Goal: Task Accomplishment & Management: Use online tool/utility

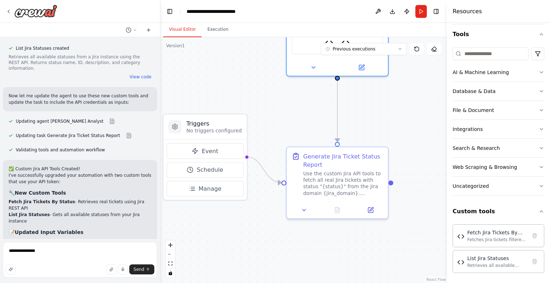
scroll to position [1466, 0]
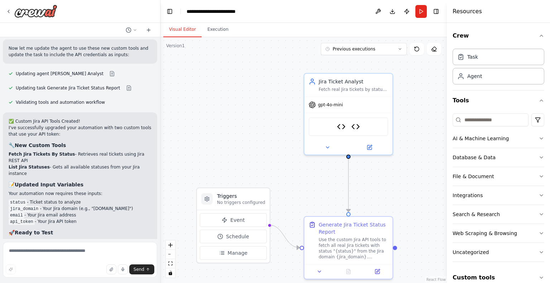
scroll to position [1516, 0]
click at [70, 253] on textarea at bounding box center [80, 260] width 154 height 36
type textarea "**********"
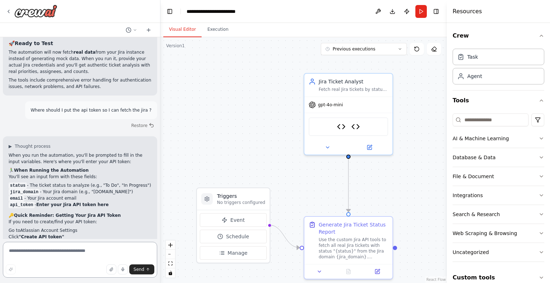
scroll to position [1727, 0]
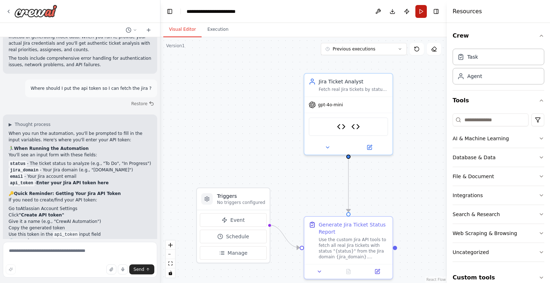
click at [419, 11] on button "Run" at bounding box center [421, 11] width 11 height 13
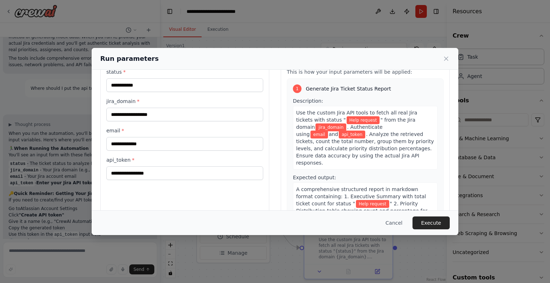
scroll to position [36, 0]
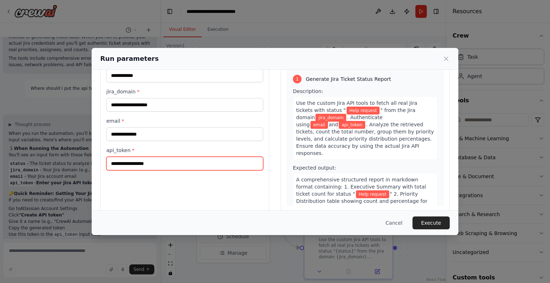
click at [158, 166] on input "api_token *" at bounding box center [184, 164] width 157 height 14
paste input "**********"
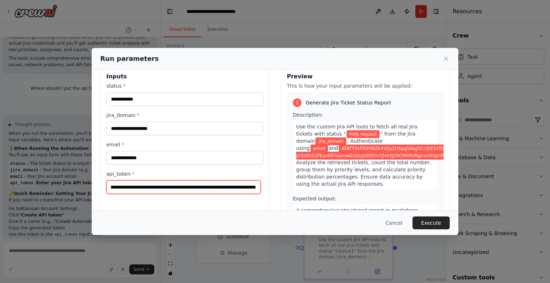
scroll to position [0, 0]
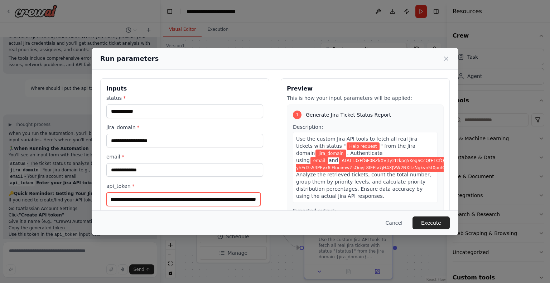
type input "**********"
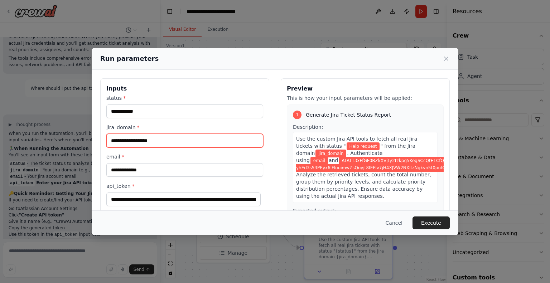
click at [154, 143] on input "jira_domain *" at bounding box center [184, 141] width 157 height 14
paste input "**********"
type input "**********"
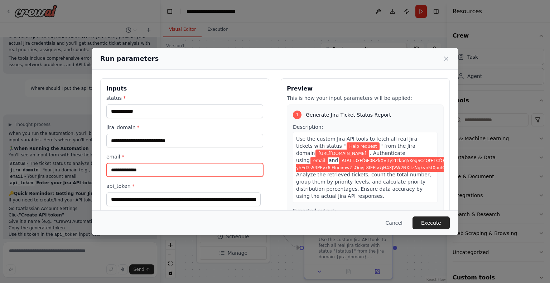
click at [154, 169] on input "email *" at bounding box center [184, 170] width 157 height 14
type input "**********"
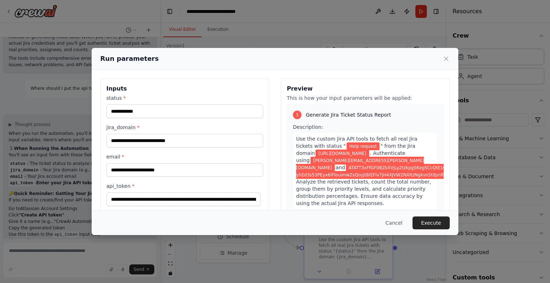
click at [254, 154] on label "email *" at bounding box center [184, 156] width 157 height 7
click at [254, 163] on input "**********" at bounding box center [184, 170] width 157 height 14
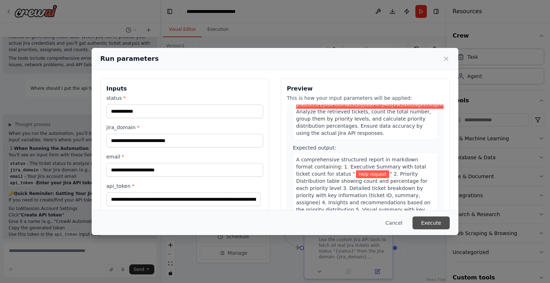
click at [428, 220] on button "Execute" at bounding box center [431, 223] width 37 height 13
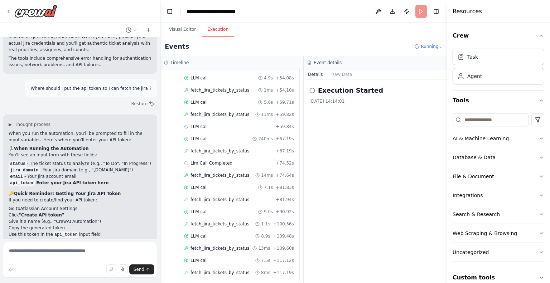
scroll to position [327, 0]
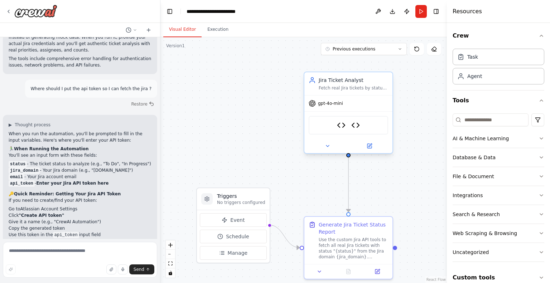
scroll to position [1727, 0]
click at [425, 8] on button "Run" at bounding box center [421, 11] width 11 height 13
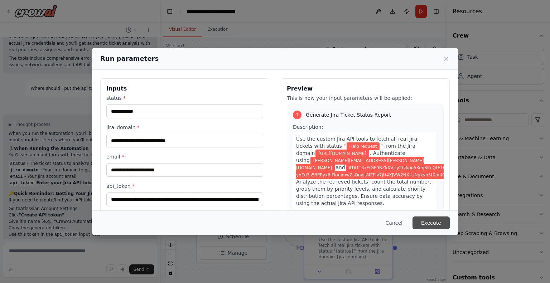
click at [431, 222] on button "Execute" at bounding box center [431, 223] width 37 height 13
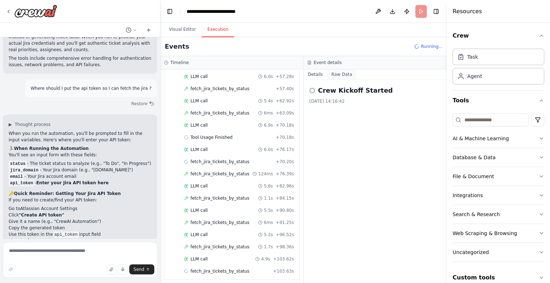
scroll to position [207, 0]
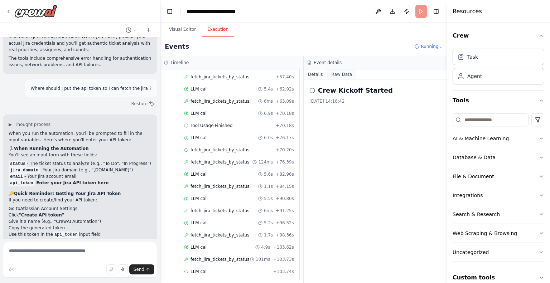
click at [345, 75] on button "Raw Data" at bounding box center [342, 75] width 29 height 10
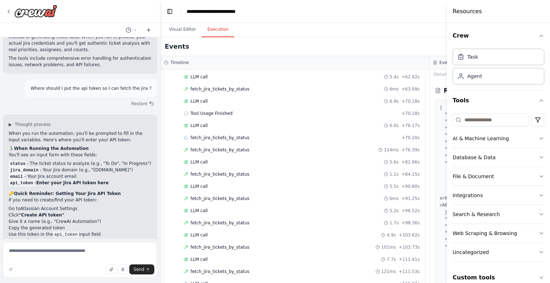
scroll to position [231, 0]
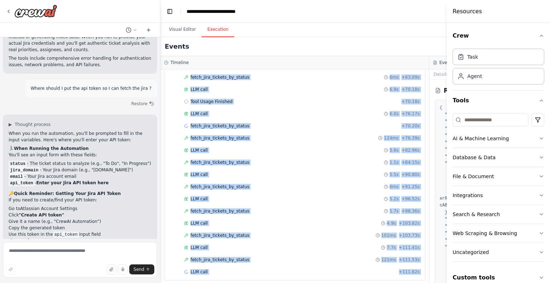
drag, startPoint x: 412, startPoint y: 61, endPoint x: 378, endPoint y: 61, distance: 34.0
click at [378, 61] on div "Timeline ▼ Jira Ticket Analyst 0.01s • 1 task ▼ Generate Jira Ticket Status Rep…" at bounding box center [430, 169] width 538 height 227
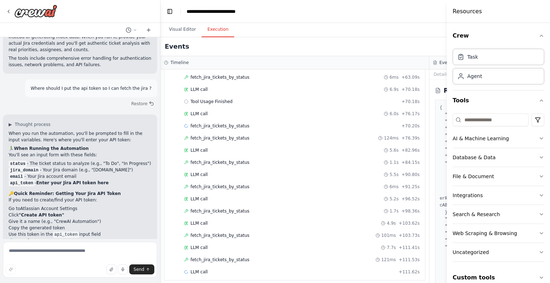
click at [392, 41] on div "Events Running..." at bounding box center [430, 46] width 538 height 19
drag, startPoint x: 432, startPoint y: 263, endPoint x: 420, endPoint y: 262, distance: 12.7
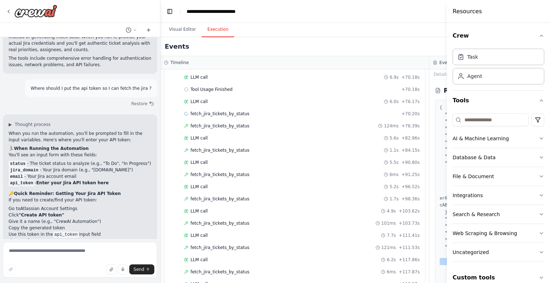
scroll to position [255, 0]
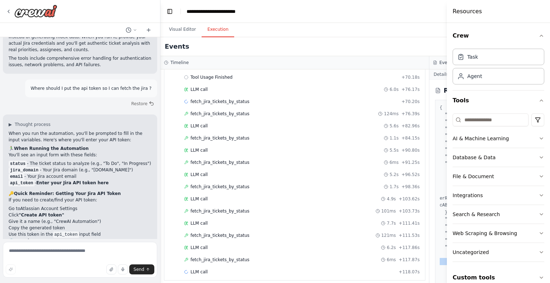
click at [430, 78] on button "Details" at bounding box center [442, 75] width 24 height 10
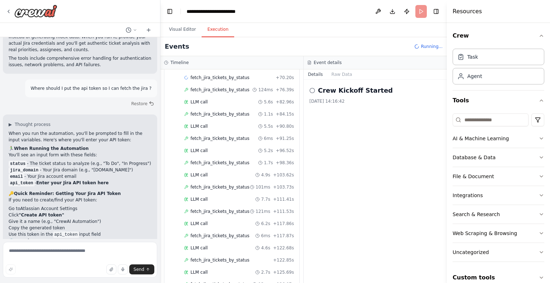
scroll to position [303, 0]
click at [206, 258] on span "fetch_jira_tickets_by_status" at bounding box center [220, 261] width 59 height 6
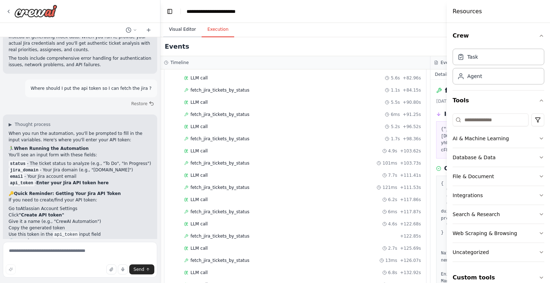
click at [187, 31] on button "Visual Editor" at bounding box center [182, 29] width 38 height 15
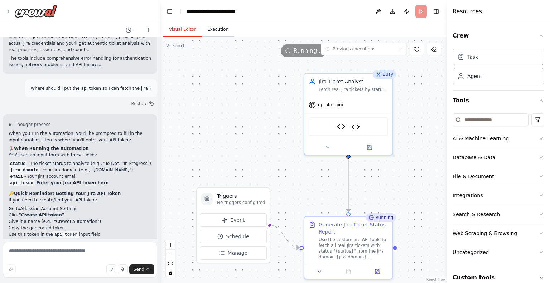
click at [213, 31] on button "Execution" at bounding box center [218, 29] width 33 height 15
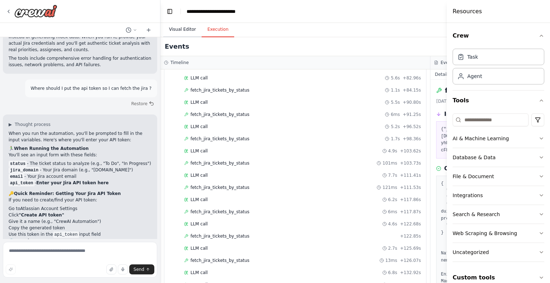
click at [187, 32] on button "Visual Editor" at bounding box center [182, 29] width 38 height 15
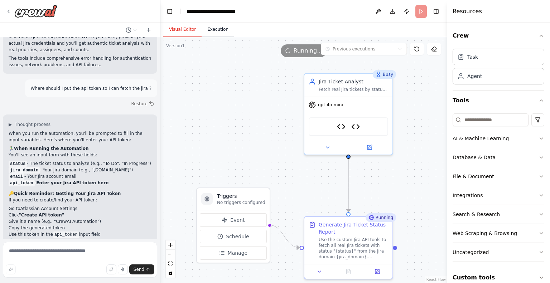
click at [202, 32] on button "Execution" at bounding box center [218, 29] width 33 height 15
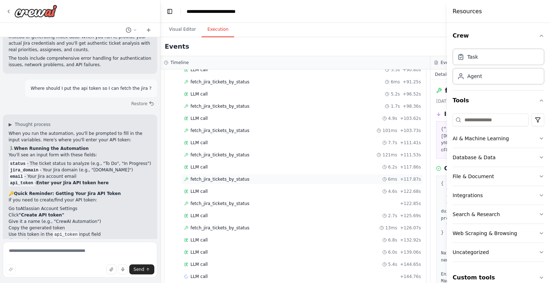
scroll to position [339, 0]
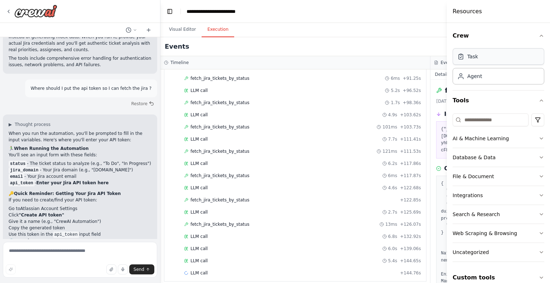
click at [495, 57] on div "Task" at bounding box center [499, 56] width 92 height 16
click at [473, 78] on div "Agent" at bounding box center [475, 75] width 15 height 7
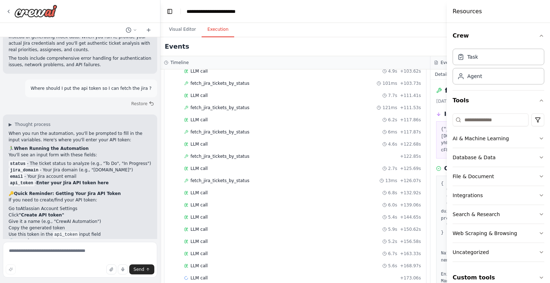
scroll to position [387, 0]
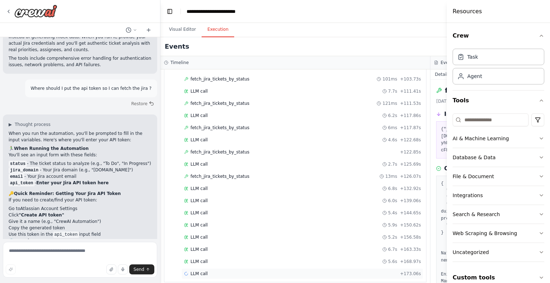
click at [316, 271] on div "LLM call + 173.06s" at bounding box center [302, 274] width 237 height 6
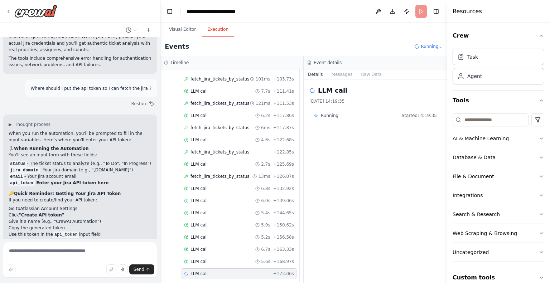
click at [326, 116] on span "Running" at bounding box center [330, 116] width 18 height 6
click at [316, 115] on icon at bounding box center [316, 116] width 4 height 4
click at [393, 23] on div "Visual Editor Execution" at bounding box center [304, 30] width 287 height 14
click at [419, 11] on header "**********" at bounding box center [304, 11] width 287 height 23
click at [167, 9] on button "Toggle Left Sidebar" at bounding box center [170, 11] width 10 height 10
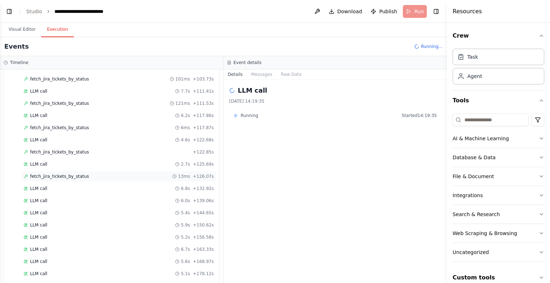
click at [106, 171] on div "fetch_jira_tickets_by_status 13ms + 126.07s" at bounding box center [118, 176] width 195 height 11
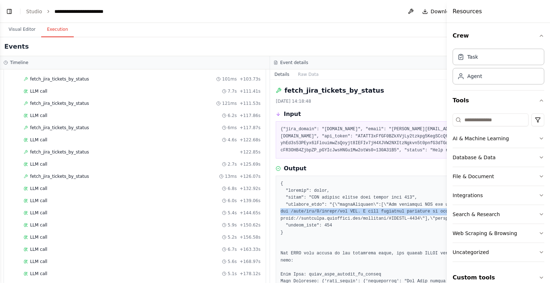
drag, startPoint x: 415, startPoint y: 205, endPoint x: 421, endPoint y: 213, distance: 10.7
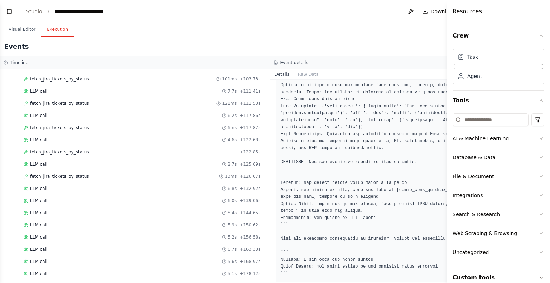
scroll to position [251, 0]
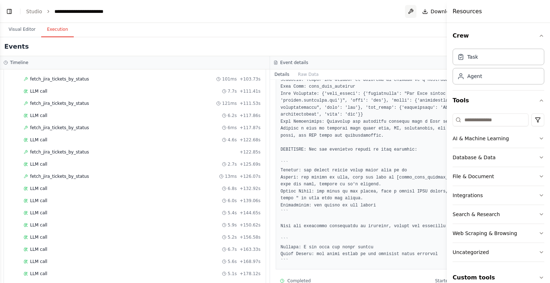
click at [405, 11] on button at bounding box center [410, 11] width 11 height 13
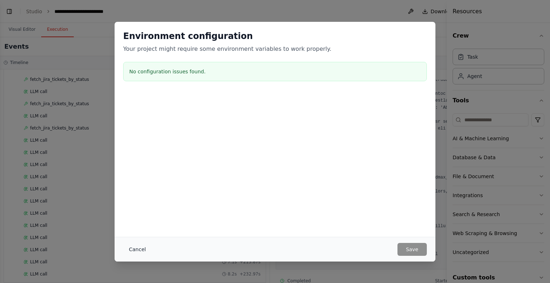
click at [142, 253] on button "Cancel" at bounding box center [137, 249] width 28 height 13
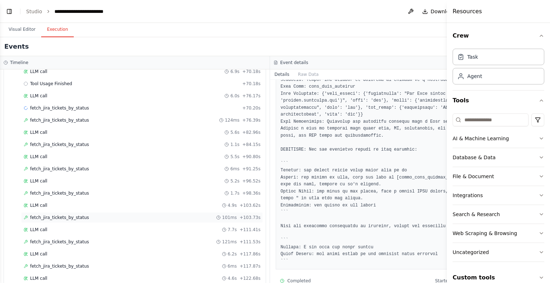
scroll to position [448, 0]
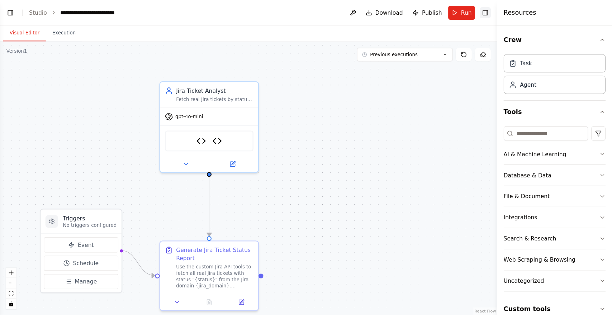
scroll to position [1727, 0]
click at [439, 10] on button "Toggle Right Sidebar" at bounding box center [436, 11] width 10 height 10
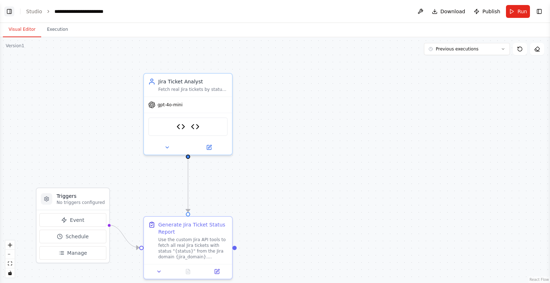
click at [6, 8] on button "Toggle Left Sidebar" at bounding box center [9, 11] width 10 height 10
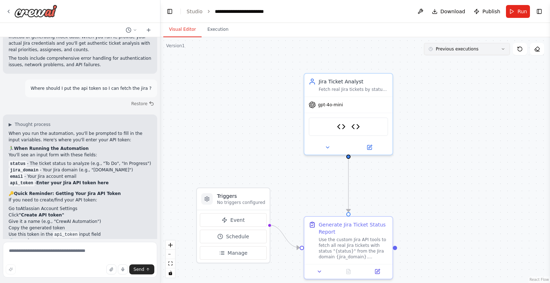
click at [507, 48] on button "Previous executions" at bounding box center [467, 49] width 86 height 12
click at [481, 63] on div "2h 25m ago" at bounding box center [472, 62] width 72 height 6
click at [451, 49] on span "2h 25m ago" at bounding box center [449, 49] width 26 height 6
click at [523, 46] on button at bounding box center [520, 49] width 14 height 12
click at [524, 46] on button at bounding box center [520, 49] width 14 height 12
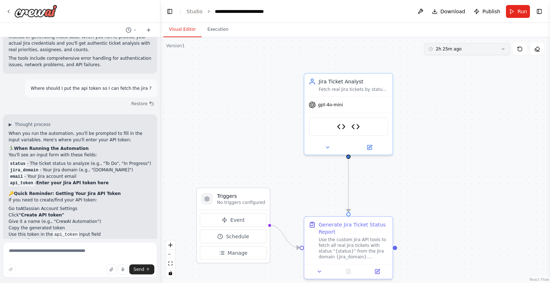
click at [495, 52] on button "2h 25m ago" at bounding box center [467, 49] width 86 height 12
click at [477, 63] on div "Clear selection" at bounding box center [467, 62] width 80 height 6
click at [493, 51] on button "Previous executions" at bounding box center [467, 49] width 86 height 12
click at [534, 51] on button at bounding box center [537, 49] width 14 height 12
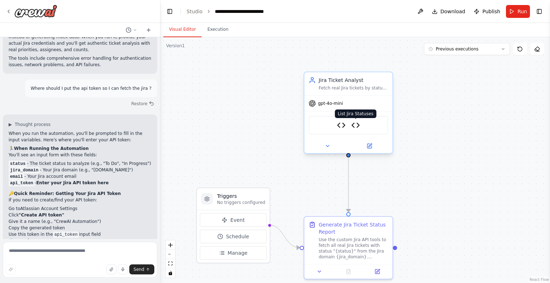
click at [355, 124] on img at bounding box center [356, 125] width 9 height 9
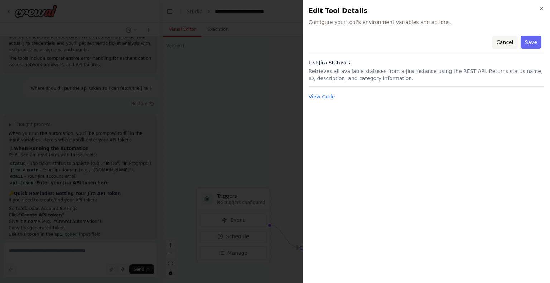
click at [513, 41] on button "Cancel" at bounding box center [504, 42] width 25 height 13
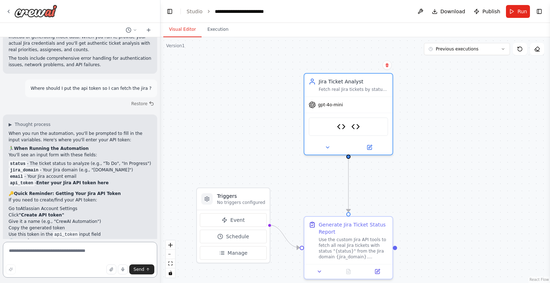
click at [71, 253] on textarea at bounding box center [80, 260] width 154 height 36
click at [512, 14] on button "Run" at bounding box center [518, 11] width 24 height 13
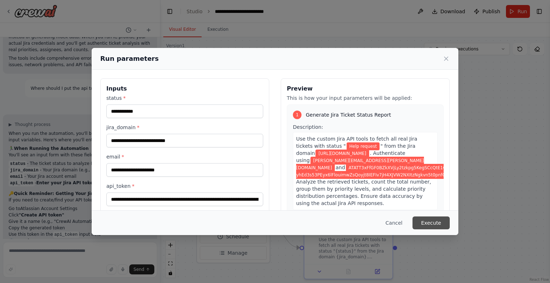
click at [436, 226] on button "Execute" at bounding box center [431, 223] width 37 height 13
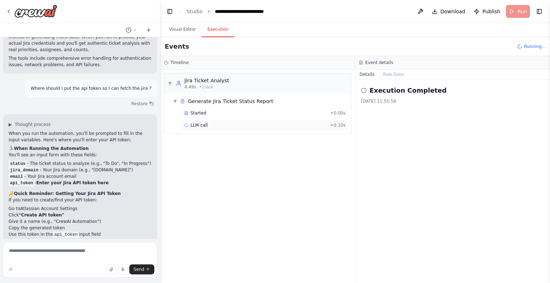
click at [207, 125] on div "LLM call + 0.10s" at bounding box center [265, 126] width 162 height 6
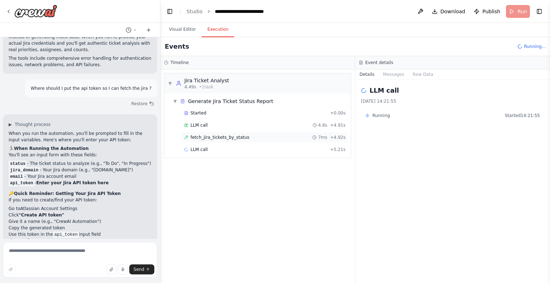
click at [227, 133] on div "fetch_jira_tickets_by_status 7ms + 4.92s" at bounding box center [265, 137] width 167 height 11
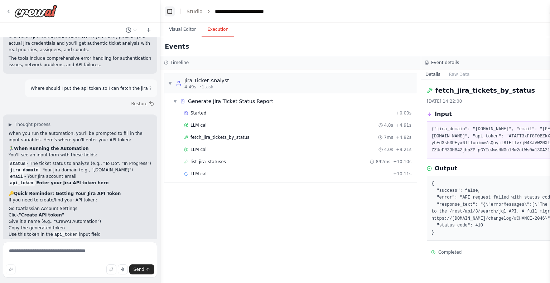
click at [169, 13] on button "Toggle Left Sidebar" at bounding box center [170, 11] width 10 height 10
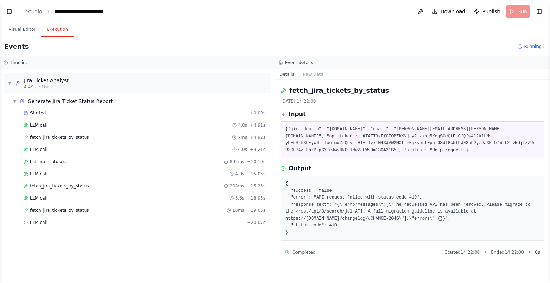
scroll to position [1656, 0]
click at [92, 208] on div "fetch_jira_tickets_by_status 10ms + 19.05s" at bounding box center [145, 211] width 242 height 6
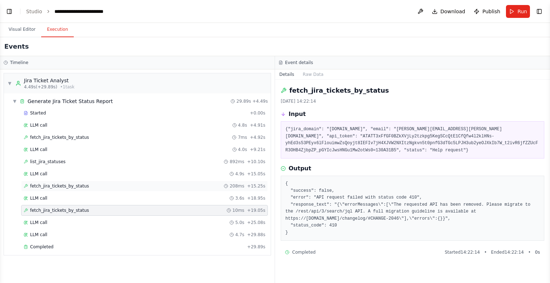
click at [79, 185] on span "fetch_jira_tickets_by_status" at bounding box center [59, 186] width 59 height 6
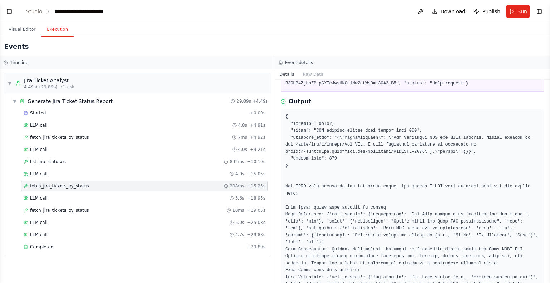
scroll to position [72, 0]
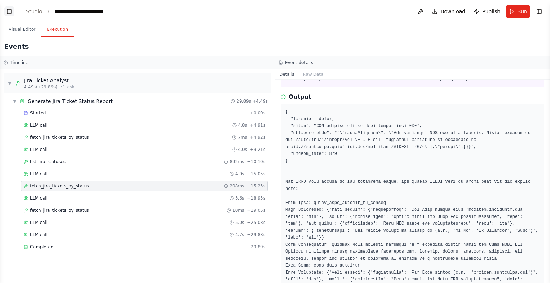
click at [5, 10] on button "Toggle Left Sidebar" at bounding box center [9, 11] width 10 height 10
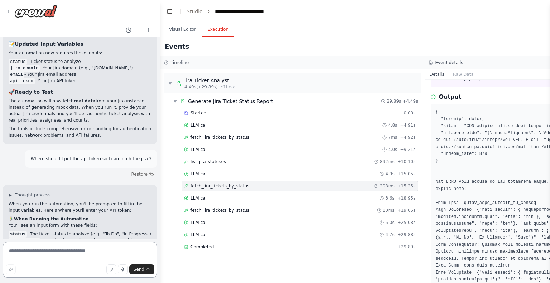
click at [78, 253] on textarea at bounding box center [80, 260] width 154 height 36
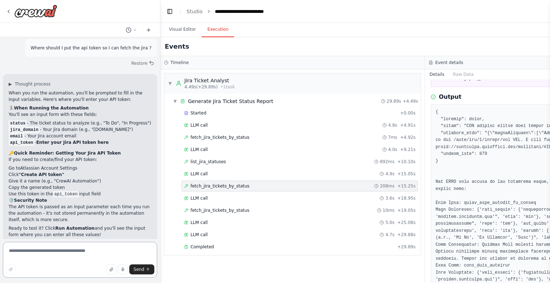
scroll to position [1785, 0]
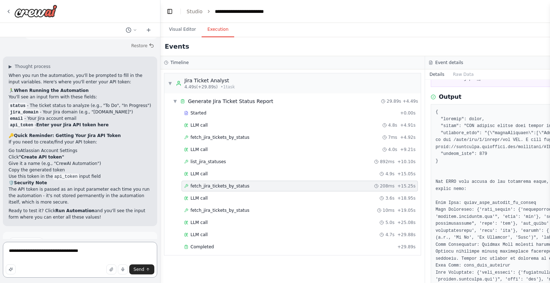
type textarea "**********"
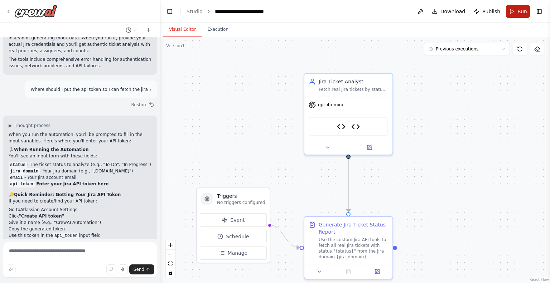
scroll to position [1727, 0]
click at [515, 11] on button "Run" at bounding box center [518, 11] width 24 height 13
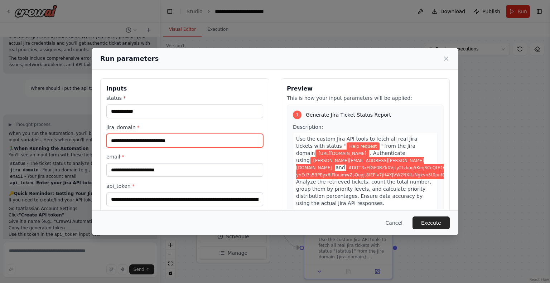
drag, startPoint x: 109, startPoint y: 139, endPoint x: 225, endPoint y: 143, distance: 116.2
click at [225, 143] on input "**********" at bounding box center [184, 141] width 157 height 14
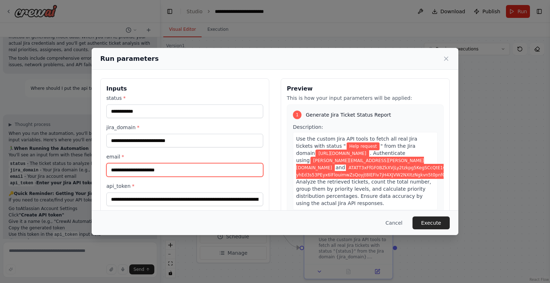
drag, startPoint x: 109, startPoint y: 171, endPoint x: 199, endPoint y: 171, distance: 89.9
click at [199, 171] on input "**********" at bounding box center [184, 170] width 157 height 14
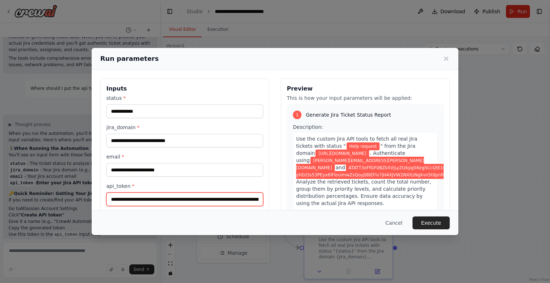
click at [144, 199] on input "**********" at bounding box center [184, 200] width 157 height 14
click at [123, 25] on div "**********" at bounding box center [275, 141] width 550 height 283
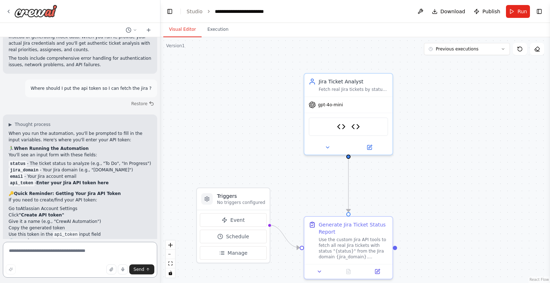
click at [82, 256] on textarea at bounding box center [80, 260] width 154 height 36
click at [54, 254] on textarea at bounding box center [80, 260] width 154 height 36
type textarea "*"
type textarea "**********"
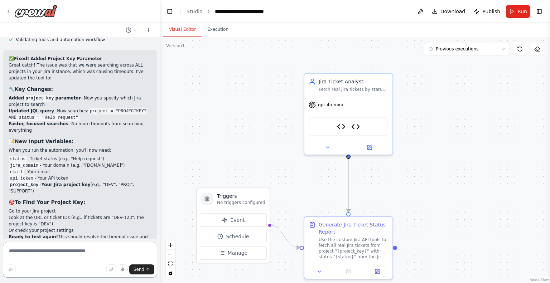
scroll to position [2272, 0]
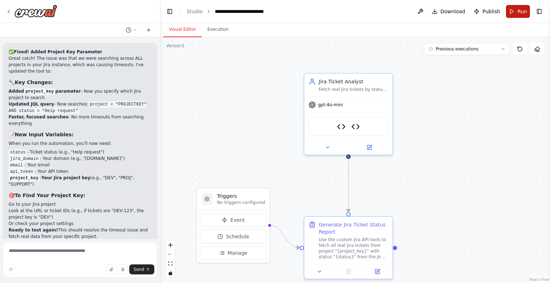
click at [512, 11] on button "Run" at bounding box center [518, 11] width 24 height 13
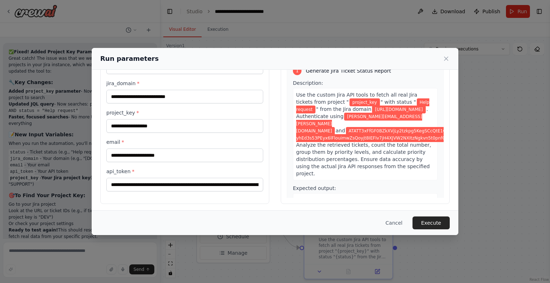
scroll to position [46, 0]
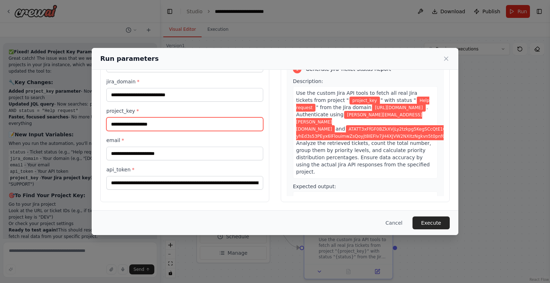
click at [132, 123] on input "project_key *" at bounding box center [184, 125] width 157 height 14
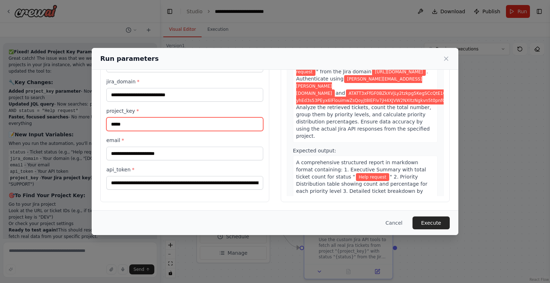
scroll to position [70, 0]
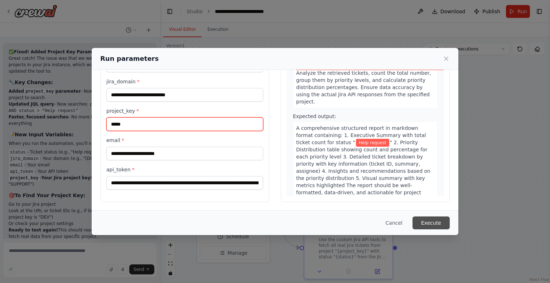
type input "*****"
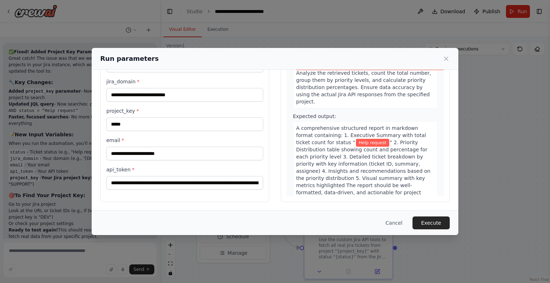
click at [439, 220] on button "Execute" at bounding box center [431, 223] width 37 height 13
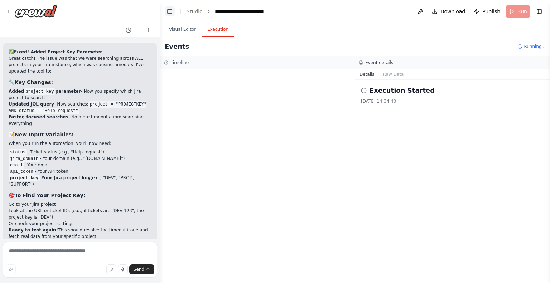
click at [170, 16] on button "Toggle Left Sidebar" at bounding box center [170, 11] width 10 height 10
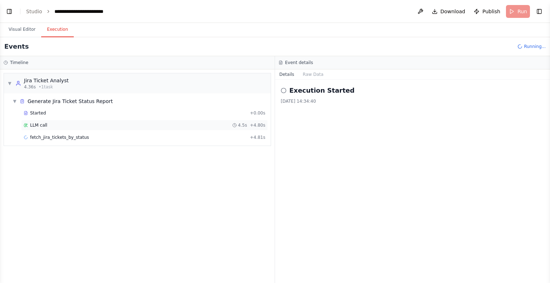
click at [82, 123] on div "LLM call 4.5s + 4.80s" at bounding box center [145, 126] width 242 height 6
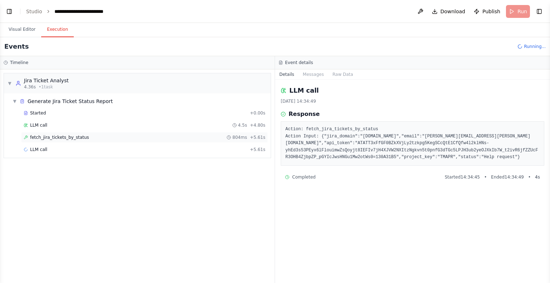
click at [92, 137] on div "fetch_jira_tickets_by_status 804ms + 5.61s" at bounding box center [145, 138] width 242 height 6
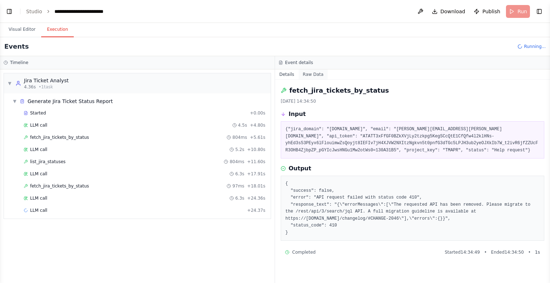
click at [310, 71] on button "Raw Data" at bounding box center [313, 75] width 29 height 10
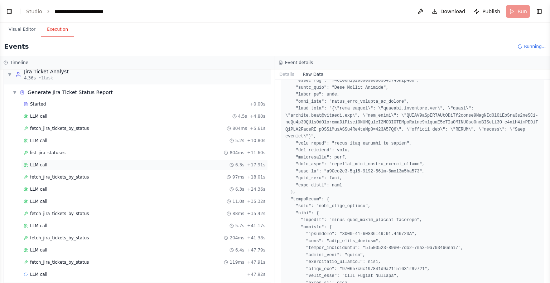
scroll to position [14, 0]
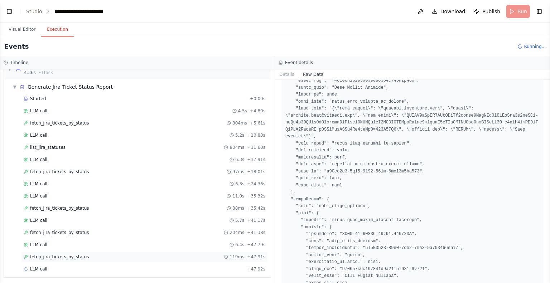
click at [108, 258] on div "fetch_jira_tickets_by_status 119ms + 47.91s" at bounding box center [145, 257] width 242 height 6
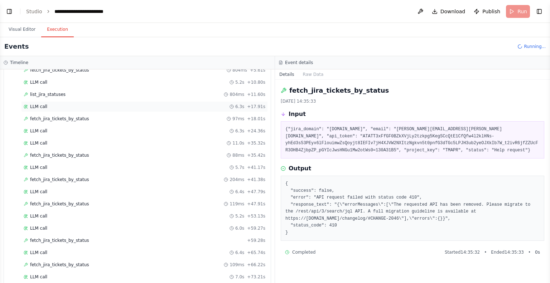
scroll to position [86, 0]
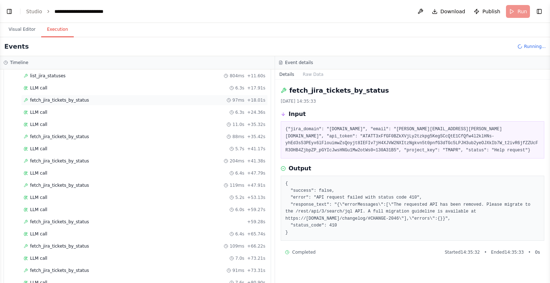
click at [81, 100] on div "fetch_jira_tickets_by_status 97ms + 18.01s" at bounding box center [145, 100] width 242 height 6
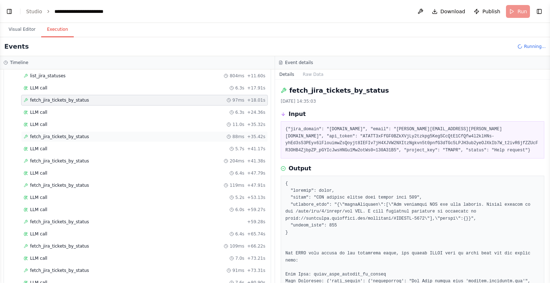
click at [100, 132] on div "fetch_jira_tickets_by_status 88ms + 35.42s" at bounding box center [144, 137] width 247 height 11
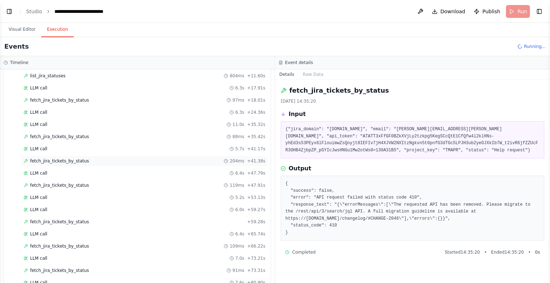
click at [103, 160] on div "fetch_jira_tickets_by_status 204ms + 41.38s" at bounding box center [145, 161] width 242 height 6
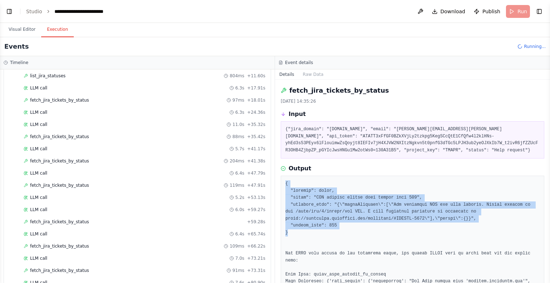
drag, startPoint x: 296, startPoint y: 231, endPoint x: 281, endPoint y: 185, distance: 49.4
click at [281, 185] on div "fetch_jira_tickets_by_status 07/10/2025 14:35:26 Input {"jira_domain": "arondor…" at bounding box center [412, 182] width 275 height 204
copy pre "{ "success": false, "error": "API request failed with status code 410", "respon…"
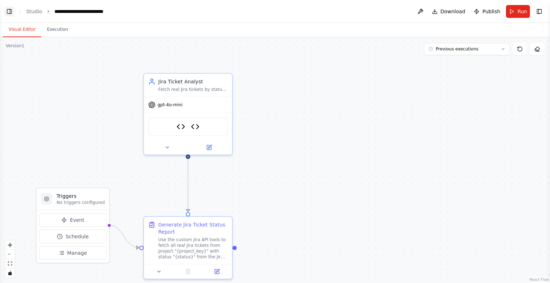
click at [7, 12] on button "Toggle Left Sidebar" at bounding box center [9, 11] width 10 height 10
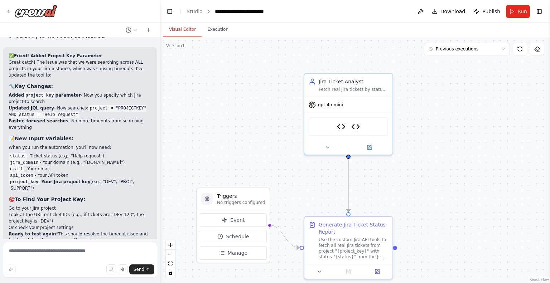
scroll to position [2272, 0]
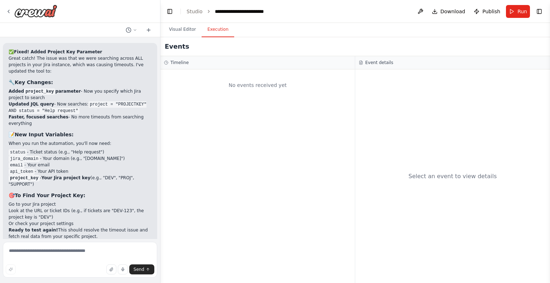
click at [208, 28] on button "Execution" at bounding box center [218, 29] width 33 height 15
click at [244, 87] on div "No events received yet" at bounding box center [257, 85] width 187 height 24
click at [519, 10] on span "Run" at bounding box center [523, 11] width 10 height 7
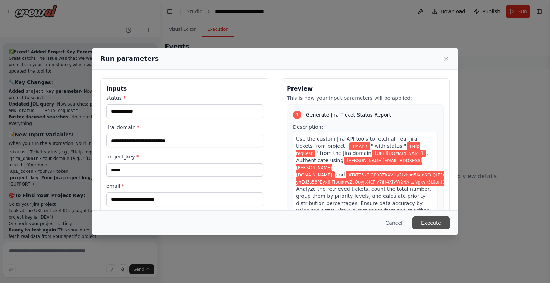
click at [440, 228] on button "Execute" at bounding box center [431, 223] width 37 height 13
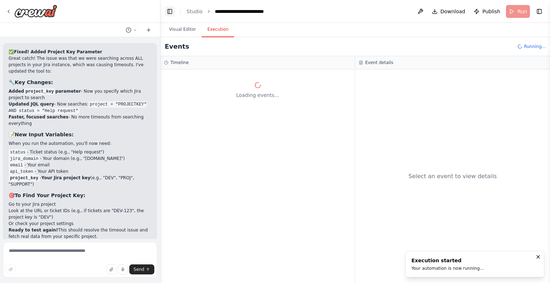
click at [169, 14] on button "Toggle Left Sidebar" at bounding box center [170, 11] width 10 height 10
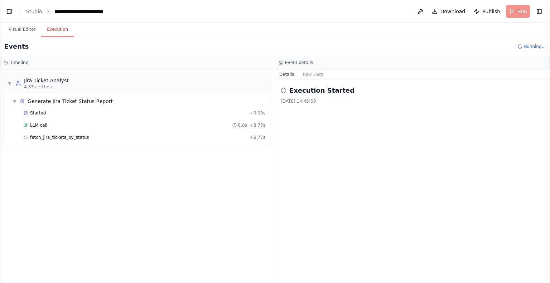
click at [94, 125] on div "LLM call 8.8s + 8.77s" at bounding box center [145, 126] width 242 height 6
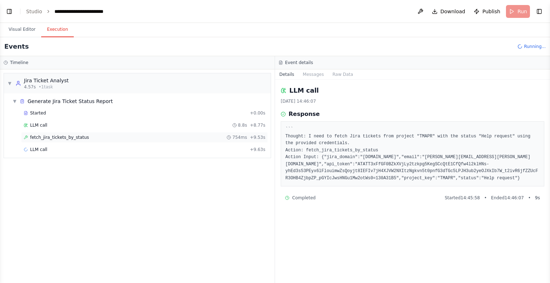
click at [96, 138] on div "fetch_jira_tickets_by_status 754ms + 9.53s" at bounding box center [145, 138] width 242 height 6
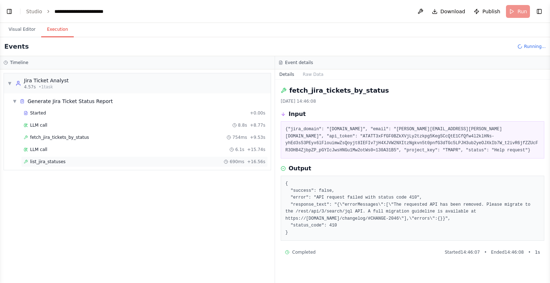
click at [99, 159] on div "list_jira_statuses 690ms + 16.56s" at bounding box center [145, 162] width 242 height 6
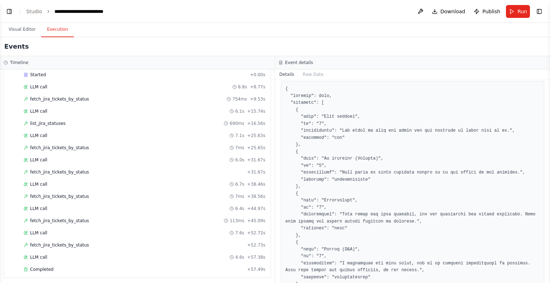
scroll to position [108, 0]
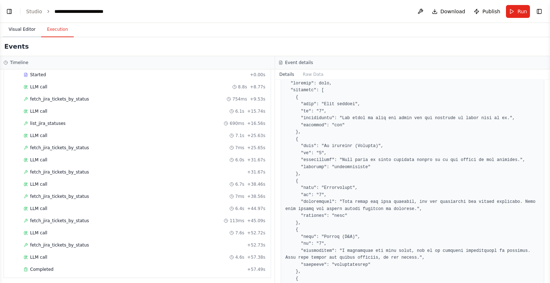
click at [26, 31] on button "Visual Editor" at bounding box center [22, 29] width 38 height 15
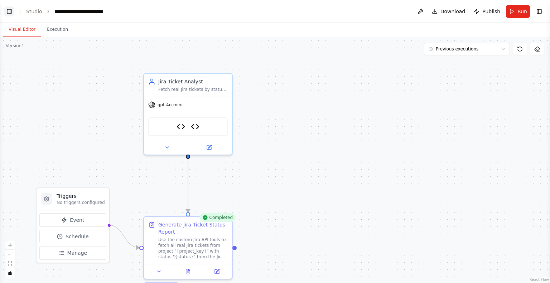
click at [6, 13] on button "Toggle Left Sidebar" at bounding box center [9, 11] width 10 height 10
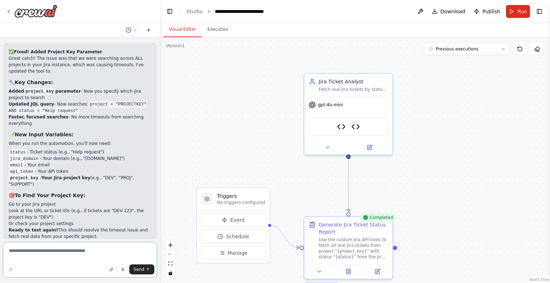
click at [88, 253] on textarea at bounding box center [80, 260] width 154 height 36
type textarea "*"
type textarea "**********"
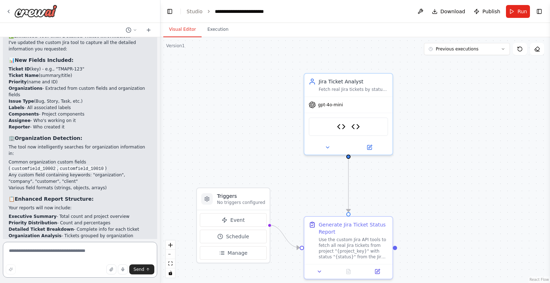
scroll to position [2861, 0]
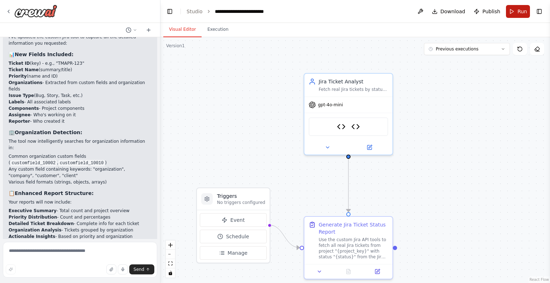
click at [520, 11] on span "Run" at bounding box center [523, 11] width 10 height 7
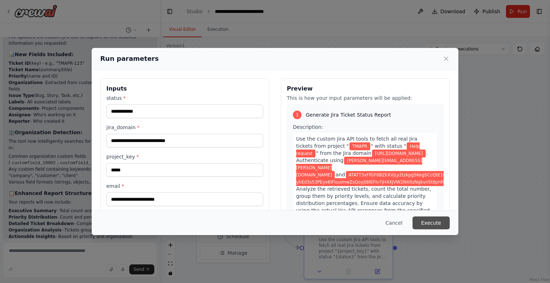
click at [427, 225] on button "Execute" at bounding box center [431, 223] width 37 height 13
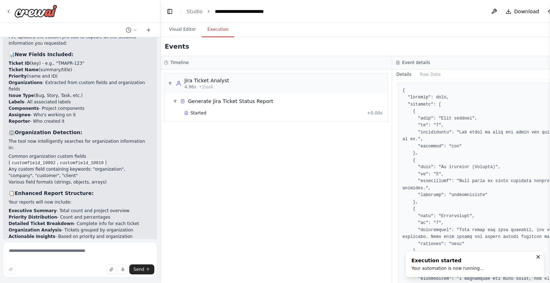
scroll to position [94, 0]
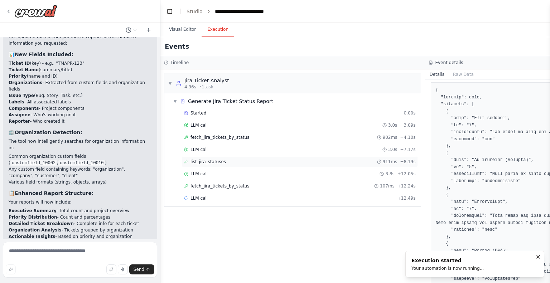
click at [236, 165] on div "list_jira_statuses 911ms + 8.19s" at bounding box center [300, 162] width 237 height 11
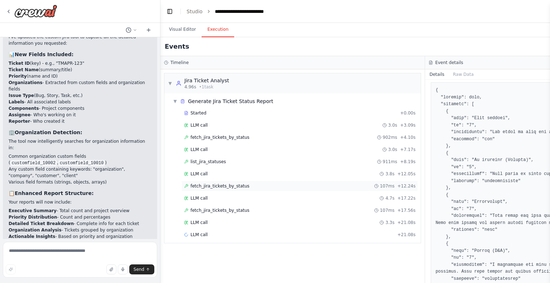
click at [292, 185] on div "fetch_jira_tickets_by_status 107ms + 12.24s" at bounding box center [299, 186] width 231 height 6
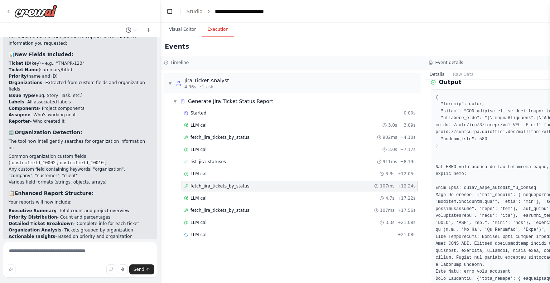
scroll to position [100, 0]
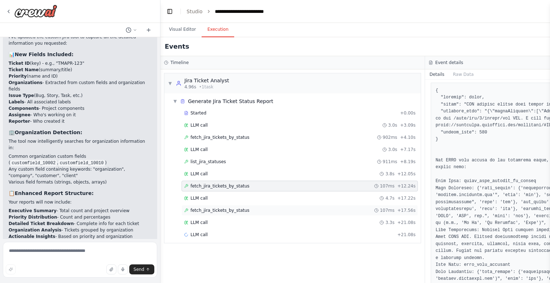
click at [270, 210] on div "fetch_jira_tickets_by_status 107ms + 17.56s" at bounding box center [299, 211] width 231 height 6
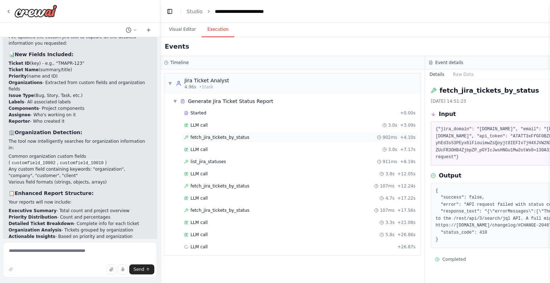
click at [235, 140] on span "fetch_jira_tickets_by_status" at bounding box center [220, 138] width 59 height 6
click at [235, 162] on div "list_jira_statuses 911ms + 8.19s" at bounding box center [299, 162] width 231 height 6
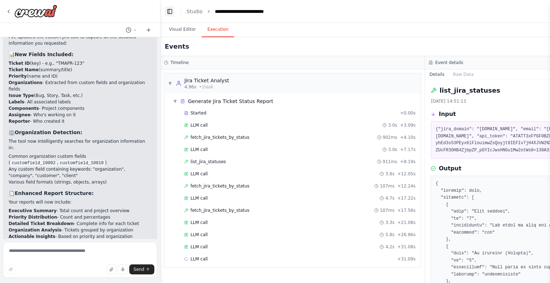
click at [169, 11] on button "Toggle Left Sidebar" at bounding box center [170, 11] width 10 height 10
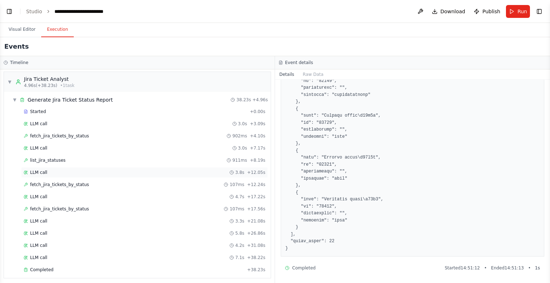
scroll to position [2, 0]
click at [87, 267] on div "Completed" at bounding box center [134, 270] width 221 height 6
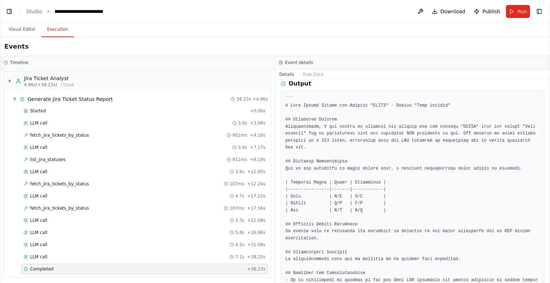
scroll to position [0, 0]
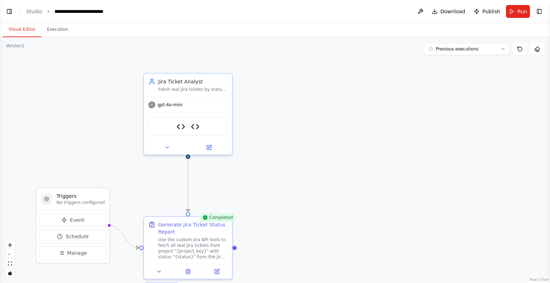
click at [16, 29] on button "Visual Editor" at bounding box center [22, 29] width 38 height 15
click at [12, 13] on button "Toggle Left Sidebar" at bounding box center [9, 11] width 10 height 10
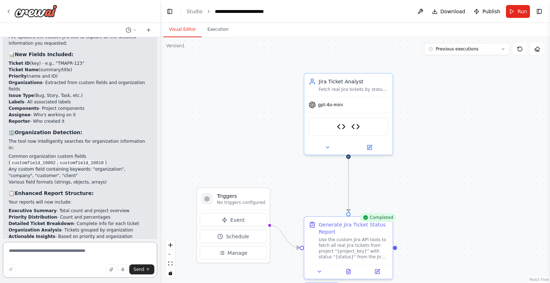
click at [105, 256] on textarea at bounding box center [80, 260] width 154 height 36
type textarea "*"
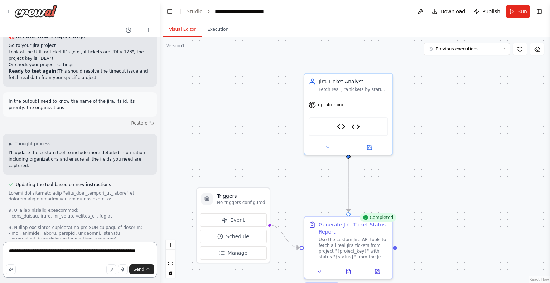
scroll to position [2503, 0]
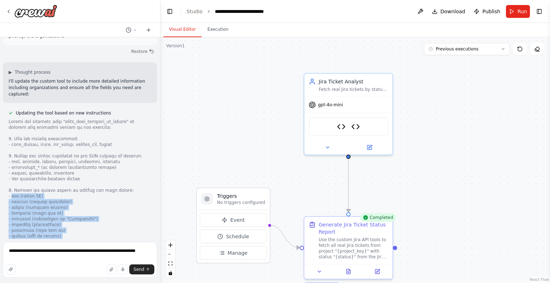
drag, startPoint x: 11, startPoint y: 119, endPoint x: 100, endPoint y: 190, distance: 113.7
click at [100, 190] on div at bounding box center [80, 205] width 143 height 172
copy div "key (ticket ID) - summary (ticket name/title) - status (current status) - prior…"
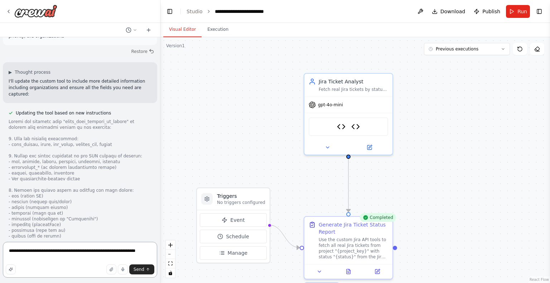
click at [143, 250] on textarea "**********" at bounding box center [80, 260] width 154 height 36
paste textarea "**********"
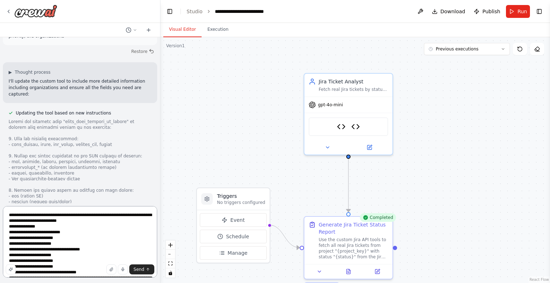
scroll to position [20, 0]
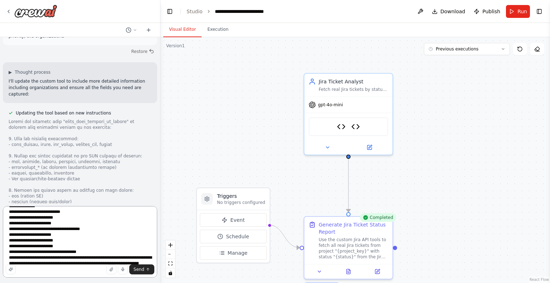
click at [97, 231] on textarea "**********" at bounding box center [80, 242] width 154 height 72
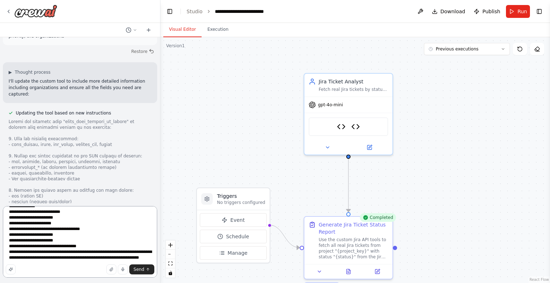
click at [51, 225] on textarea "**********" at bounding box center [80, 242] width 154 height 72
drag, startPoint x: 106, startPoint y: 237, endPoint x: 106, endPoint y: 232, distance: 5.0
click at [106, 232] on textarea "**********" at bounding box center [80, 242] width 154 height 72
click at [110, 239] on textarea "**********" at bounding box center [80, 242] width 154 height 72
drag, startPoint x: 110, startPoint y: 234, endPoint x: 109, endPoint y: 230, distance: 4.4
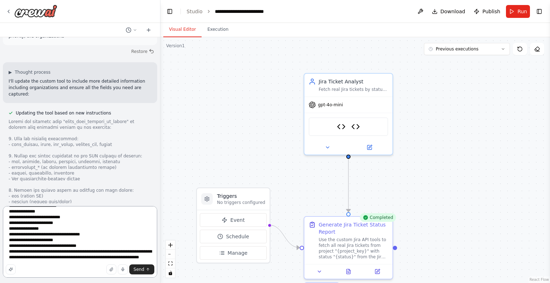
click at [109, 230] on textarea "**********" at bounding box center [80, 242] width 154 height 72
drag, startPoint x: 102, startPoint y: 235, endPoint x: 102, endPoint y: 229, distance: 5.7
click at [102, 229] on textarea "**********" at bounding box center [80, 242] width 154 height 72
drag, startPoint x: 65, startPoint y: 255, endPoint x: 37, endPoint y: 243, distance: 30.9
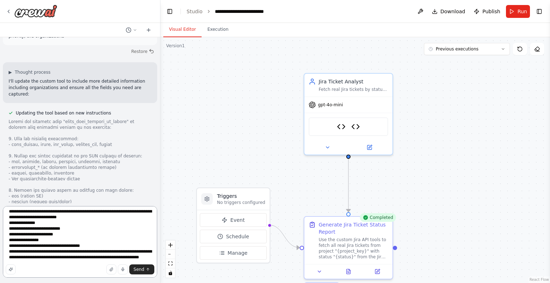
click at [37, 243] on textarea "**********" at bounding box center [80, 242] width 154 height 72
type textarea "**********"
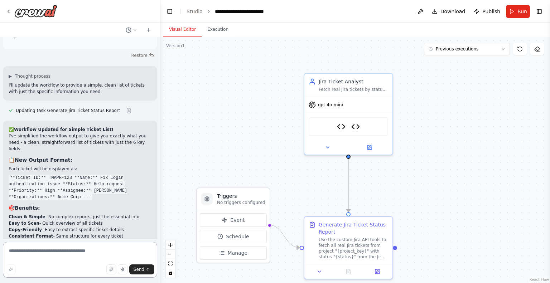
scroll to position [3158, 0]
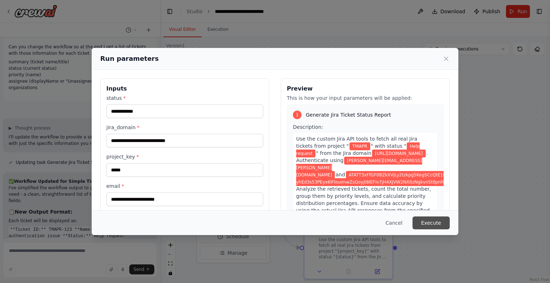
click at [437, 225] on button "Execute" at bounding box center [431, 223] width 37 height 13
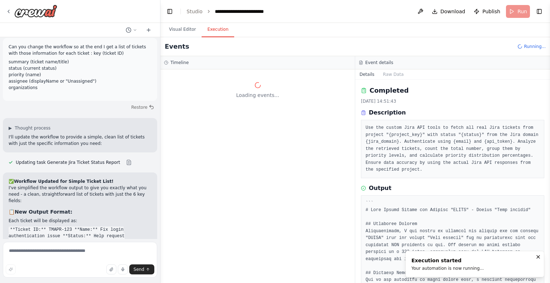
scroll to position [0, 0]
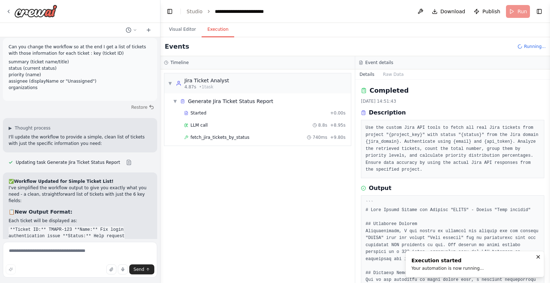
click at [240, 137] on span "fetch_jira_tickets_by_status" at bounding box center [220, 138] width 59 height 6
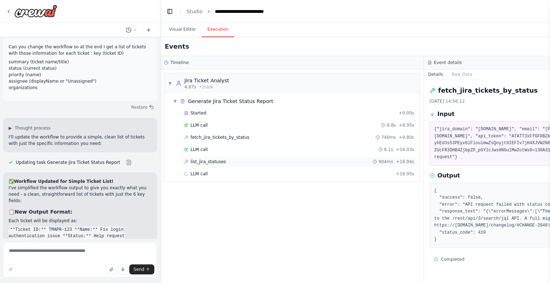
click at [259, 164] on div "list_jira_statuses 904ms + 16.94s" at bounding box center [299, 162] width 230 height 6
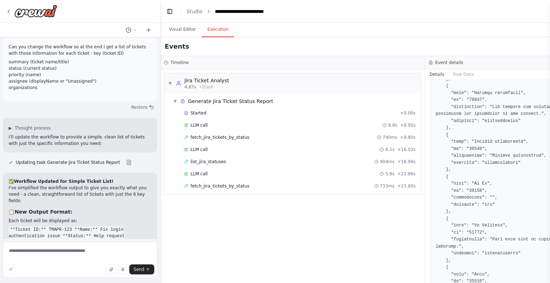
scroll to position [358, 0]
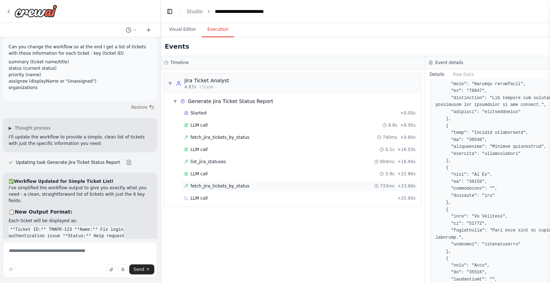
click at [265, 185] on div "fetch_jira_tickets_by_status 733ms + 23.60s" at bounding box center [299, 186] width 231 height 6
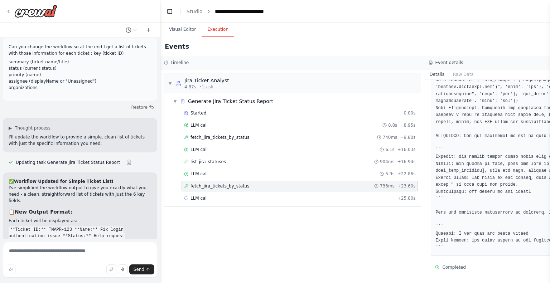
scroll to position [292, 0]
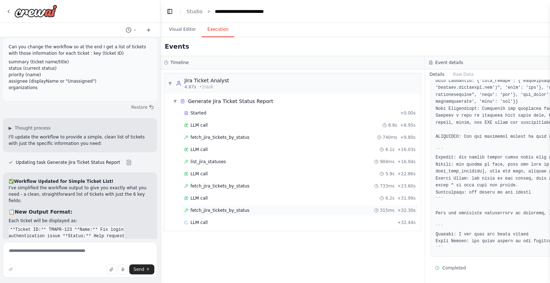
click at [257, 209] on div "fetch_jira_tickets_by_status 315ms + 32.30s" at bounding box center [299, 211] width 231 height 6
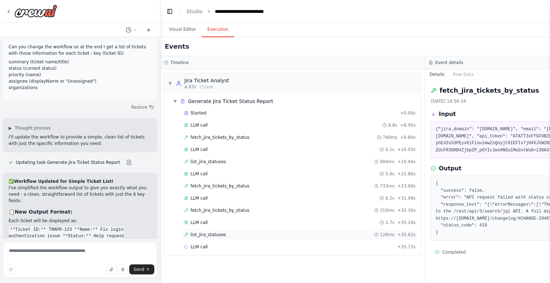
click at [299, 237] on div "list_jira_statuses 128ms + 35.62s" at bounding box center [300, 235] width 237 height 11
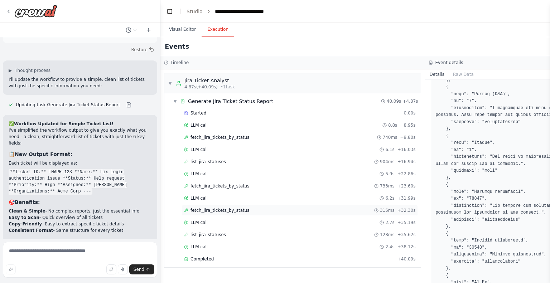
scroll to position [251, 0]
click at [293, 257] on div "Completed" at bounding box center [289, 260] width 211 height 6
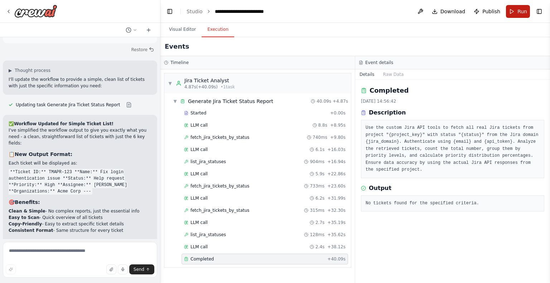
click at [515, 13] on button "Run" at bounding box center [518, 11] width 24 height 13
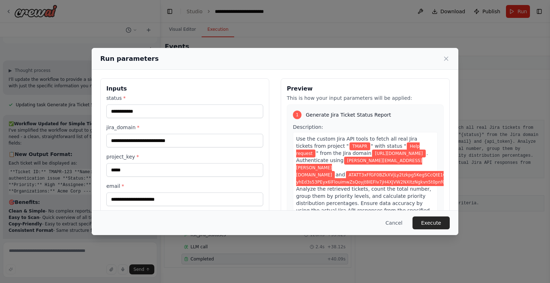
scroll to position [46, 0]
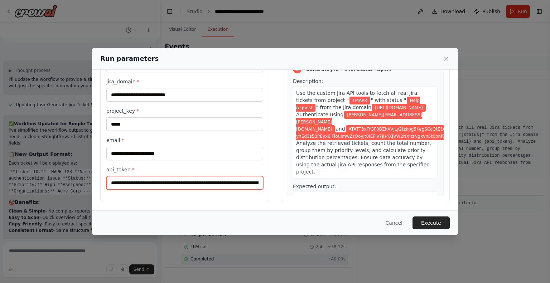
click at [149, 180] on input "**********" at bounding box center [184, 183] width 157 height 14
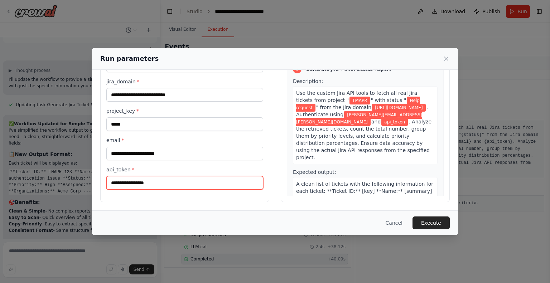
paste input "**********"
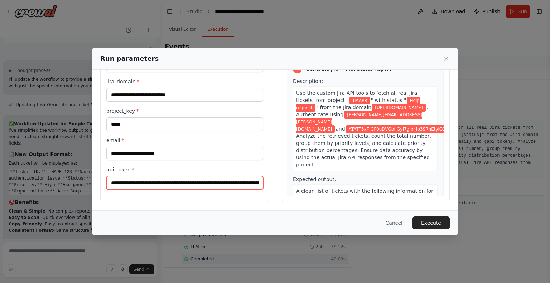
scroll to position [0, 372]
type input "**********"
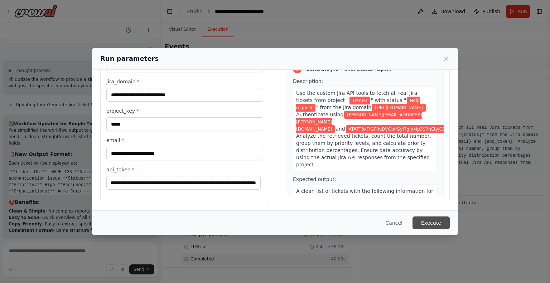
scroll to position [0, 0]
click at [440, 221] on button "Execute" at bounding box center [431, 223] width 37 height 13
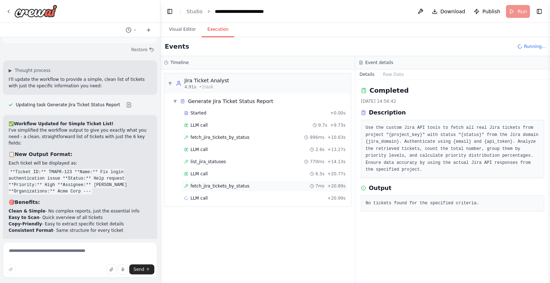
click at [208, 186] on span "fetch_jira_tickets_by_status" at bounding box center [220, 186] width 59 height 6
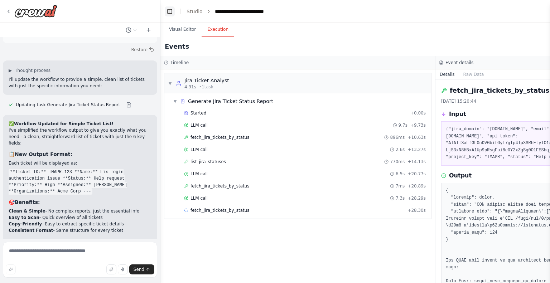
click at [173, 11] on button "Toggle Left Sidebar" at bounding box center [170, 11] width 10 height 10
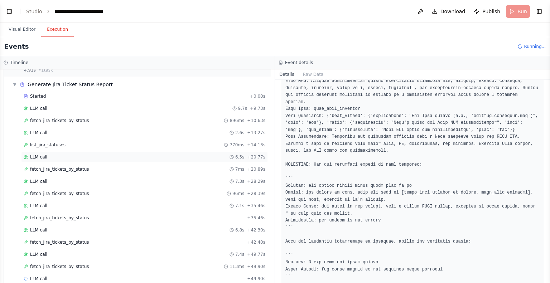
scroll to position [26, 0]
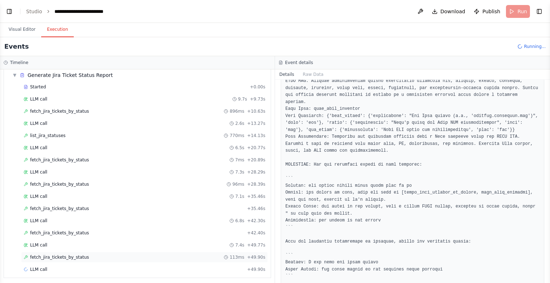
click at [99, 255] on div "fetch_jira_tickets_by_status 113ms + 49.90s" at bounding box center [145, 258] width 242 height 6
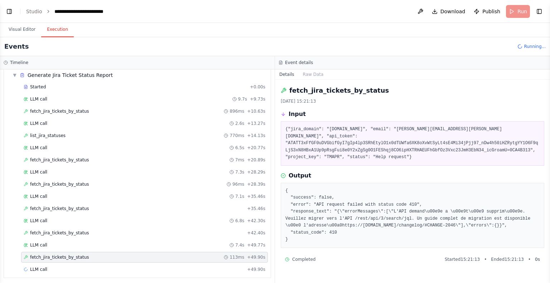
scroll to position [0, 0]
click at [99, 232] on div "fetch_jira_tickets_by_status + 42.40s" at bounding box center [145, 233] width 242 height 6
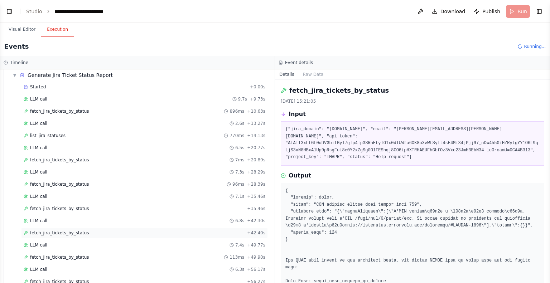
scroll to position [50, 0]
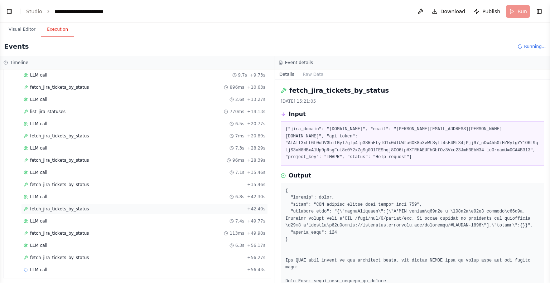
click at [94, 206] on div "fetch_jira_tickets_by_status + 42.40s" at bounding box center [145, 209] width 242 height 6
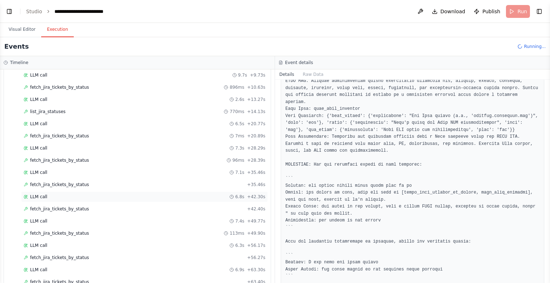
scroll to position [99, 0]
click at [6, 11] on button "Toggle Left Sidebar" at bounding box center [9, 11] width 10 height 10
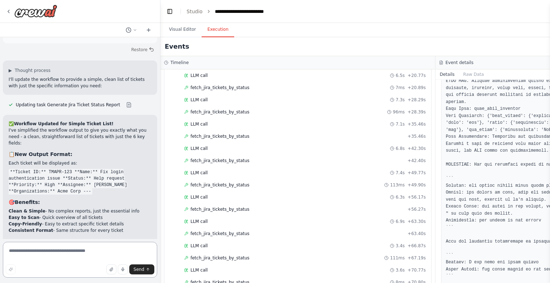
click at [114, 247] on textarea at bounding box center [80, 260] width 154 height 36
type textarea "**********"
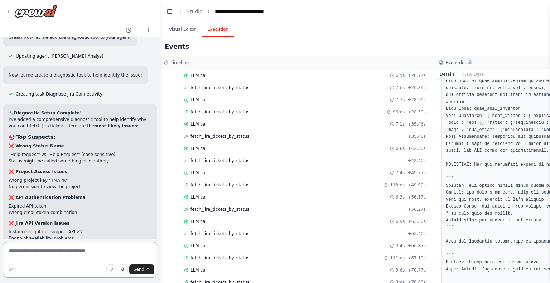
scroll to position [4131, 0]
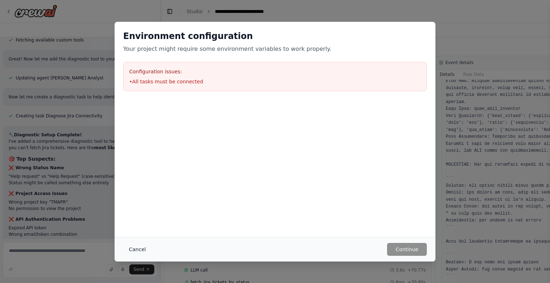
click at [129, 246] on button "Cancel" at bounding box center [137, 249] width 28 height 13
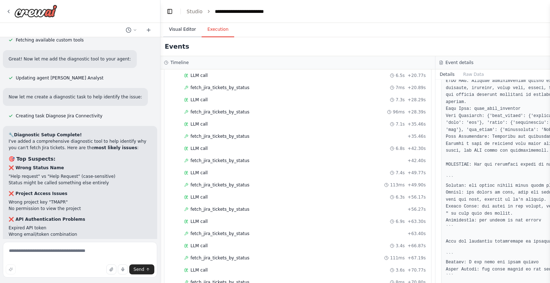
click at [180, 24] on button "Visual Editor" at bounding box center [182, 29] width 38 height 15
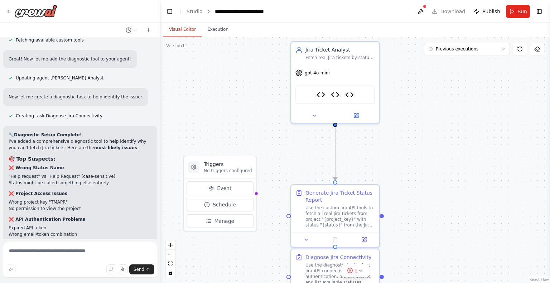
drag, startPoint x: 269, startPoint y: 228, endPoint x: 255, endPoint y: 195, distance: 35.8
click at [255, 195] on div ".deletable-edge-delete-btn { width: 20px; height: 20px; border: 0px solid #ffff…" at bounding box center [356, 160] width 390 height 246
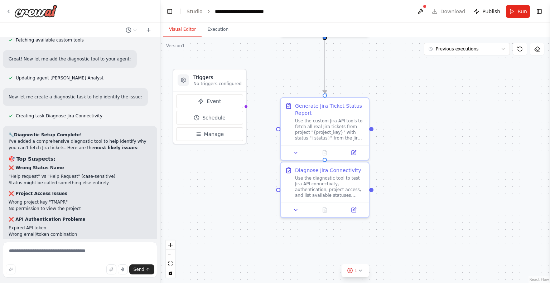
drag, startPoint x: 273, startPoint y: 190, endPoint x: 264, endPoint y: 104, distance: 86.5
click at [264, 104] on div ".deletable-edge-delete-btn { width: 20px; height: 20px; border: 0px solid #ffff…" at bounding box center [356, 160] width 390 height 246
click at [244, 108] on div at bounding box center [246, 107] width 4 height 4
click at [520, 13] on span "Run" at bounding box center [523, 11] width 10 height 7
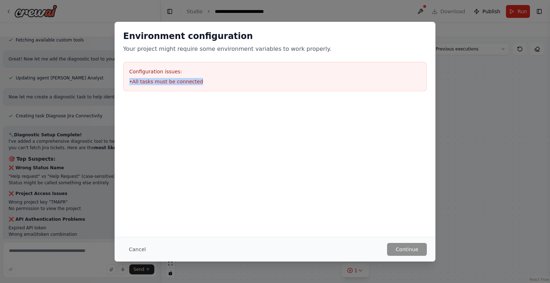
drag, startPoint x: 195, startPoint y: 82, endPoint x: 92, endPoint y: 85, distance: 103.6
click at [92, 85] on div "Environment configuration Your project might require some environment variables…" at bounding box center [275, 141] width 550 height 283
copy li "• All tasks must be connected"
click at [486, 117] on div "Environment configuration Your project might require some environment variables…" at bounding box center [275, 141] width 550 height 283
click at [139, 251] on button "Cancel" at bounding box center [137, 249] width 28 height 13
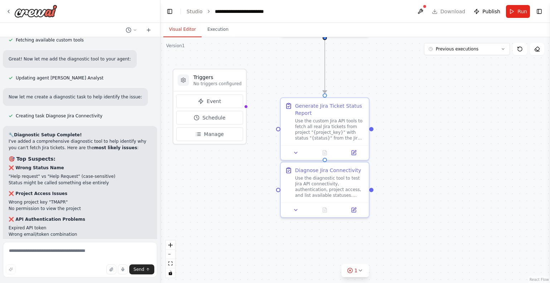
drag, startPoint x: 43, startPoint y: 269, endPoint x: 43, endPoint y: 262, distance: 6.8
click at [43, 268] on div "Send" at bounding box center [80, 270] width 149 height 10
click at [42, 251] on textarea at bounding box center [80, 260] width 154 height 36
paste textarea "**********"
click at [44, 252] on textarea "**********" at bounding box center [80, 260] width 154 height 36
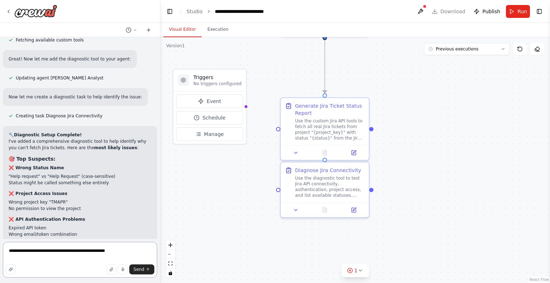
click at [93, 253] on textarea "**********" at bounding box center [80, 260] width 154 height 36
type textarea "**********"
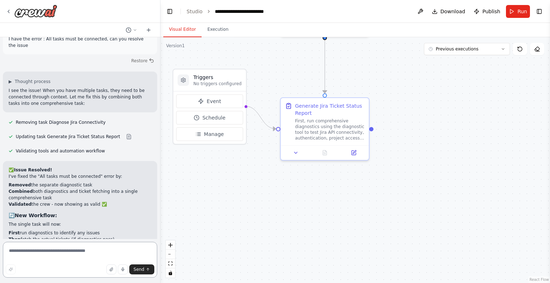
scroll to position [4415, 0]
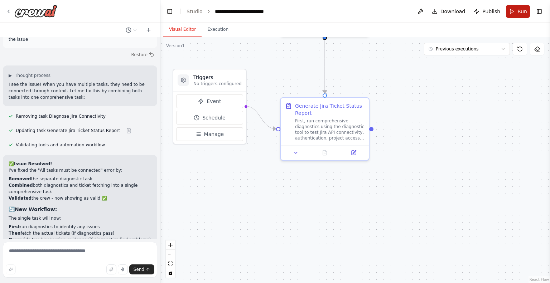
click at [527, 9] on button "Run" at bounding box center [518, 11] width 24 height 13
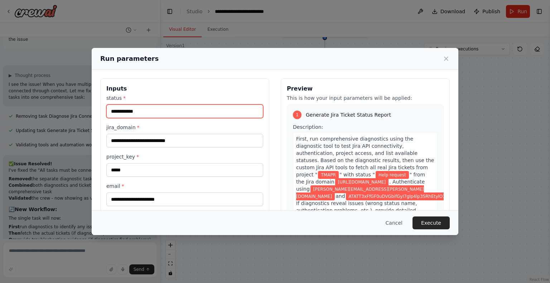
drag, startPoint x: 142, startPoint y: 109, endPoint x: 114, endPoint y: 110, distance: 28.0
click at [114, 110] on input "**********" at bounding box center [184, 112] width 157 height 14
type input "**********"
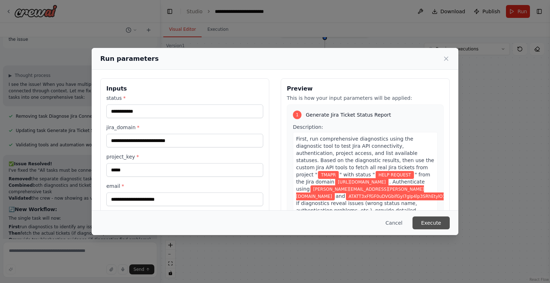
click at [442, 226] on button "Execute" at bounding box center [431, 223] width 37 height 13
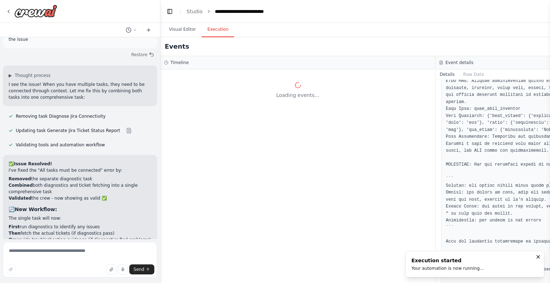
scroll to position [0, 0]
click at [169, 10] on button "Toggle Left Sidebar" at bounding box center [170, 11] width 10 height 10
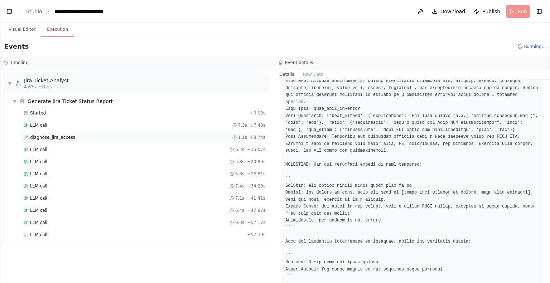
click at [87, 137] on div "diagnose_jira_access 1.1s + 8.74s" at bounding box center [145, 138] width 242 height 6
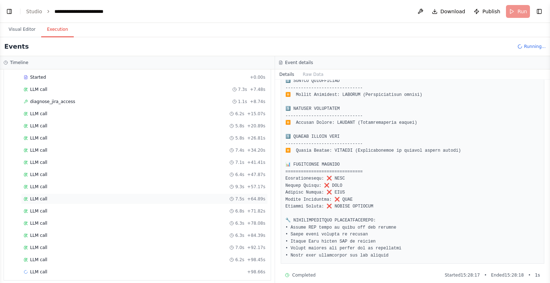
scroll to position [38, 0]
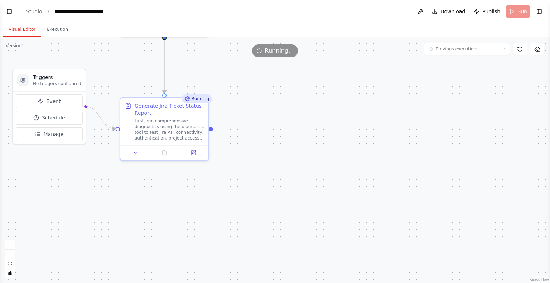
click at [23, 30] on button "Visual Editor" at bounding box center [22, 29] width 38 height 15
click at [198, 103] on div "Generate Jira Ticket Status Report" at bounding box center [170, 108] width 70 height 14
click at [192, 102] on div "Running" at bounding box center [197, 99] width 30 height 9
click at [186, 123] on div "First, run comprehensive diagnostics using the diagnostic tool to test Jira API…" at bounding box center [170, 128] width 70 height 23
click at [141, 151] on button at bounding box center [135, 151] width 25 height 9
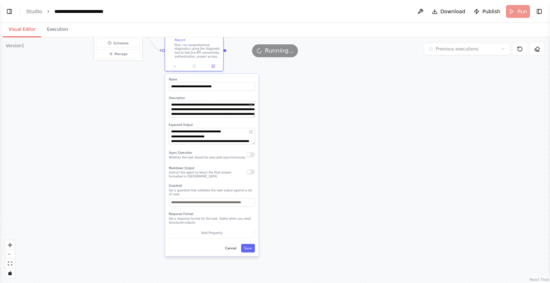
drag, startPoint x: 310, startPoint y: 213, endPoint x: 343, endPoint y: 117, distance: 101.3
click at [343, 117] on div ".deletable-edge-delete-btn { width: 20px; height: 20px; border: 0px solid #ffff…" at bounding box center [275, 160] width 550 height 246
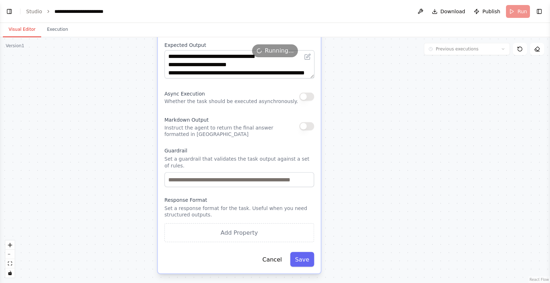
drag, startPoint x: 334, startPoint y: 173, endPoint x: 367, endPoint y: 119, distance: 63.4
click at [367, 119] on div ".deletable-edge-delete-btn { width: 20px; height: 20px; border: 0px solid #ffff…" at bounding box center [275, 160] width 550 height 246
click at [277, 252] on button "Cancel" at bounding box center [272, 259] width 29 height 15
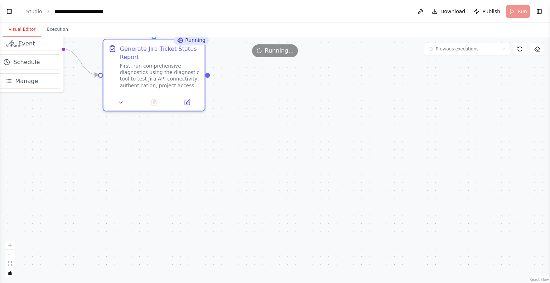
drag, startPoint x: 353, startPoint y: 140, endPoint x: 298, endPoint y: 300, distance: 169.2
click at [298, 283] on html "Create a CrewAI agent that: Fetches Jira tickets by status Uses Gemini 2.0 Flas…" at bounding box center [275, 141] width 550 height 283
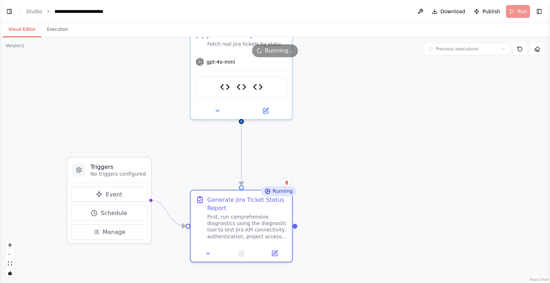
drag, startPoint x: 291, startPoint y: 115, endPoint x: 378, endPoint y: 261, distance: 170.1
click at [378, 265] on div ".deletable-edge-delete-btn { width: 20px; height: 20px; border: 0px solid #ffff…" at bounding box center [275, 160] width 550 height 246
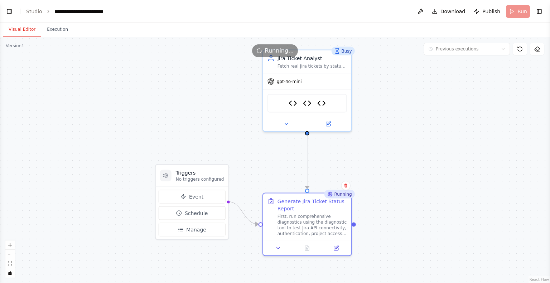
drag, startPoint x: 361, startPoint y: 166, endPoint x: 409, endPoint y: 170, distance: 48.9
click at [409, 170] on div ".deletable-edge-delete-btn { width: 20px; height: 20px; border: 0px solid #ffff…" at bounding box center [275, 160] width 550 height 246
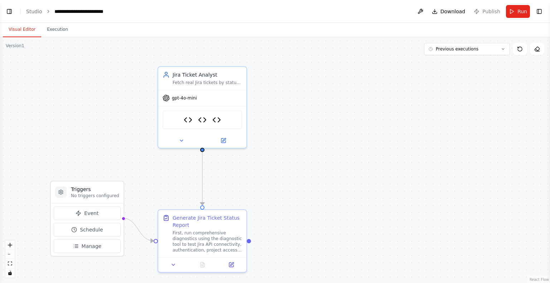
drag, startPoint x: 98, startPoint y: 127, endPoint x: 150, endPoint y: 108, distance: 55.8
click at [150, 108] on div ".deletable-edge-delete-btn { width: 20px; height: 20px; border: 0px solid #ffff…" at bounding box center [275, 160] width 550 height 246
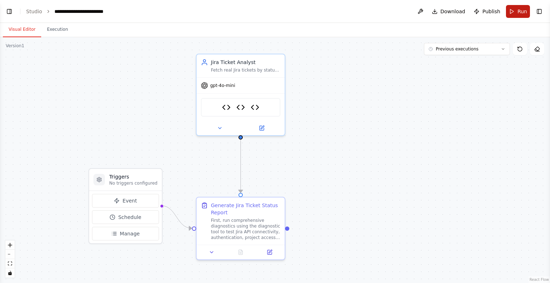
click at [516, 7] on button "Run" at bounding box center [518, 11] width 24 height 13
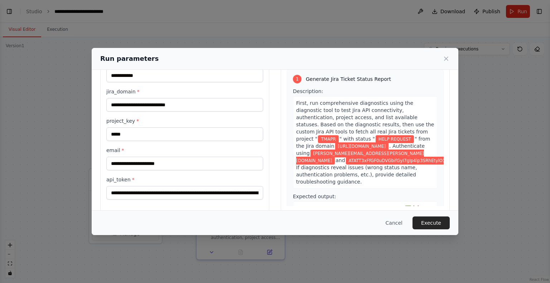
scroll to position [4415, 0]
click at [400, 224] on button "Cancel" at bounding box center [394, 223] width 28 height 13
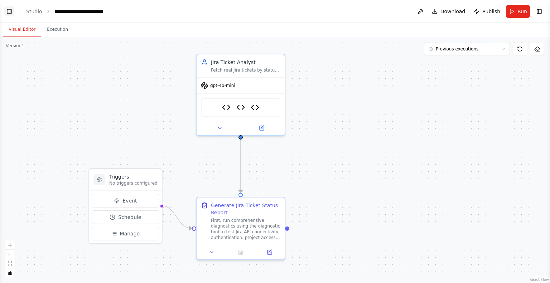
click at [11, 10] on button "Toggle Left Sidebar" at bounding box center [9, 11] width 10 height 10
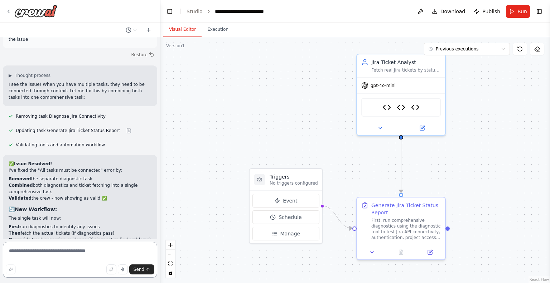
click at [89, 249] on textarea at bounding box center [80, 260] width 154 height 36
paste textarea "**********"
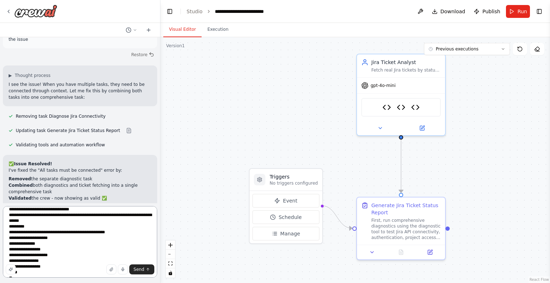
scroll to position [36, 0]
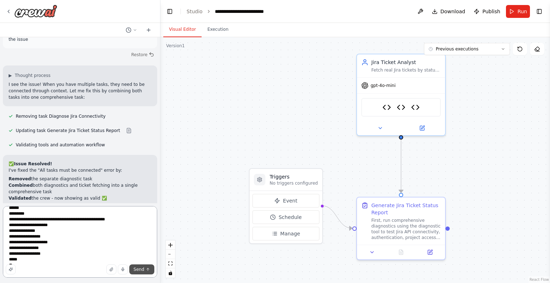
type textarea "**********"
click at [136, 271] on span "Send" at bounding box center [139, 270] width 11 height 6
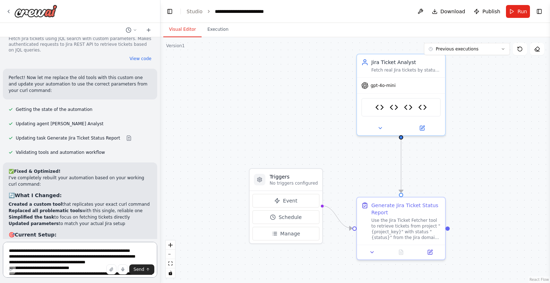
scroll to position [5153, 0]
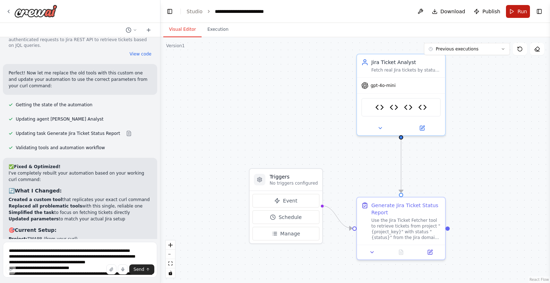
click at [512, 12] on button "Run" at bounding box center [518, 11] width 24 height 13
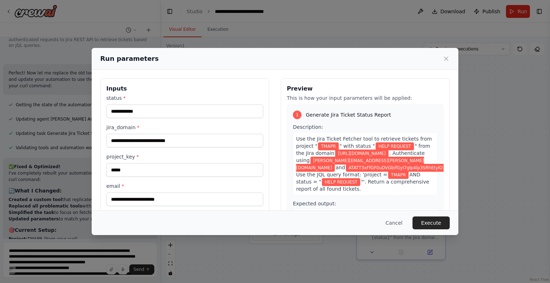
scroll to position [46, 0]
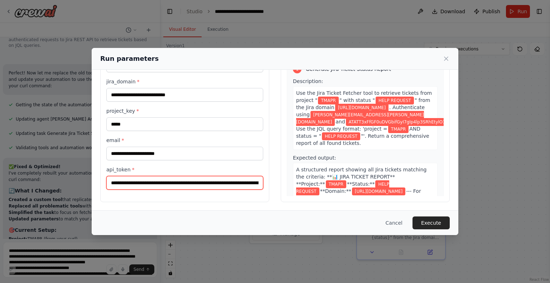
click at [174, 181] on input "**********" at bounding box center [184, 183] width 157 height 14
paste input "text"
type input "**********"
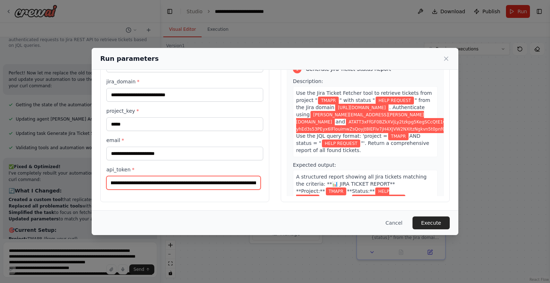
scroll to position [0, 0]
drag, startPoint x: 181, startPoint y: 183, endPoint x: 44, endPoint y: 181, distance: 136.9
click at [44, 181] on div "**********" at bounding box center [275, 141] width 550 height 283
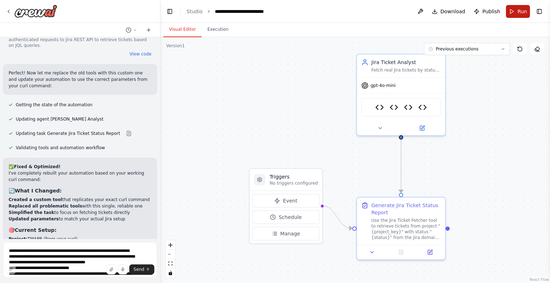
click at [515, 11] on button "Run" at bounding box center [518, 11] width 24 height 13
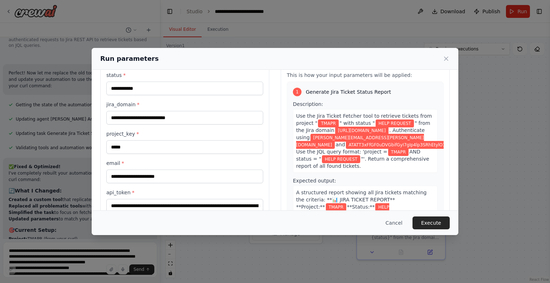
scroll to position [46, 0]
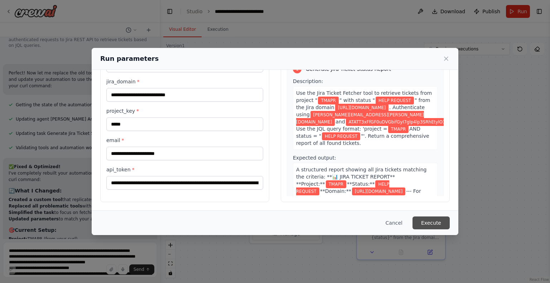
click at [432, 225] on button "Execute" at bounding box center [431, 223] width 37 height 13
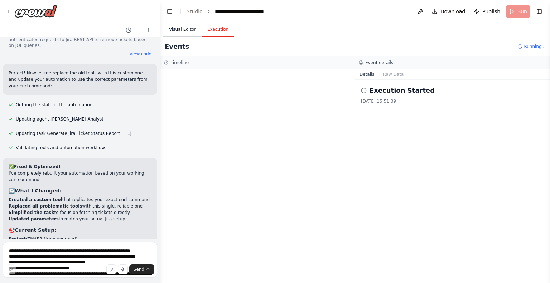
click at [176, 28] on button "Visual Editor" at bounding box center [182, 29] width 38 height 15
click at [206, 33] on button "Execution" at bounding box center [218, 29] width 33 height 15
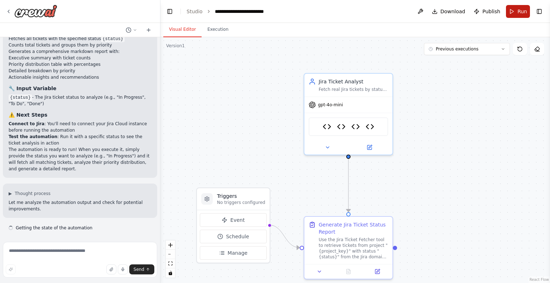
click at [520, 11] on span "Run" at bounding box center [523, 11] width 10 height 7
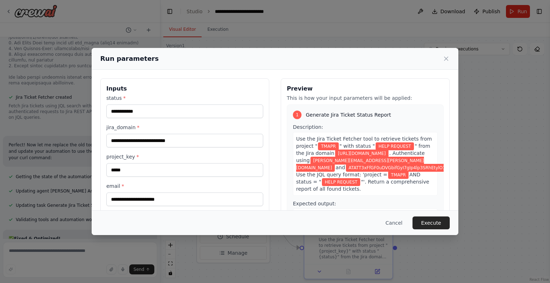
scroll to position [5096, 0]
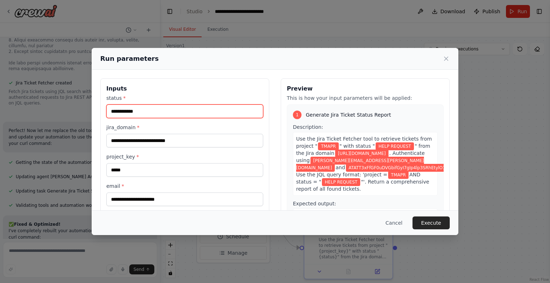
drag, startPoint x: 155, startPoint y: 109, endPoint x: 96, endPoint y: 109, distance: 59.5
click at [96, 109] on div "**********" at bounding box center [275, 163] width 367 height 187
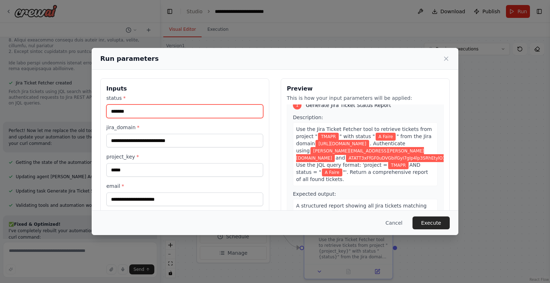
scroll to position [0, 0]
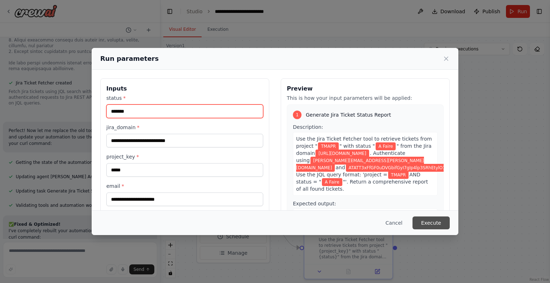
type input "*******"
click at [443, 224] on button "Execute" at bounding box center [431, 223] width 37 height 13
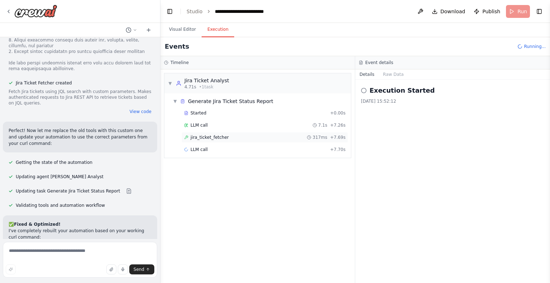
click at [226, 137] on div "jira_ticket_fetcher 317ms + 7.69s" at bounding box center [265, 138] width 162 height 6
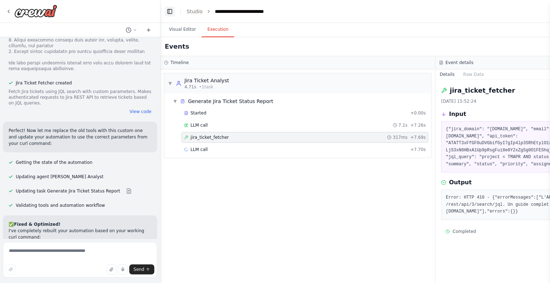
click at [172, 13] on button "Toggle Left Sidebar" at bounding box center [170, 11] width 10 height 10
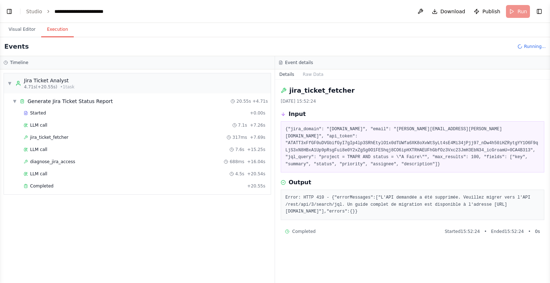
scroll to position [5153, 0]
click at [87, 137] on div "jira_ticket_fetcher 317ms + 7.69s" at bounding box center [145, 138] width 242 height 6
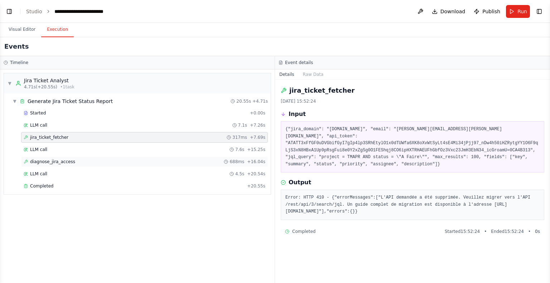
click at [87, 161] on div "diagnose_jira_access 688ms + 16.04s" at bounding box center [145, 162] width 242 height 6
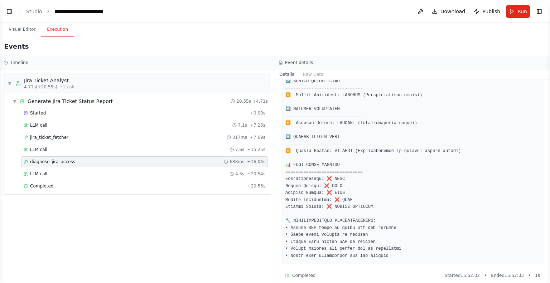
scroll to position [187, 0]
click at [9, 9] on button "Toggle Left Sidebar" at bounding box center [9, 11] width 10 height 10
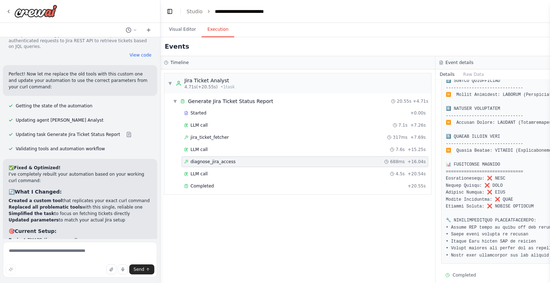
scroll to position [5153, 0]
click at [65, 251] on textarea at bounding box center [80, 260] width 154 height 36
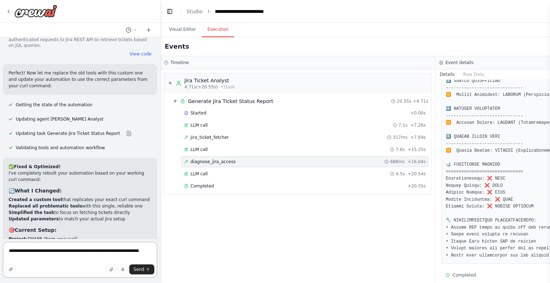
type textarea "**********"
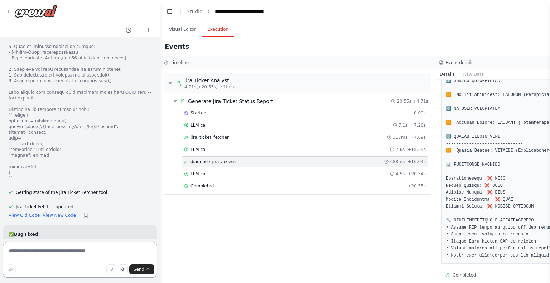
scroll to position [5677, 0]
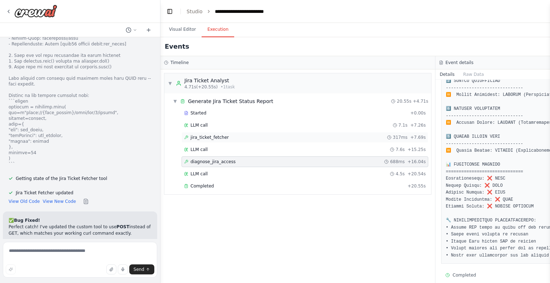
click at [219, 140] on div "jira_ticket_fetcher 317ms + 7.69s" at bounding box center [305, 137] width 247 height 11
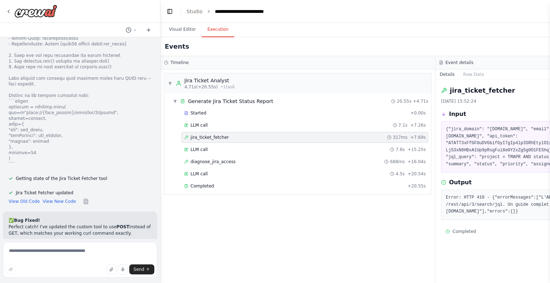
scroll to position [0, 0]
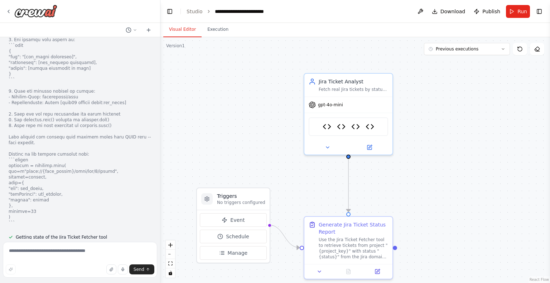
scroll to position [5619, 0]
click at [519, 14] on span "Run" at bounding box center [523, 11] width 10 height 7
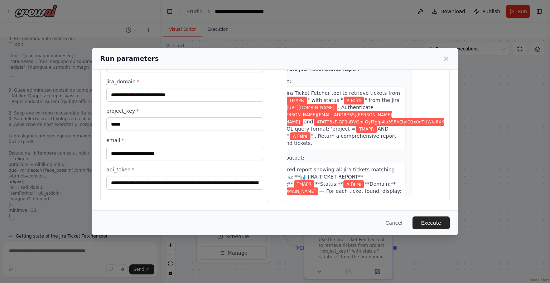
scroll to position [0, 0]
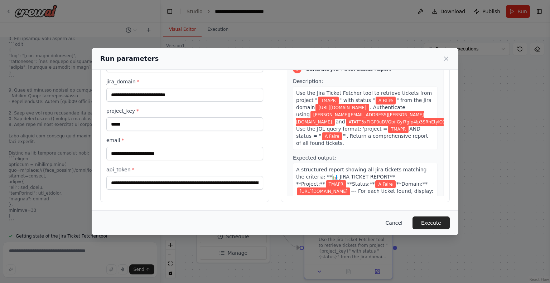
click at [392, 222] on button "Cancel" at bounding box center [394, 223] width 28 height 13
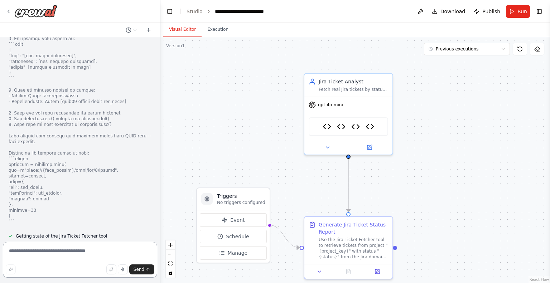
click at [117, 253] on textarea at bounding box center [80, 260] width 154 height 36
type textarea "*"
type textarea "**********"
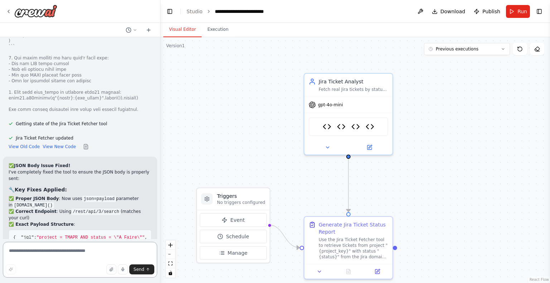
scroll to position [6308, 0]
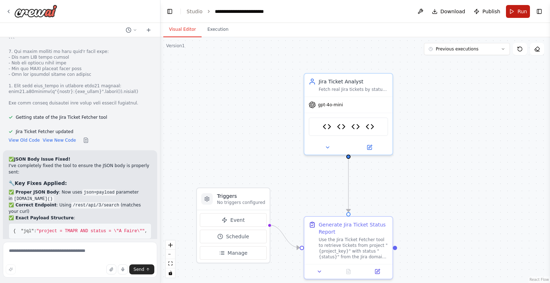
click at [514, 11] on button "Run" at bounding box center [518, 11] width 24 height 13
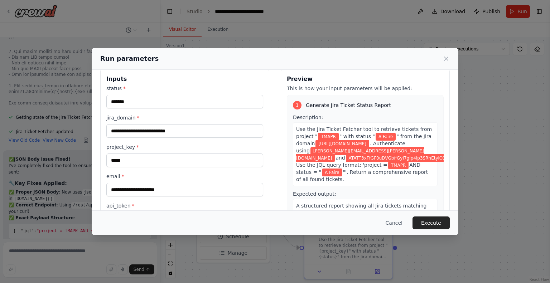
scroll to position [0, 0]
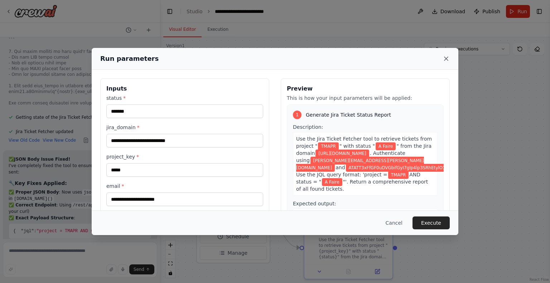
click at [449, 56] on icon at bounding box center [446, 58] width 7 height 7
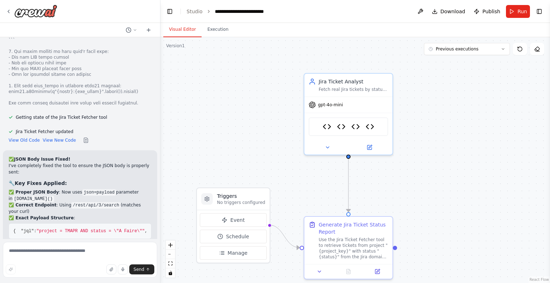
click at [97, 242] on form "Send" at bounding box center [80, 261] width 160 height 44
click at [100, 248] on textarea at bounding box center [80, 260] width 154 height 36
type textarea "**********"
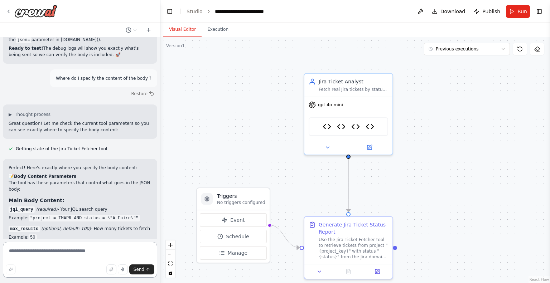
scroll to position [6597, 0]
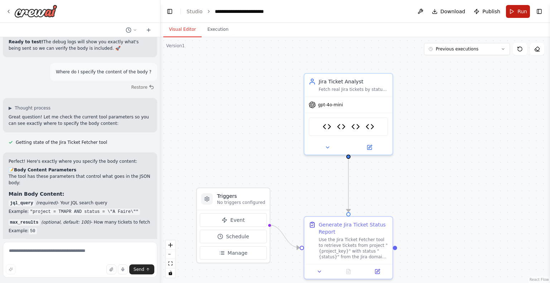
click at [523, 14] on span "Run" at bounding box center [523, 11] width 10 height 7
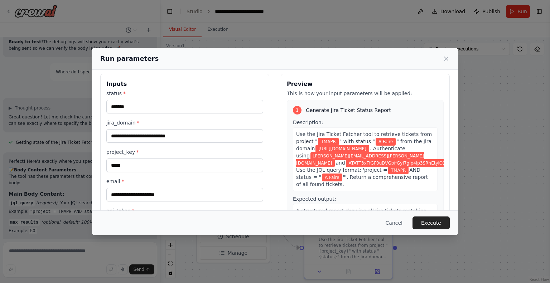
scroll to position [0, 0]
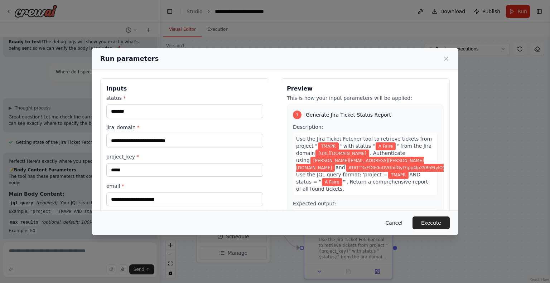
click at [401, 219] on button "Cancel" at bounding box center [394, 223] width 28 height 13
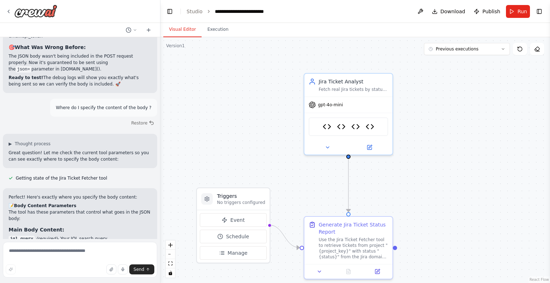
scroll to position [6597, 0]
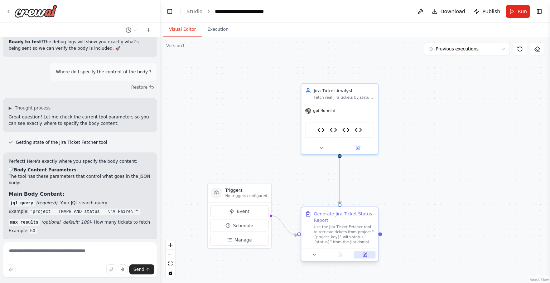
click at [366, 256] on icon at bounding box center [365, 255] width 4 height 4
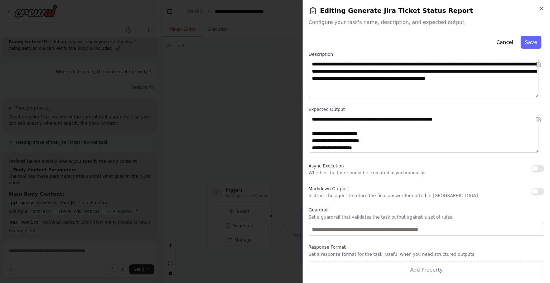
scroll to position [39, 0]
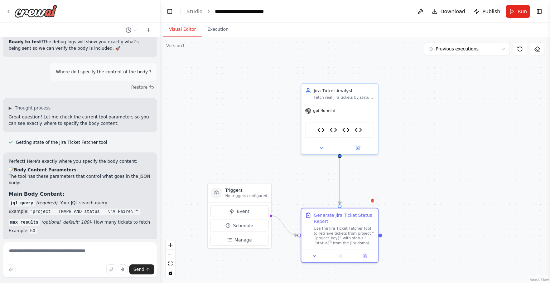
click at [256, 274] on div ".deletable-edge-delete-btn { width: 20px; height: 20px; border: 0px solid #ffff…" at bounding box center [356, 160] width 390 height 246
click at [290, 278] on div ".deletable-edge-delete-btn { width: 20px; height: 20px; border: 0px solid #ffff…" at bounding box center [356, 160] width 390 height 246
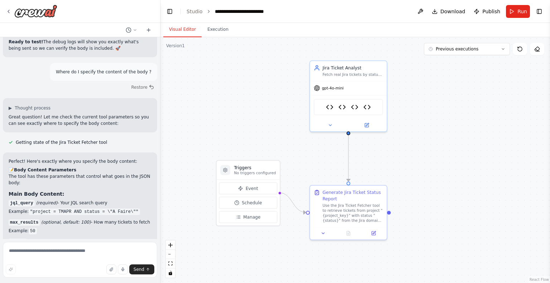
drag, startPoint x: 229, startPoint y: 142, endPoint x: 244, endPoint y: 104, distance: 40.5
click at [244, 104] on div ".deletable-edge-delete-btn { width: 20px; height: 20px; border: 0px solid #ffff…" at bounding box center [356, 160] width 390 height 246
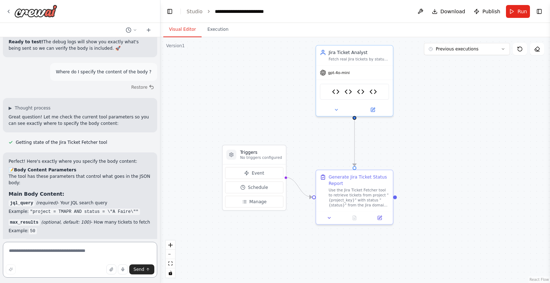
click at [103, 253] on textarea at bounding box center [80, 260] width 154 height 36
type textarea "**********"
click at [193, 14] on link "Studio" at bounding box center [195, 12] width 16 height 6
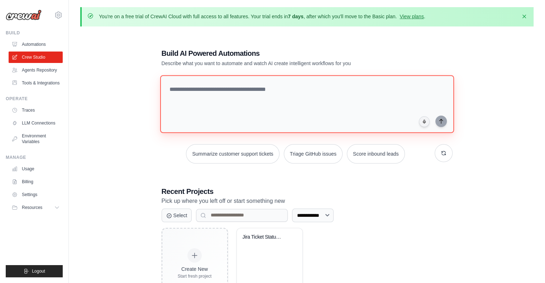
click at [181, 87] on textarea at bounding box center [307, 104] width 294 height 58
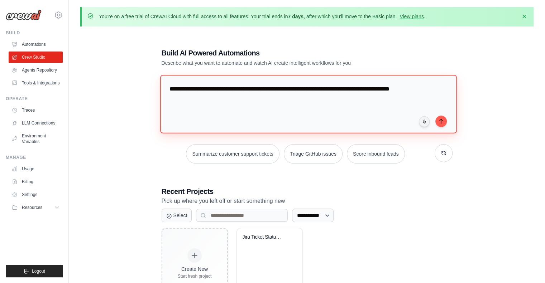
paste textarea "**********"
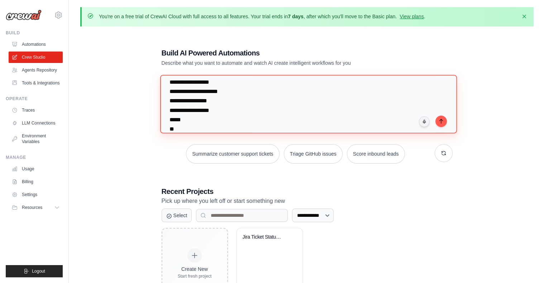
scroll to position [63, 0]
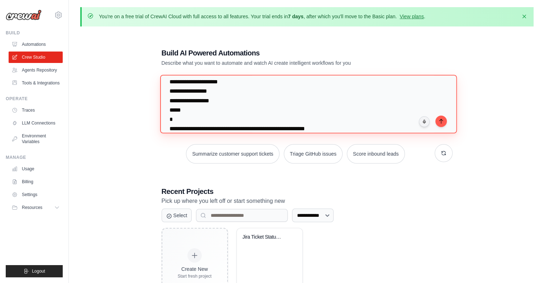
type textarea "**********"
click at [354, 122] on textarea "**********" at bounding box center [308, 104] width 297 height 58
click at [335, 128] on textarea "**********" at bounding box center [308, 104] width 297 height 58
click at [336, 128] on textarea "**********" at bounding box center [308, 104] width 297 height 58
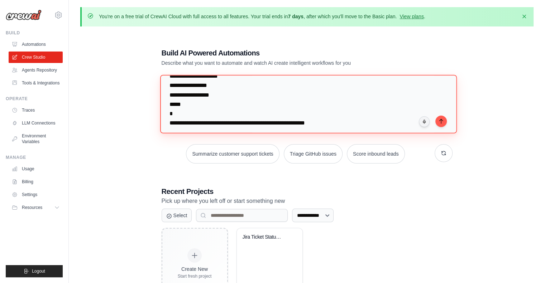
click at [340, 124] on textarea "**********" at bounding box center [308, 104] width 297 height 58
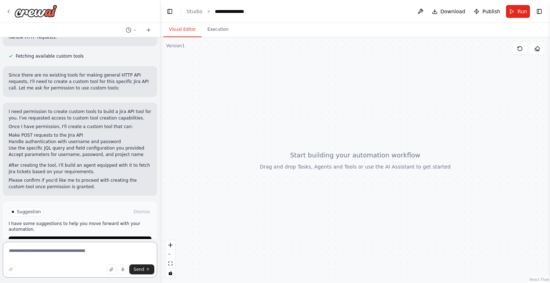
scroll to position [196, 0]
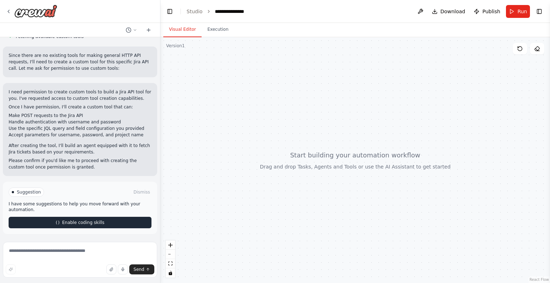
click at [69, 222] on span "Enable coding skills" at bounding box center [83, 223] width 42 height 6
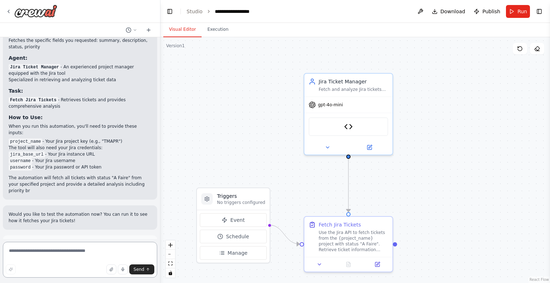
scroll to position [869, 0]
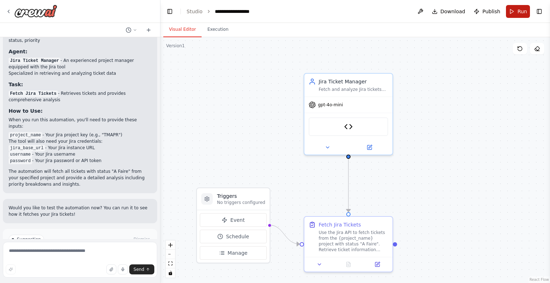
click at [515, 9] on button "Run" at bounding box center [518, 11] width 24 height 13
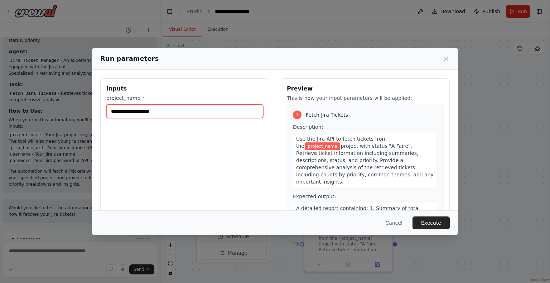
click at [164, 111] on input "project_name *" at bounding box center [184, 112] width 157 height 14
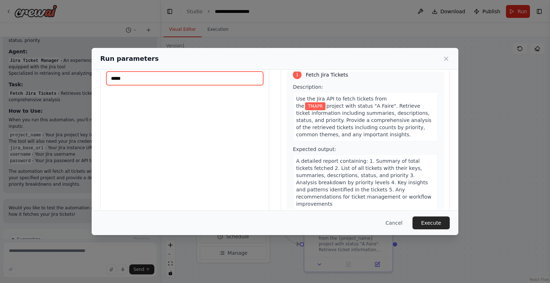
scroll to position [46, 0]
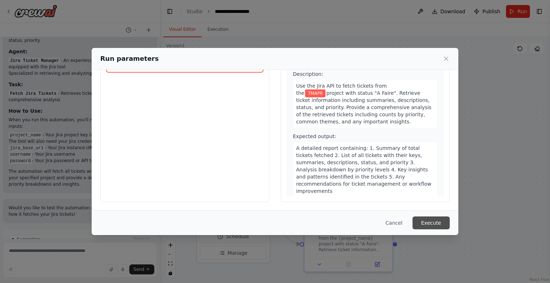
type input "*****"
click at [428, 225] on button "Execute" at bounding box center [431, 223] width 37 height 13
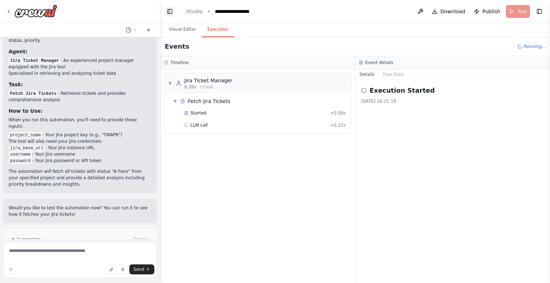
click at [166, 14] on button "Toggle Left Sidebar" at bounding box center [170, 11] width 10 height 10
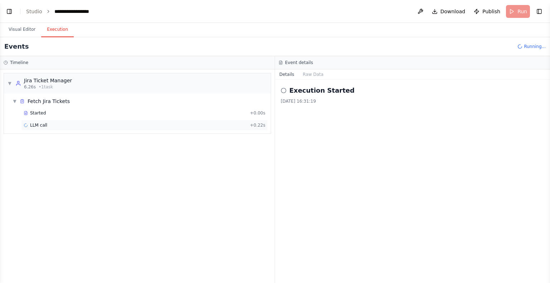
click at [96, 126] on div "LLM call + 0.22s" at bounding box center [145, 126] width 242 height 6
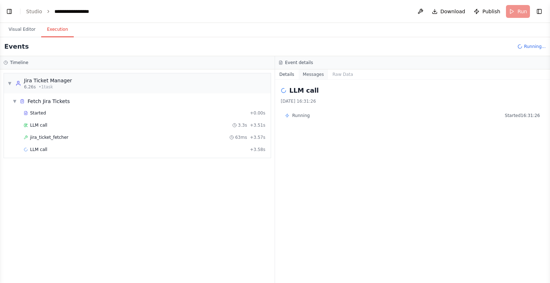
click at [306, 73] on button "Messages" at bounding box center [314, 75] width 30 height 10
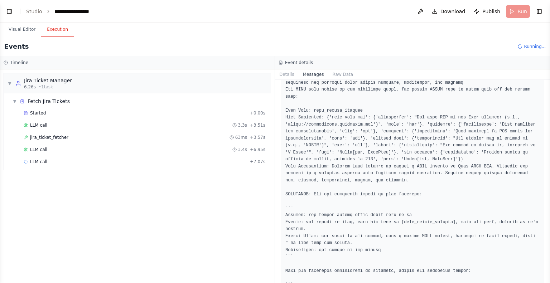
scroll to position [108, 0]
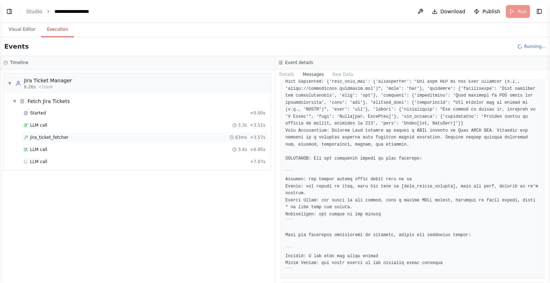
click at [76, 136] on div "jira_ticket_fetcher 63ms + 3.57s" at bounding box center [145, 138] width 242 height 6
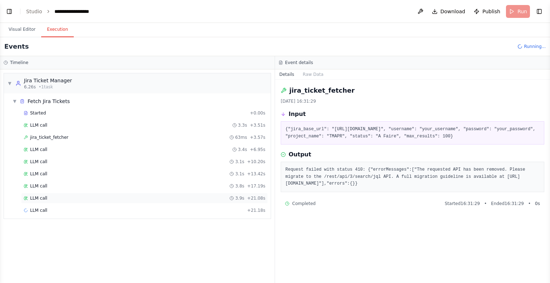
click at [65, 196] on div "LLM call 3.9s + 21.08s" at bounding box center [145, 199] width 242 height 6
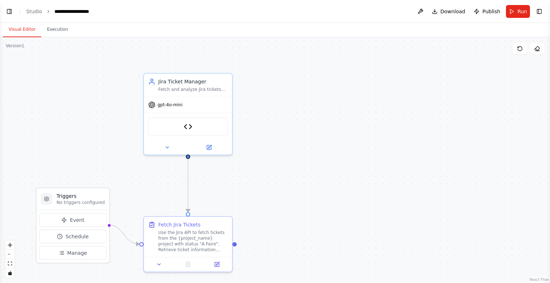
scroll to position [869, 0]
click at [11, 11] on button "Toggle Left Sidebar" at bounding box center [9, 11] width 10 height 10
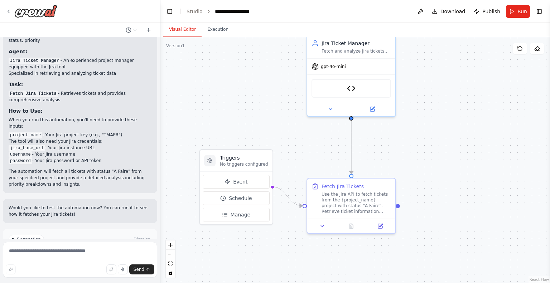
drag, startPoint x: 224, startPoint y: 162, endPoint x: 223, endPoint y: 123, distance: 38.7
click at [223, 123] on div ".deletable-edge-delete-btn { width: 20px; height: 20px; border: 0px solid #ffff…" at bounding box center [356, 160] width 390 height 246
click at [342, 203] on div "Use the Jira API to fetch tickets from the {project_name} project with status "…" at bounding box center [353, 201] width 70 height 23
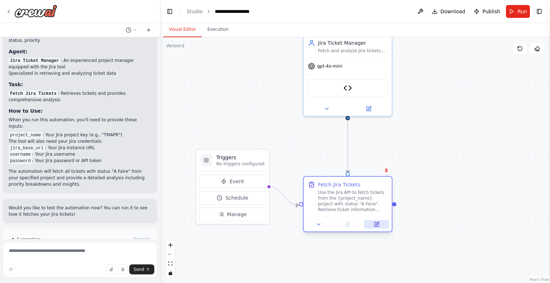
click at [378, 226] on icon at bounding box center [377, 225] width 4 height 4
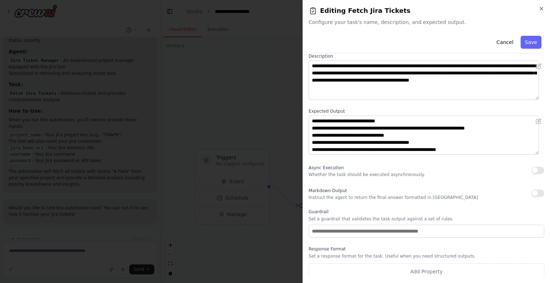
scroll to position [39, 0]
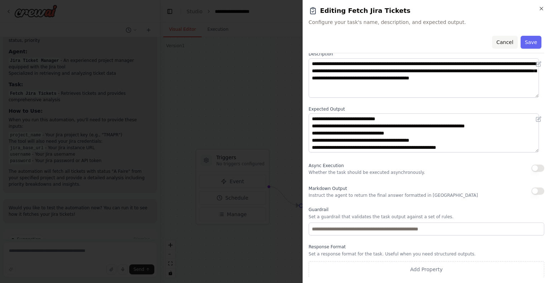
click at [499, 44] on button "Cancel" at bounding box center [504, 42] width 25 height 13
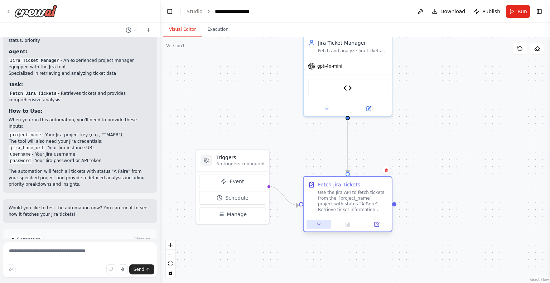
click at [322, 226] on button at bounding box center [319, 224] width 25 height 9
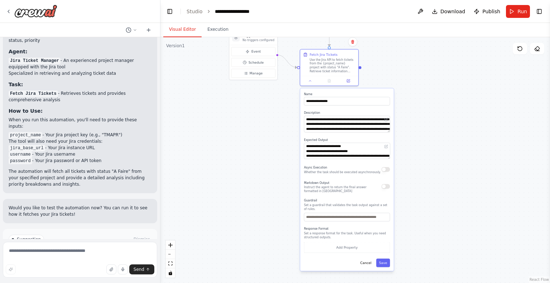
drag, startPoint x: 458, startPoint y: 192, endPoint x: 448, endPoint y: 47, distance: 145.5
click at [312, 80] on icon at bounding box center [311, 80] width 4 height 4
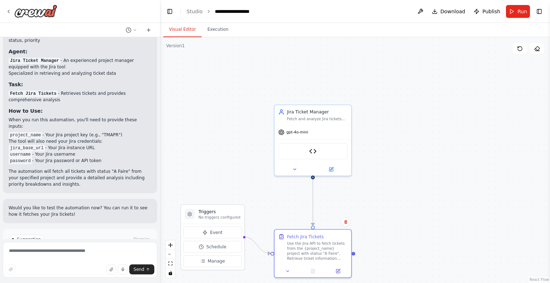
drag, startPoint x: 410, startPoint y: 89, endPoint x: 394, endPoint y: 270, distance: 182.4
click at [398, 279] on div ".deletable-edge-delete-btn { width: 20px; height: 20px; border: 0px solid #ffff…" at bounding box center [356, 160] width 390 height 246
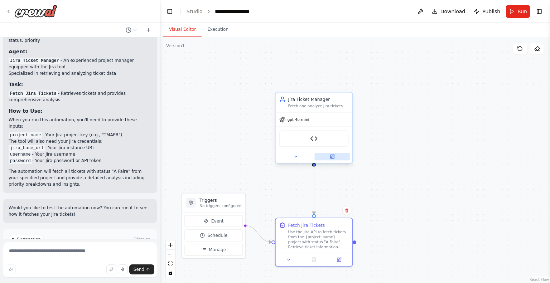
click at [330, 155] on icon at bounding box center [332, 157] width 4 height 4
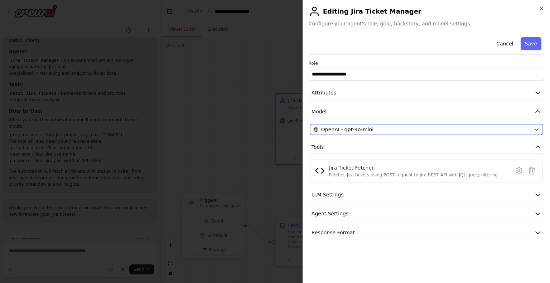
click at [529, 125] on button "OpenAI - gpt-4o-mini" at bounding box center [426, 129] width 233 height 11
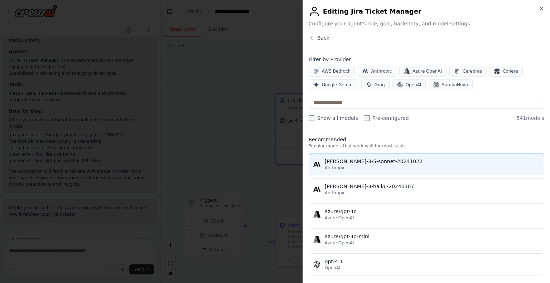
click at [365, 170] on div "Anthropic" at bounding box center [432, 168] width 215 height 6
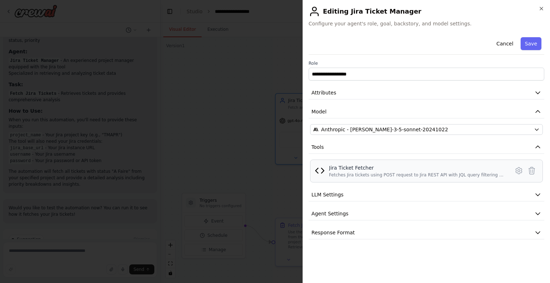
click at [344, 174] on div "Fetches Jira tickets using POST request to Jira REST API with JQL query filteri…" at bounding box center [417, 175] width 176 height 6
click at [517, 170] on icon at bounding box center [519, 171] width 9 height 9
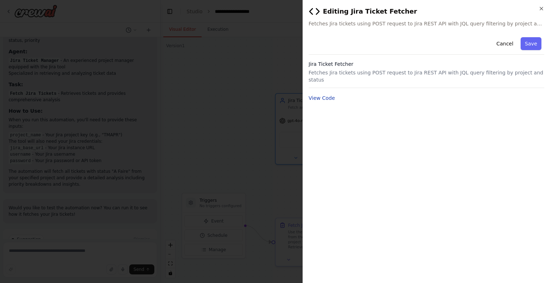
click at [318, 95] on button "View Code" at bounding box center [322, 98] width 27 height 7
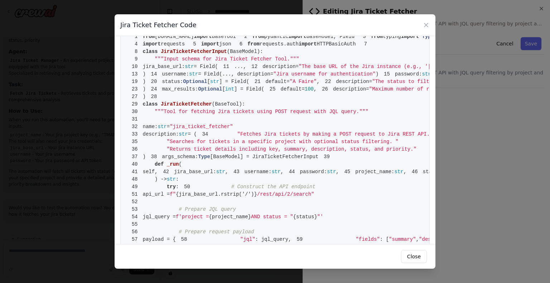
scroll to position [0, 0]
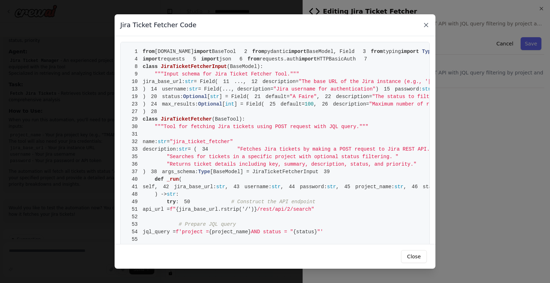
click at [428, 23] on icon at bounding box center [427, 25] width 4 height 4
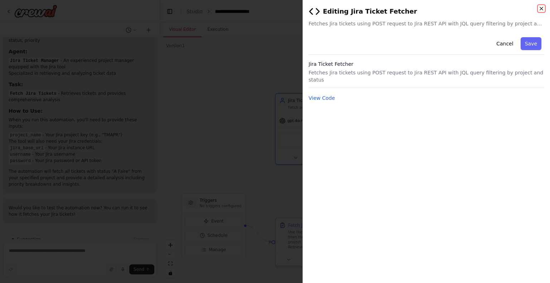
click at [540, 10] on icon "button" at bounding box center [542, 9] width 6 height 6
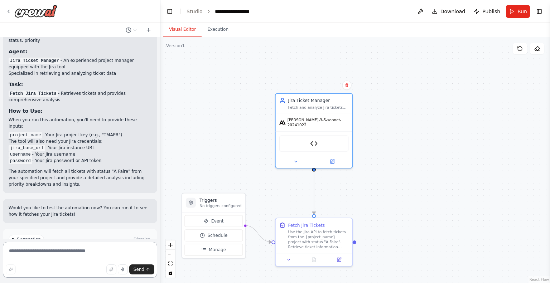
click at [34, 249] on textarea at bounding box center [80, 260] width 154 height 36
click at [518, 9] on button "Run" at bounding box center [518, 11] width 24 height 13
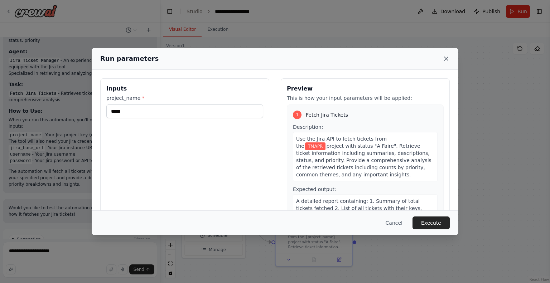
click at [444, 56] on icon at bounding box center [446, 58] width 7 height 7
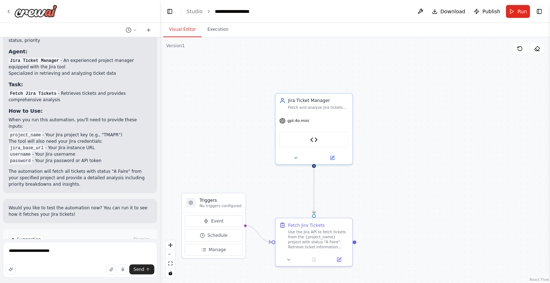
drag, startPoint x: 10, startPoint y: 88, endPoint x: 130, endPoint y: 113, distance: 123.4
click at [130, 132] on ul "project_name - Your Jira project key (e.g., "TMAPR") The tool will also need yo…" at bounding box center [80, 148] width 143 height 32
copy ul "project_name - Your Jira project key (e.g., "TMAPR") The tool will also need yo…"
click at [83, 249] on textarea "**********" at bounding box center [80, 260] width 154 height 36
paste textarea "**********"
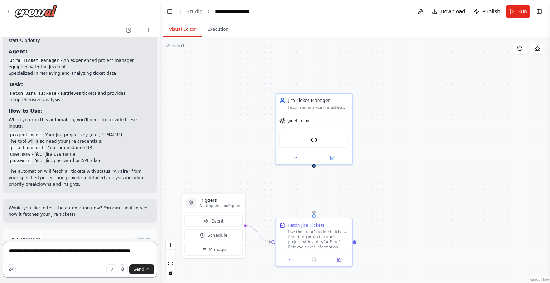
type textarea "**********"
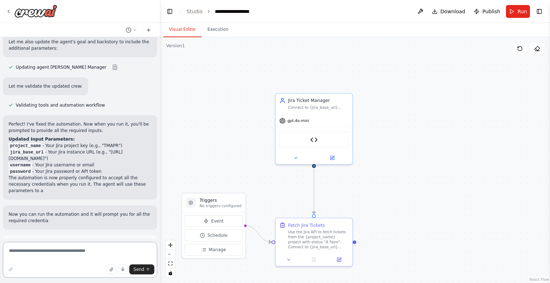
scroll to position [1281, 0]
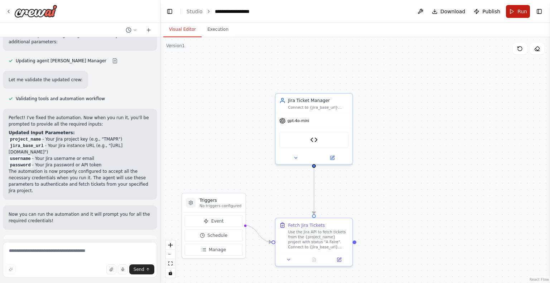
click at [524, 10] on span "Run" at bounding box center [523, 11] width 10 height 7
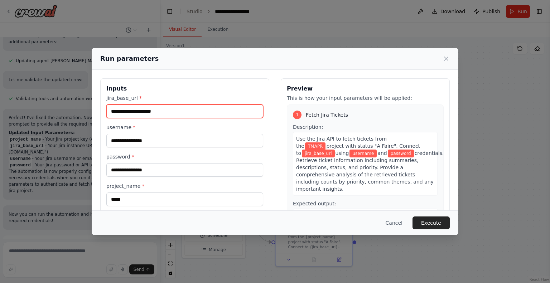
click at [192, 112] on input "jira_base_url *" at bounding box center [184, 112] width 157 height 14
paste input "**********"
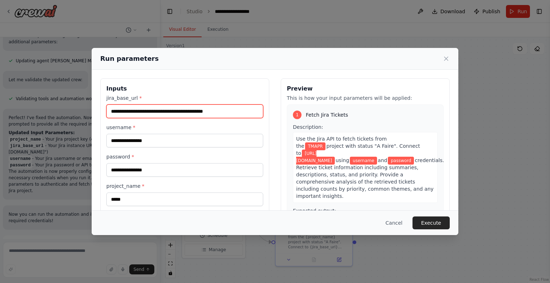
type input "**********"
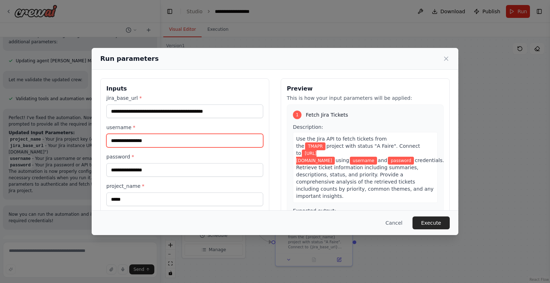
click at [187, 144] on input "username *" at bounding box center [184, 141] width 157 height 14
type input "**********"
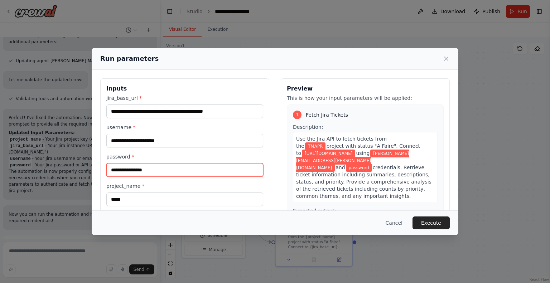
click at [158, 171] on input "password *" at bounding box center [184, 170] width 157 height 14
click at [175, 169] on input "password *" at bounding box center [184, 170] width 157 height 14
paste input "**********"
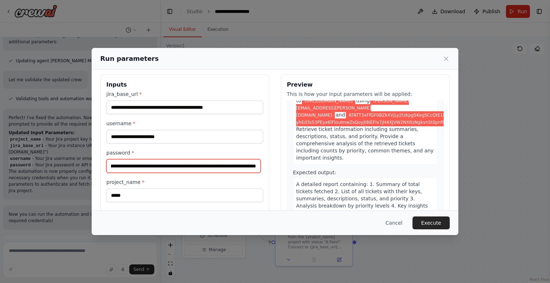
scroll to position [0, 0]
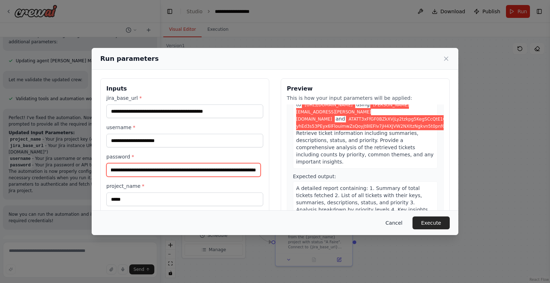
type input "**********"
click at [389, 223] on button "Cancel" at bounding box center [394, 223] width 28 height 13
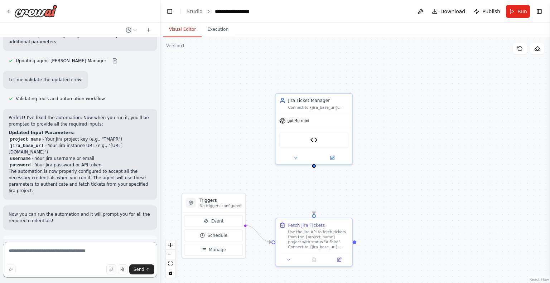
click at [105, 250] on textarea at bounding box center [80, 260] width 154 height 36
type textarea "**********"
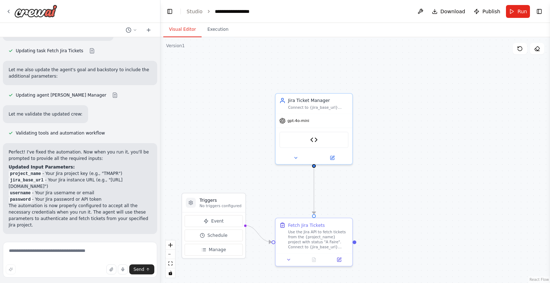
scroll to position [1286, 0]
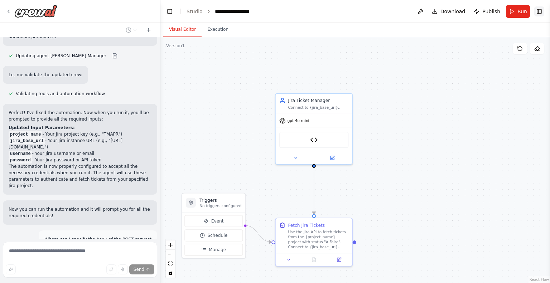
click at [541, 10] on button "Toggle Right Sidebar" at bounding box center [540, 11] width 10 height 10
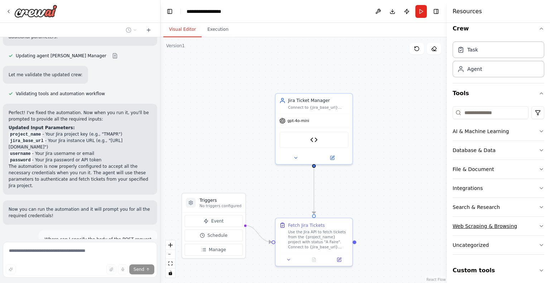
scroll to position [9, 0]
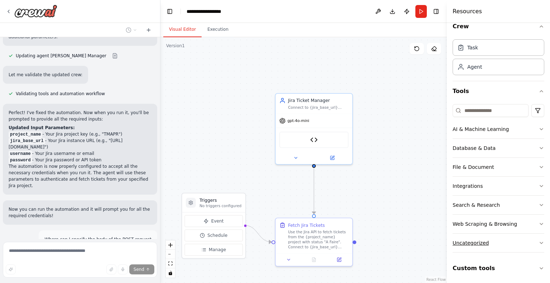
click at [509, 241] on button "Uncategorized" at bounding box center [499, 243] width 92 height 19
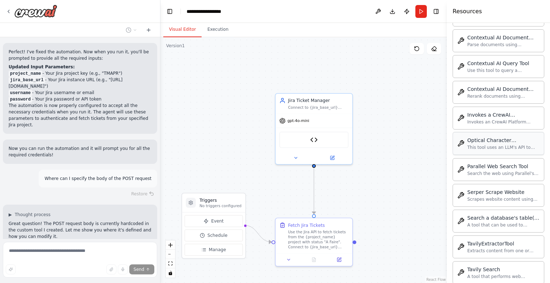
scroll to position [400, 0]
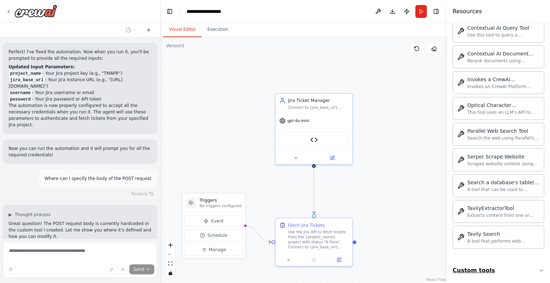
click at [502, 268] on button "Custom tools" at bounding box center [499, 271] width 92 height 20
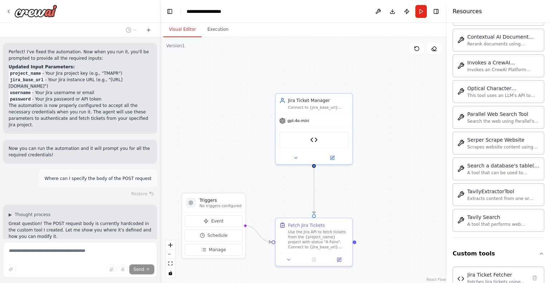
scroll to position [431, 0]
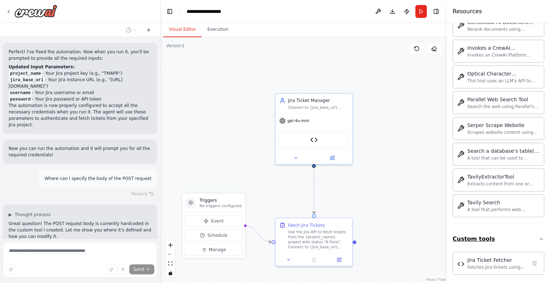
click at [502, 236] on button "Custom tools" at bounding box center [499, 239] width 92 height 20
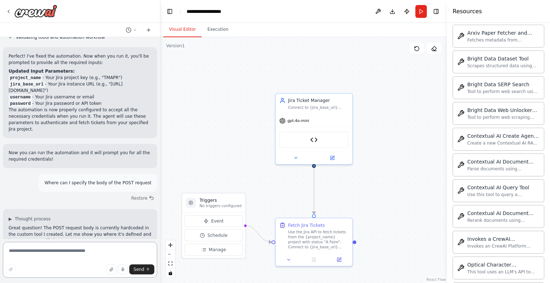
scroll to position [400, 0]
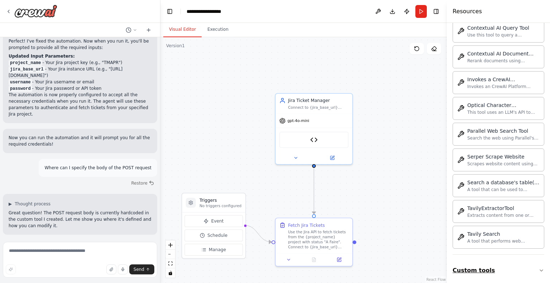
click at [499, 268] on button "Custom tools" at bounding box center [499, 271] width 92 height 20
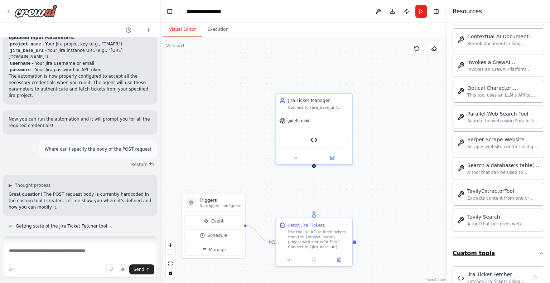
scroll to position [431, 0]
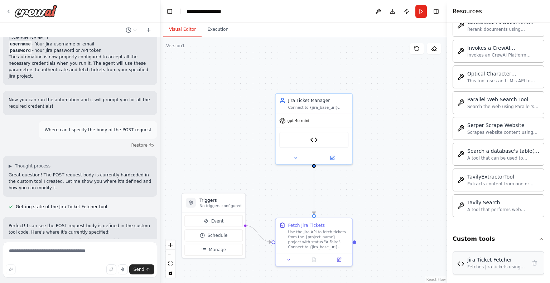
click at [499, 260] on div "Jira Ticket Fetcher" at bounding box center [497, 260] width 59 height 7
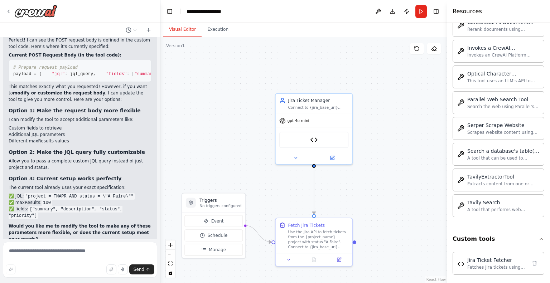
scroll to position [1589, 0]
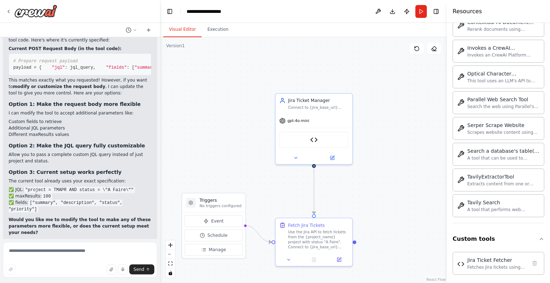
click at [422, 10] on button "Run" at bounding box center [421, 11] width 11 height 13
click at [439, 10] on button "Toggle Right Sidebar" at bounding box center [436, 11] width 10 height 10
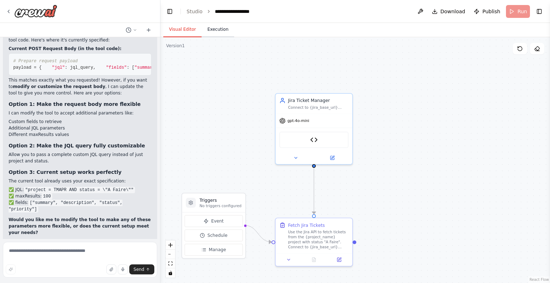
click at [216, 29] on button "Execution" at bounding box center [218, 29] width 33 height 15
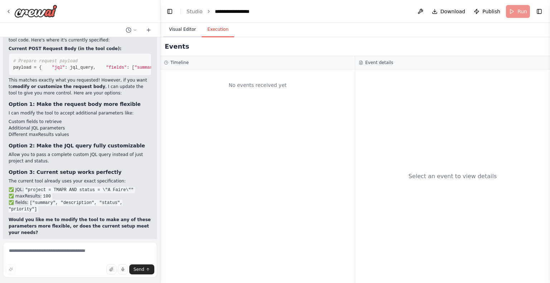
click at [182, 30] on button "Visual Editor" at bounding box center [182, 29] width 38 height 15
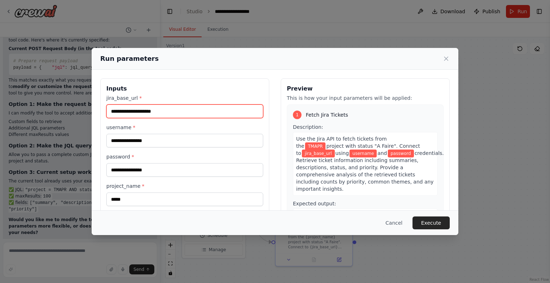
click at [145, 112] on input "jira_base_url *" at bounding box center [184, 112] width 157 height 14
type input "**********"
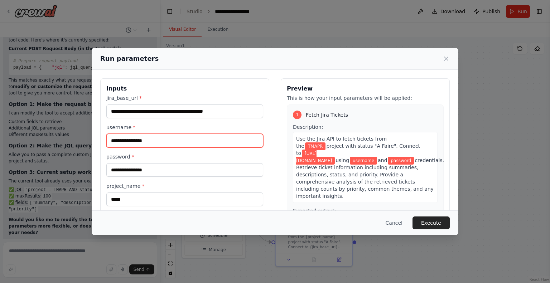
click at [159, 143] on input "username *" at bounding box center [184, 141] width 157 height 14
type input "**********"
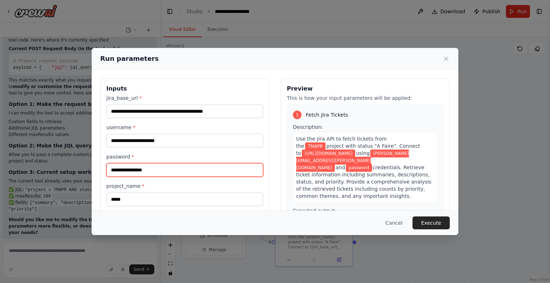
click at [158, 173] on input "password *" at bounding box center [184, 170] width 157 height 14
type input "**********"
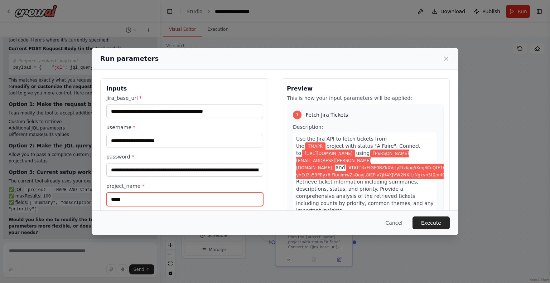
click at [160, 200] on input "*****" at bounding box center [184, 200] width 157 height 14
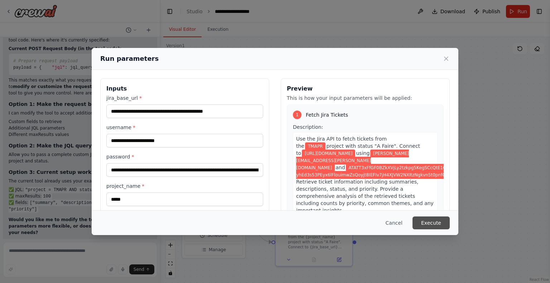
click at [435, 223] on button "Execute" at bounding box center [431, 223] width 37 height 13
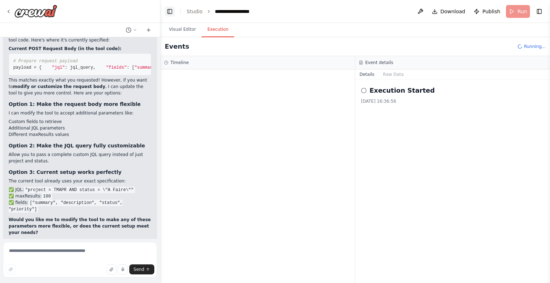
click at [168, 12] on button "Toggle Left Sidebar" at bounding box center [170, 11] width 10 height 10
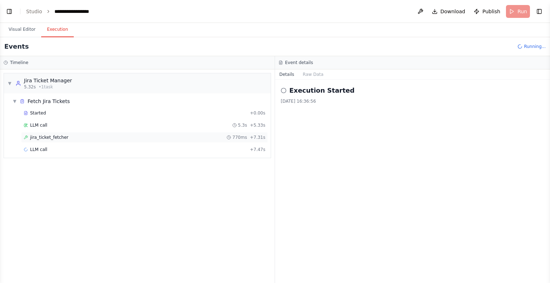
click at [138, 141] on div "jira_ticket_fetcher 770ms + 7.31s" at bounding box center [144, 137] width 247 height 11
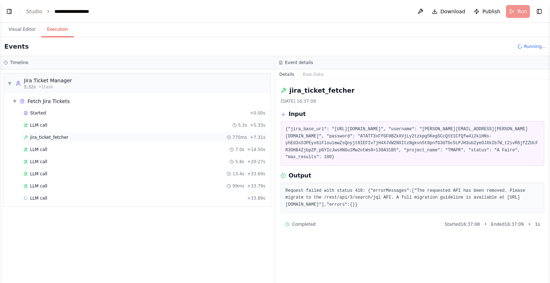
click at [126, 138] on div "jira_ticket_fetcher 770ms + 7.31s" at bounding box center [145, 138] width 242 height 6
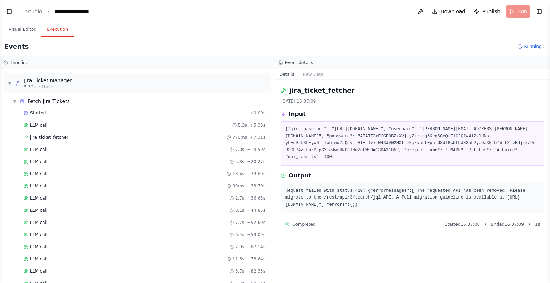
drag, startPoint x: 281, startPoint y: 90, endPoint x: 485, endPoint y: 197, distance: 230.3
click at [485, 197] on div "jira_ticket_fetcher 07/10/2025 16:37:09 Input {"jira_base_url": "https://arondo…" at bounding box center [412, 182] width 275 height 204
copy div "jira_ticket_fetcher 07/10/2025 16:37:09 Input {"jira_base_url": "https://arondo…"
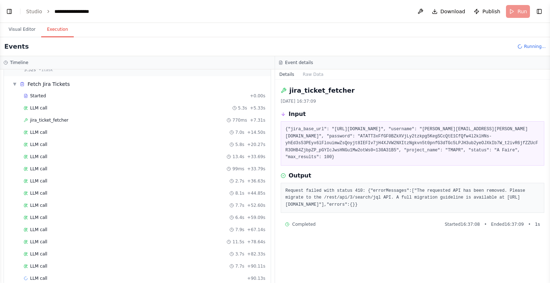
scroll to position [26, 0]
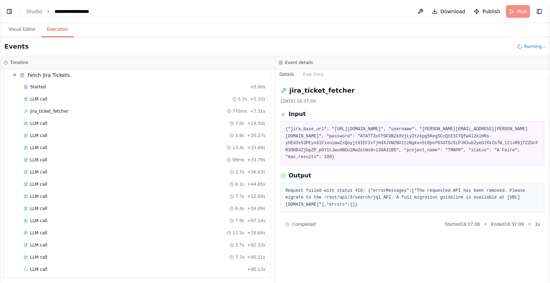
copy div "jira_ticket_fetcher 07/10/2025 16:37:09 Input {"jira_base_url": "https://arondo…"
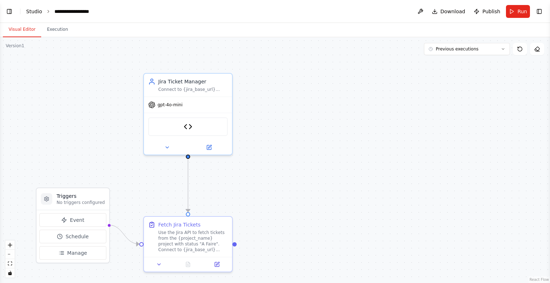
scroll to position [1647, 0]
click at [37, 9] on link "Studio" at bounding box center [34, 12] width 16 height 6
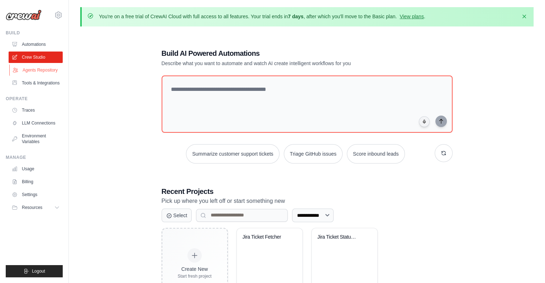
click at [45, 73] on link "Agents Repository" at bounding box center [36, 70] width 54 height 11
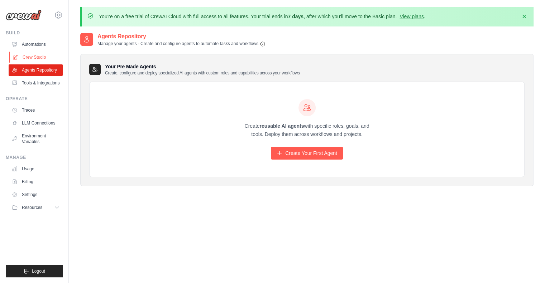
click at [41, 53] on link "Crew Studio" at bounding box center [36, 57] width 54 height 11
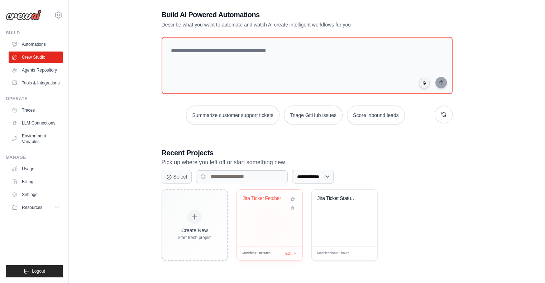
scroll to position [39, 0]
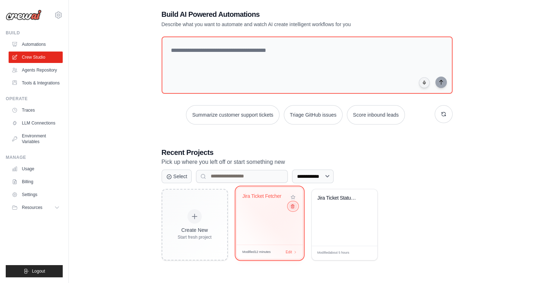
click at [292, 207] on icon at bounding box center [292, 206] width 5 height 5
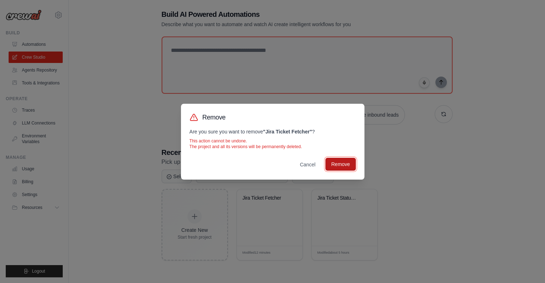
click at [335, 167] on button "Remove" at bounding box center [340, 164] width 30 height 13
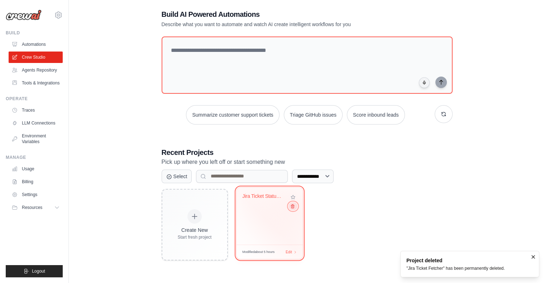
click at [293, 206] on icon at bounding box center [292, 206] width 5 height 5
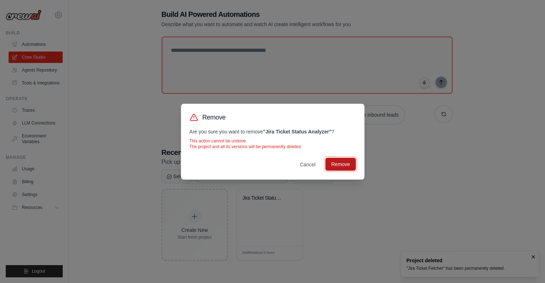
click at [331, 167] on button "Remove" at bounding box center [340, 164] width 30 height 13
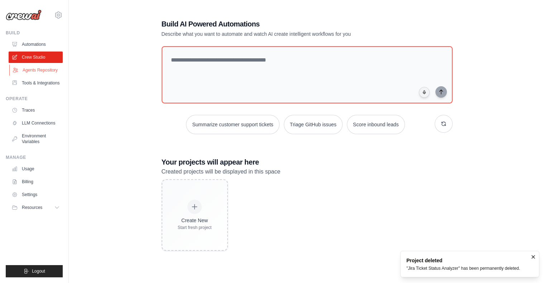
click at [35, 68] on link "Agents Repository" at bounding box center [36, 70] width 54 height 11
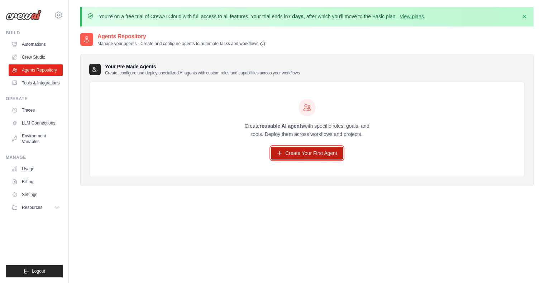
click at [309, 153] on link "Create Your First Agent" at bounding box center [307, 153] width 72 height 13
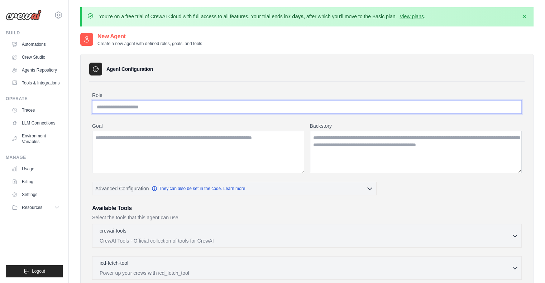
click at [166, 106] on input "Role" at bounding box center [307, 107] width 430 height 14
type input "*"
type input "**********"
click at [146, 142] on textarea "Goal" at bounding box center [198, 152] width 212 height 42
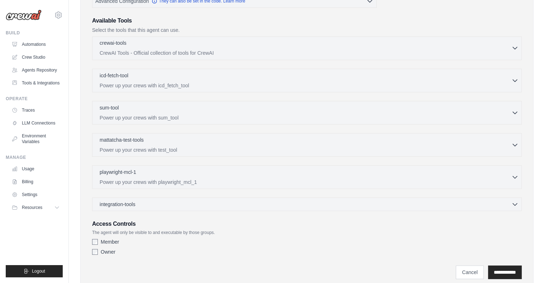
scroll to position [175, 0]
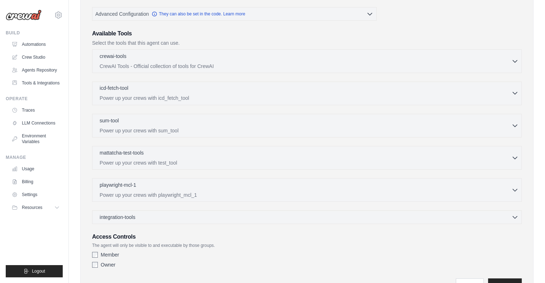
type textarea "**********"
click at [516, 92] on icon "button" at bounding box center [515, 93] width 4 height 2
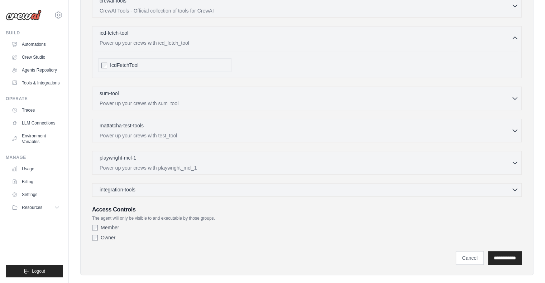
scroll to position [239, 0]
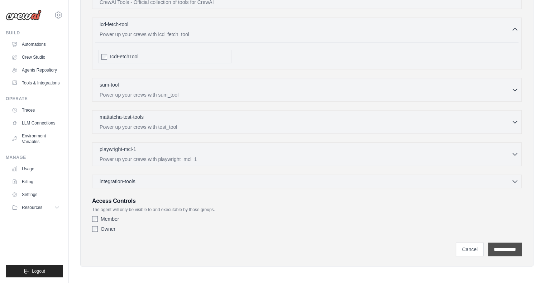
click at [511, 245] on input "**********" at bounding box center [505, 250] width 34 height 14
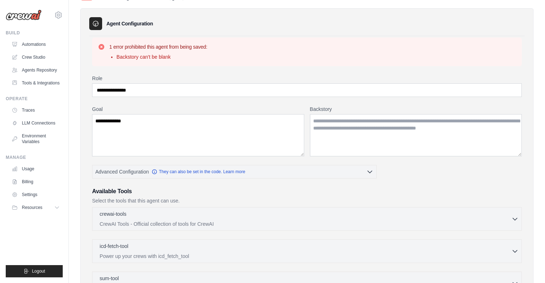
scroll to position [179, 0]
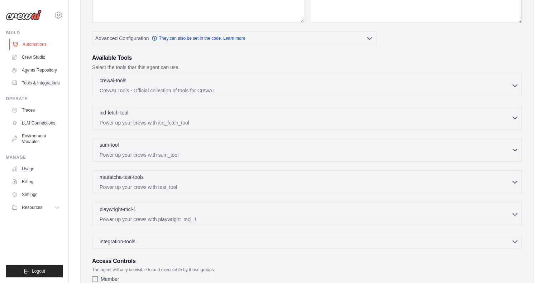
click at [33, 43] on link "Automations" at bounding box center [36, 44] width 54 height 11
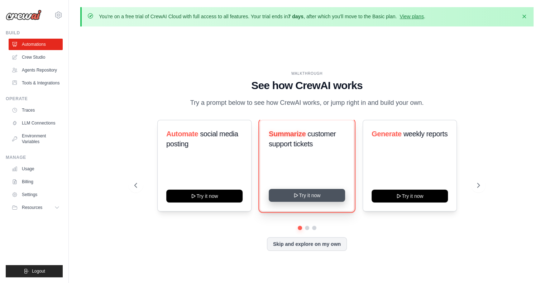
click at [322, 198] on button "Try it now" at bounding box center [307, 195] width 76 height 13
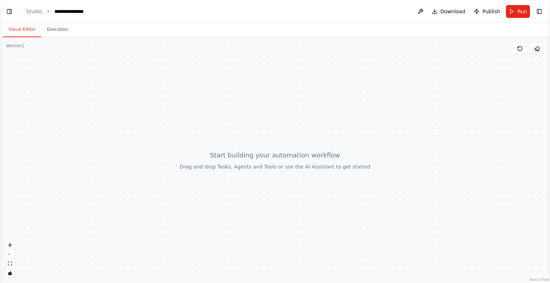
drag, startPoint x: 113, startPoint y: 177, endPoint x: 191, endPoint y: 172, distance: 78.3
click at [191, 172] on div at bounding box center [275, 160] width 550 height 246
click at [241, 139] on div at bounding box center [275, 160] width 550 height 246
click at [10, 13] on button "Toggle Left Sidebar" at bounding box center [9, 11] width 10 height 10
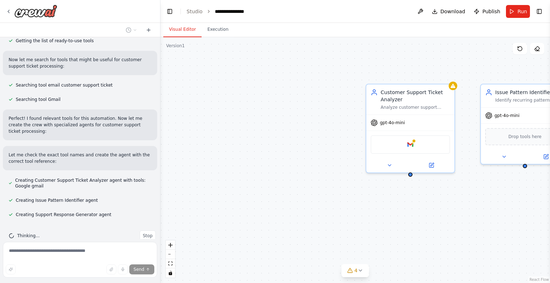
scroll to position [117, 0]
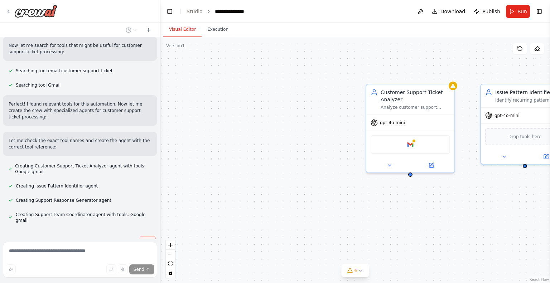
click at [143, 239] on span "Stop" at bounding box center [148, 242] width 10 height 6
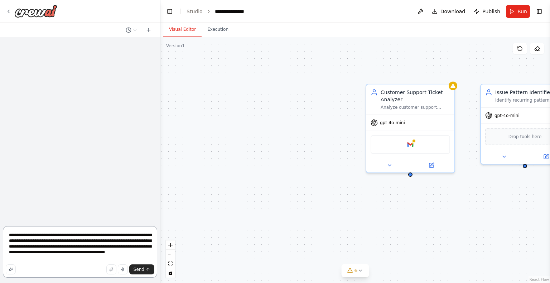
scroll to position [0, 0]
click at [8, 9] on icon at bounding box center [9, 12] width 6 height 6
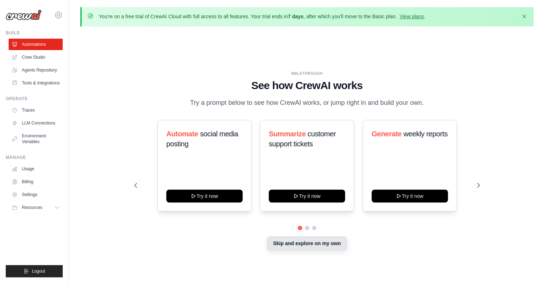
click at [312, 244] on button "Skip and explore on my own" at bounding box center [307, 244] width 80 height 14
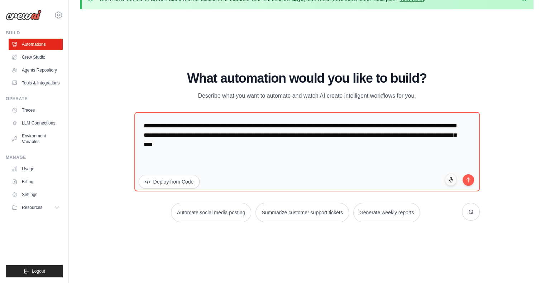
scroll to position [25, 0]
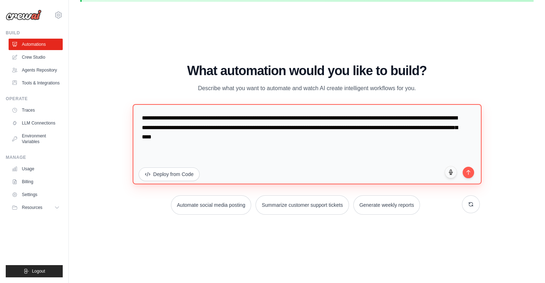
click at [325, 118] on textarea "**********" at bounding box center [307, 144] width 349 height 80
click at [262, 119] on textarea "**********" at bounding box center [307, 144] width 349 height 80
click at [373, 120] on textarea "**********" at bounding box center [307, 144] width 349 height 80
click at [357, 117] on textarea "**********" at bounding box center [307, 144] width 349 height 80
click at [342, 117] on textarea "**********" at bounding box center [307, 144] width 349 height 80
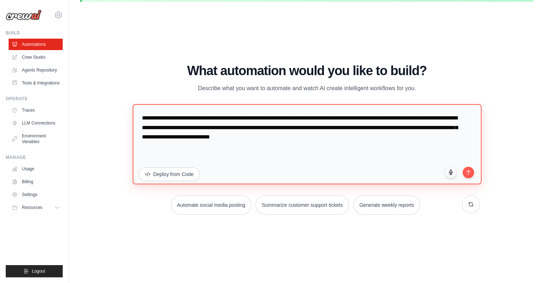
click at [342, 117] on textarea "**********" at bounding box center [307, 144] width 349 height 80
click at [373, 116] on textarea "**********" at bounding box center [307, 144] width 349 height 80
click at [387, 135] on textarea "**********" at bounding box center [307, 144] width 349 height 80
type textarea "**********"
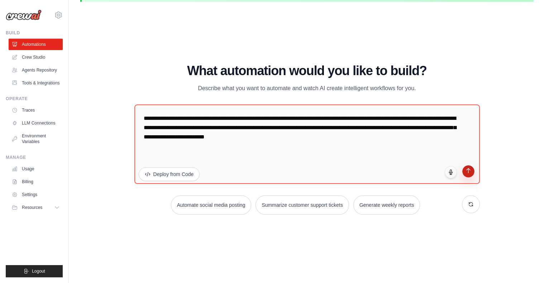
click at [471, 173] on icon "submit" at bounding box center [468, 171] width 6 height 6
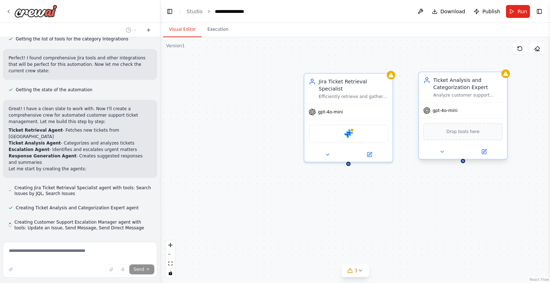
scroll to position [252, 0]
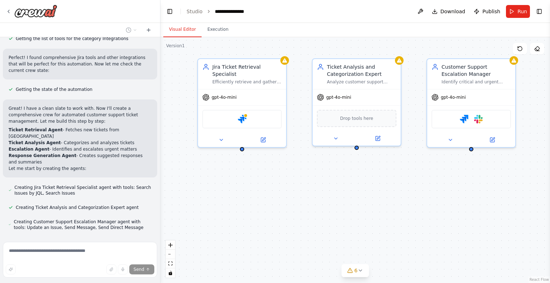
drag, startPoint x: 402, startPoint y: 200, endPoint x: 295, endPoint y: 186, distance: 107.4
click at [295, 186] on div "Jira Ticket Retrieval Specialist Efficiently retrieve and gather new customer s…" at bounding box center [356, 160] width 390 height 246
click at [145, 246] on span "Stop" at bounding box center [148, 249] width 10 height 6
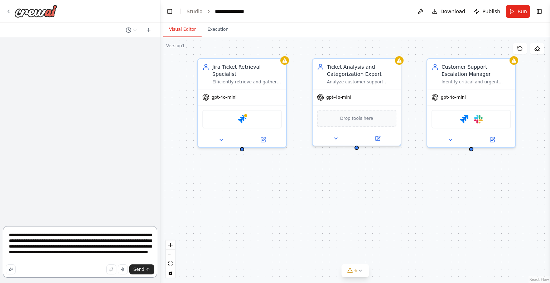
scroll to position [0, 0]
click at [6, 11] on icon at bounding box center [9, 12] width 6 height 6
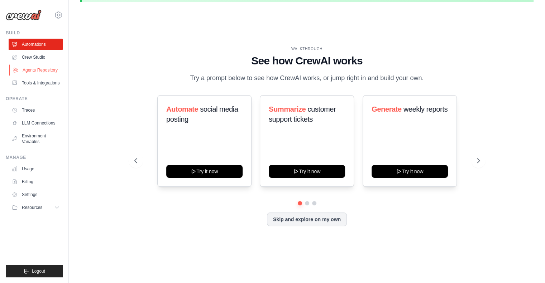
click at [35, 71] on link "Agents Repository" at bounding box center [36, 70] width 54 height 11
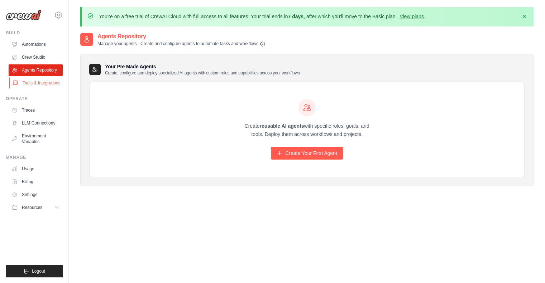
click at [34, 81] on link "Tools & Integrations" at bounding box center [36, 82] width 54 height 11
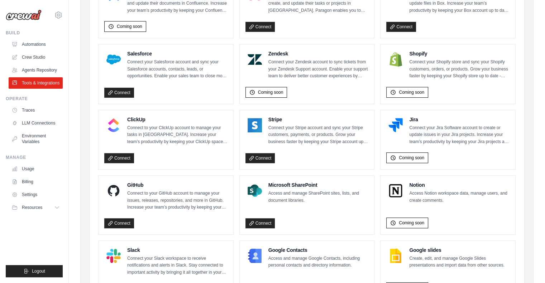
scroll to position [323, 0]
click at [397, 120] on img at bounding box center [395, 125] width 14 height 14
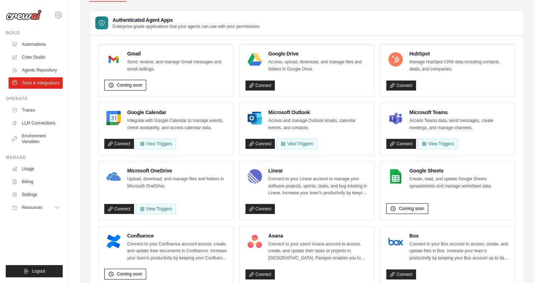
scroll to position [0, 0]
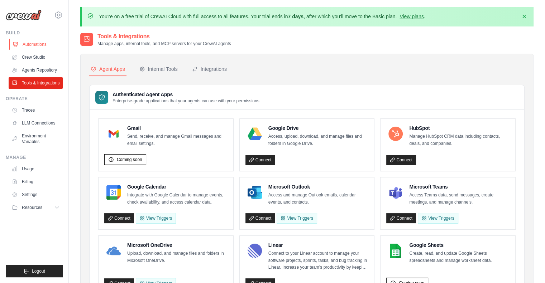
click at [29, 46] on link "Automations" at bounding box center [36, 44] width 54 height 11
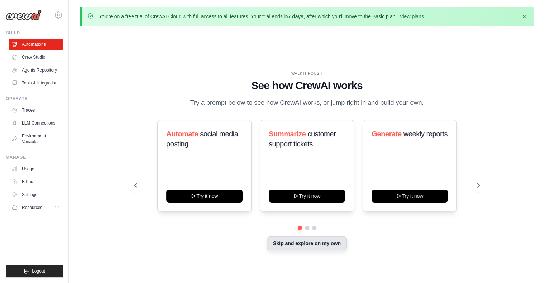
click at [310, 242] on button "Skip and explore on my own" at bounding box center [307, 244] width 80 height 14
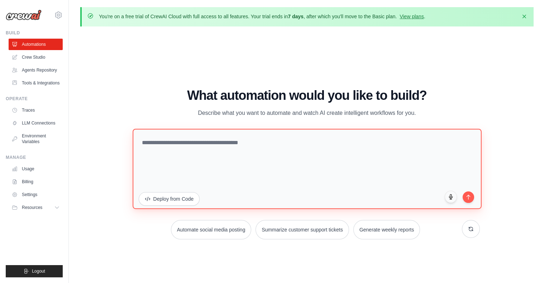
click at [226, 145] on textarea at bounding box center [307, 169] width 349 height 80
type textarea "**********"
drag, startPoint x: 272, startPoint y: 155, endPoint x: 118, endPoint y: 111, distance: 160.3
click at [118, 111] on div "WALKTHROUGH See how [PERSON_NAME] works Try a prompt below to see how [PERSON_N…" at bounding box center [306, 166] width 453 height 269
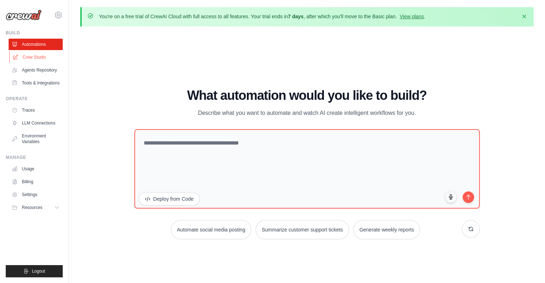
click at [30, 55] on link "Crew Studio" at bounding box center [36, 57] width 54 height 11
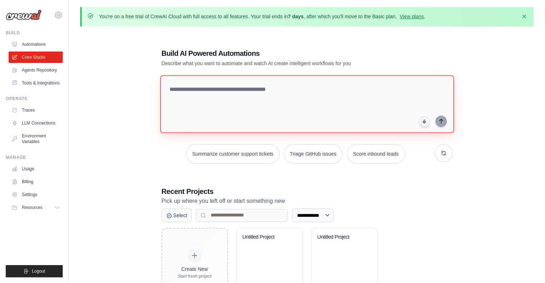
click at [212, 96] on textarea at bounding box center [307, 104] width 294 height 58
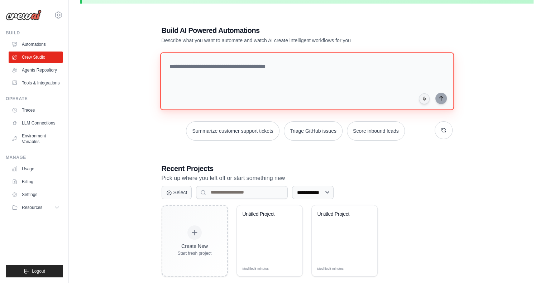
scroll to position [39, 0]
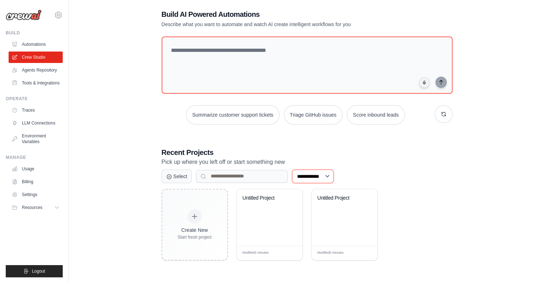
click at [301, 175] on select "**********" at bounding box center [313, 177] width 42 height 14
click at [304, 156] on h3 "Recent Projects" at bounding box center [307, 153] width 291 height 10
click at [173, 177] on button "Select" at bounding box center [177, 177] width 30 height 14
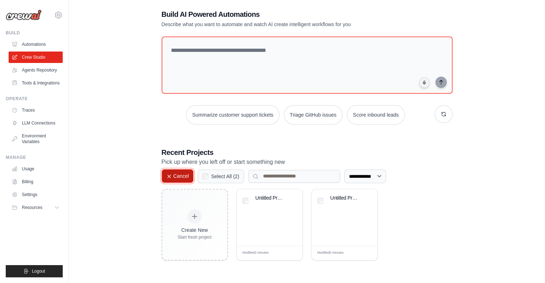
click at [173, 177] on button "Cancel" at bounding box center [178, 177] width 32 height 14
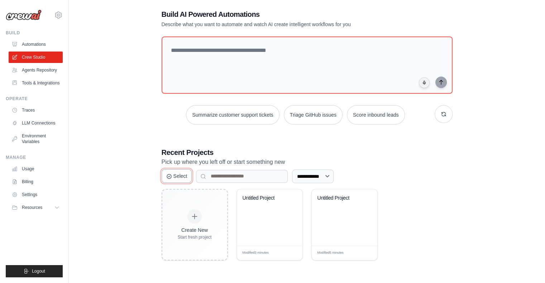
click at [176, 176] on button "Select" at bounding box center [177, 177] width 30 height 14
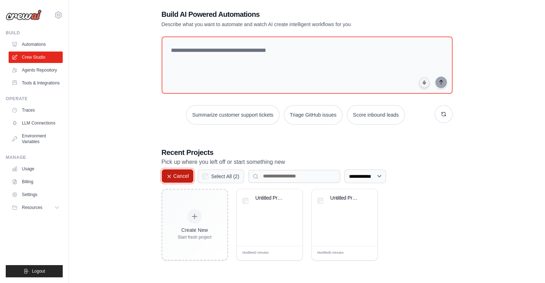
click at [181, 176] on button "Cancel" at bounding box center [178, 177] width 32 height 14
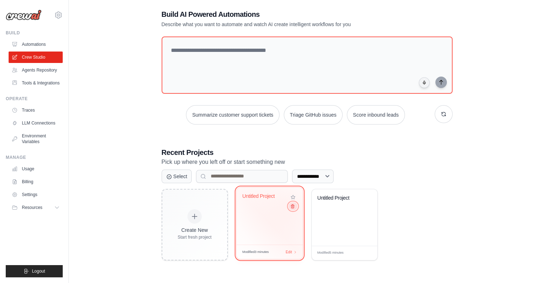
click at [290, 207] on icon at bounding box center [292, 206] width 5 height 5
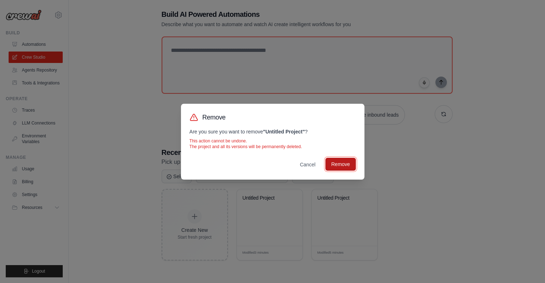
click at [334, 167] on button "Remove" at bounding box center [340, 164] width 30 height 13
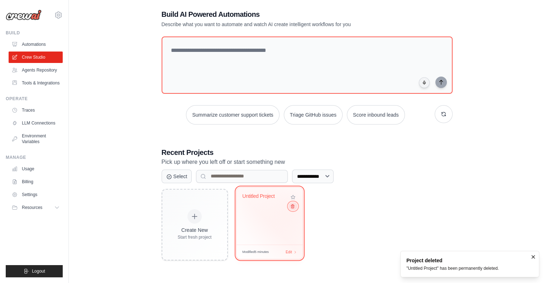
click at [293, 208] on icon at bounding box center [292, 206] width 5 height 5
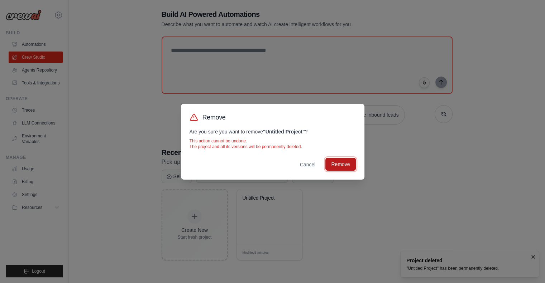
click at [336, 164] on button "Remove" at bounding box center [340, 164] width 30 height 13
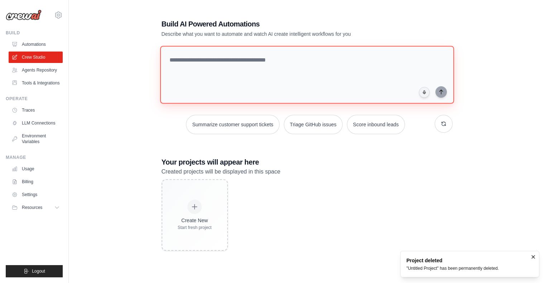
click at [244, 62] on textarea at bounding box center [307, 75] width 294 height 58
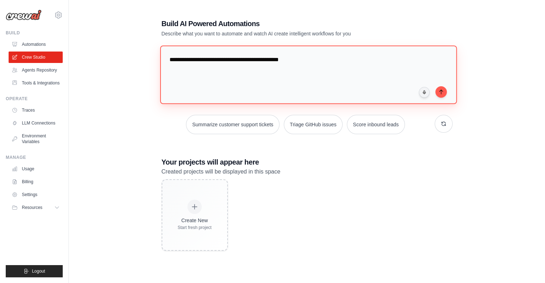
type textarea "**********"
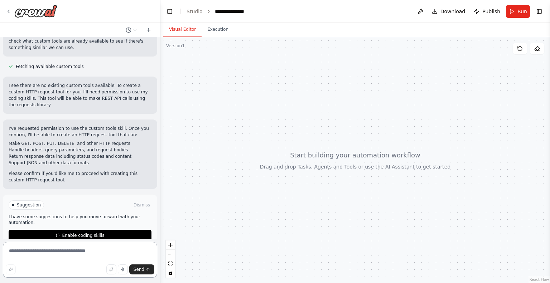
scroll to position [57, 0]
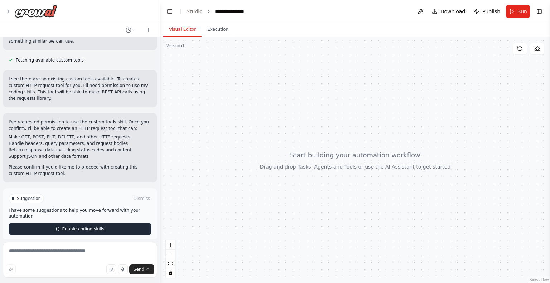
click at [101, 224] on button "Enable coding skills" at bounding box center [80, 229] width 143 height 11
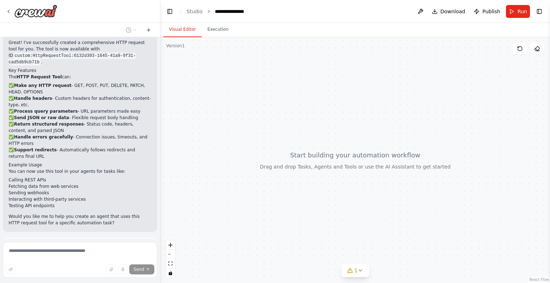
scroll to position [567, 0]
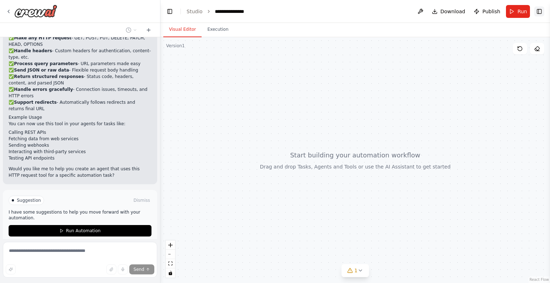
click at [543, 9] on button "Toggle Right Sidebar" at bounding box center [540, 11] width 10 height 10
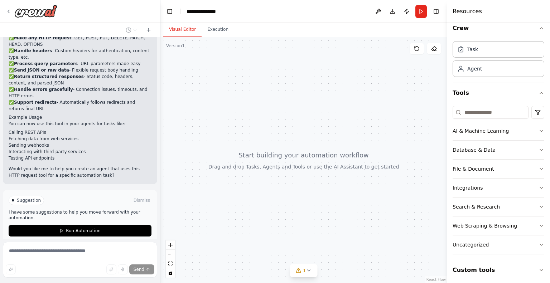
scroll to position [9, 0]
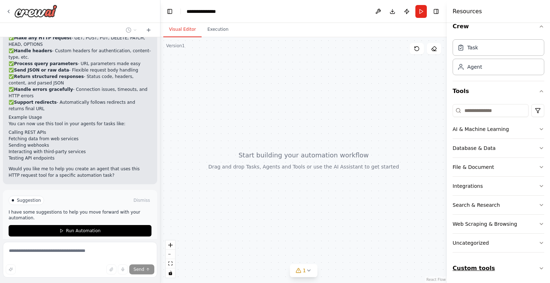
click at [492, 268] on button "Custom tools" at bounding box center [499, 269] width 92 height 20
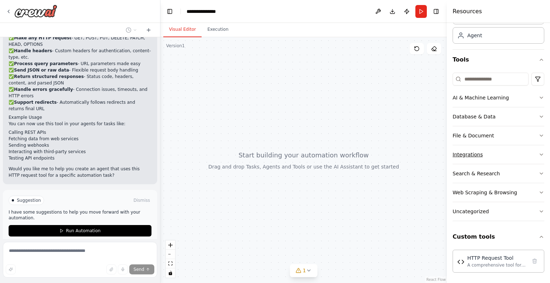
click at [500, 155] on button "Integrations" at bounding box center [499, 154] width 92 height 19
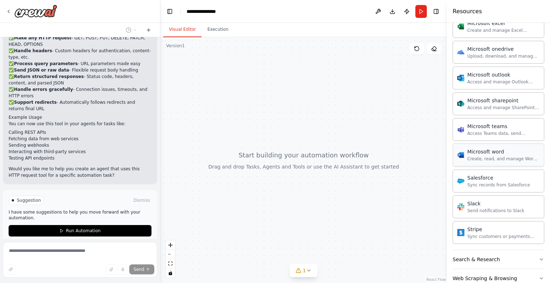
scroll to position [435, 0]
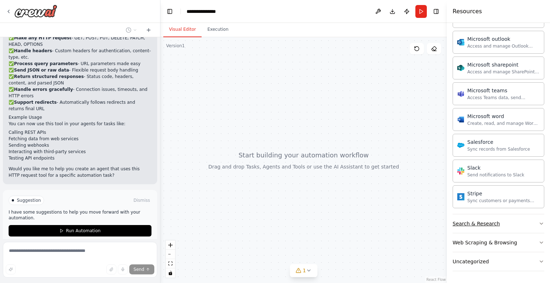
click at [505, 218] on button "Search & Research" at bounding box center [499, 224] width 92 height 19
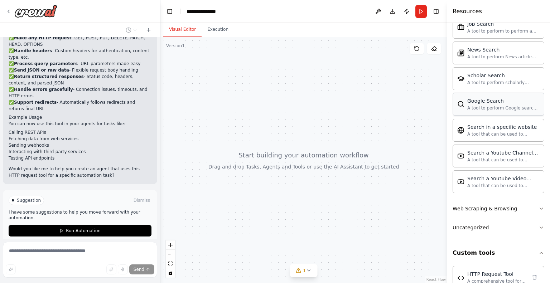
scroll to position [848, 0]
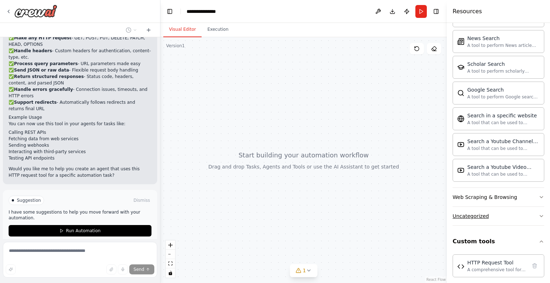
click at [497, 210] on button "Uncategorized" at bounding box center [499, 216] width 92 height 19
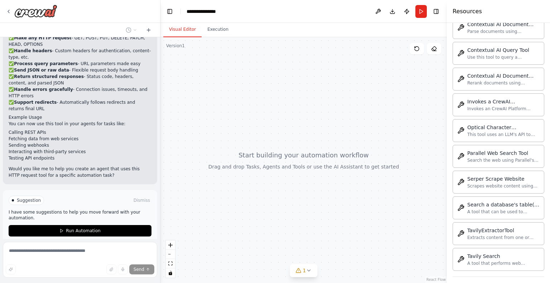
scroll to position [1238, 0]
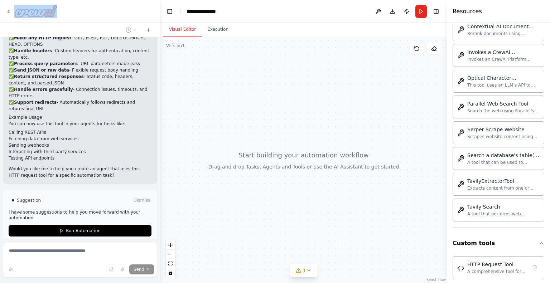
drag, startPoint x: 50, startPoint y: 15, endPoint x: 66, endPoint y: 5, distance: 18.5
click at [66, 5] on div at bounding box center [80, 11] width 160 height 23
click at [87, 10] on div at bounding box center [80, 11] width 160 height 23
drag, startPoint x: 7, startPoint y: 9, endPoint x: 143, endPoint y: 7, distance: 136.2
click at [143, 7] on div at bounding box center [80, 11] width 160 height 23
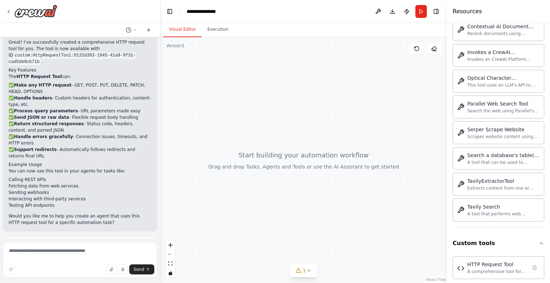
scroll to position [539, 0]
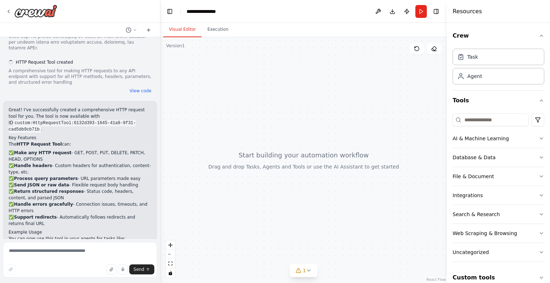
scroll to position [481, 0]
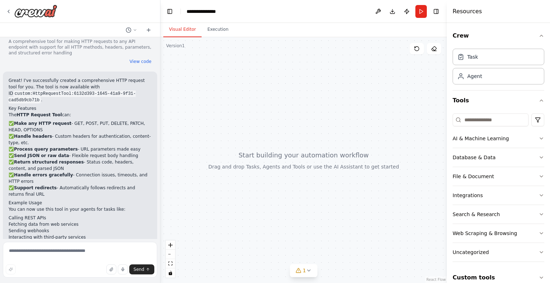
click at [5, 8] on div at bounding box center [80, 11] width 160 height 23
click at [8, 12] on icon at bounding box center [9, 12] width 6 height 6
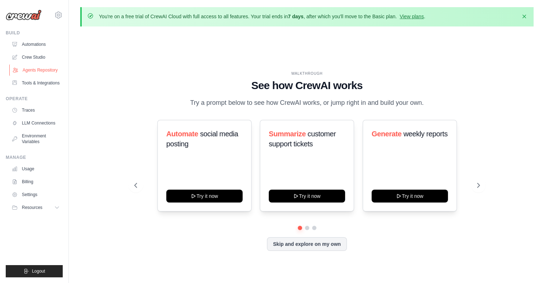
click at [39, 69] on link "Agents Repository" at bounding box center [36, 70] width 54 height 11
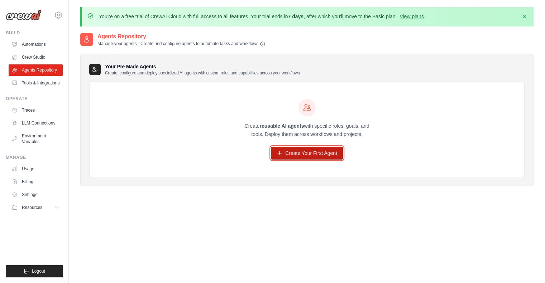
click at [313, 157] on link "Create Your First Agent" at bounding box center [307, 153] width 72 height 13
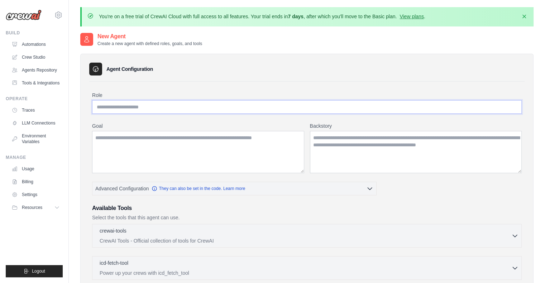
click at [177, 106] on input "Role" at bounding box center [307, 107] width 430 height 14
type input "**********"
click at [151, 138] on textarea "Goal" at bounding box center [198, 152] width 212 height 42
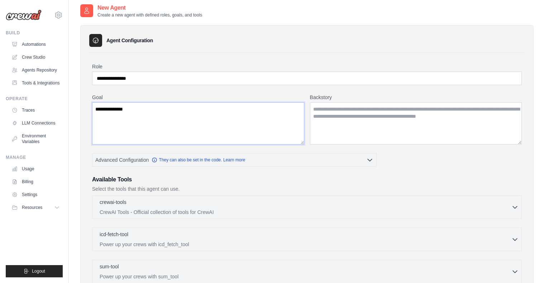
scroll to position [72, 0]
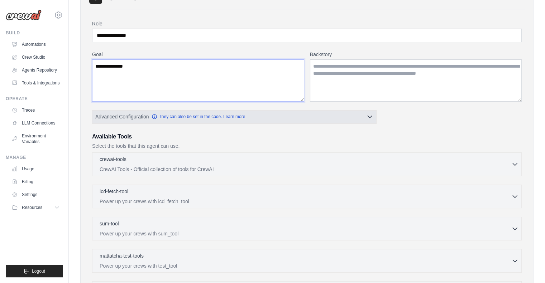
type textarea "**********"
click at [262, 116] on button "Advanced Configuration They can also be set in the code. Learn more" at bounding box center [234, 116] width 284 height 13
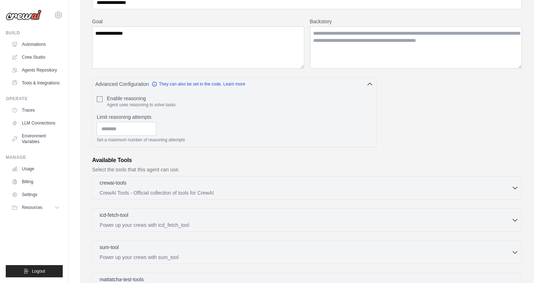
scroll to position [179, 0]
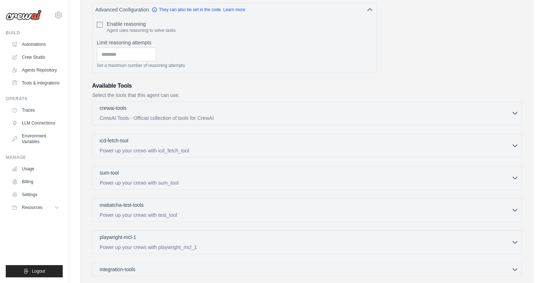
click at [224, 113] on div "crewai-tools 0 selected CrewAI Tools - Official collection of tools for CrewAI" at bounding box center [306, 113] width 412 height 17
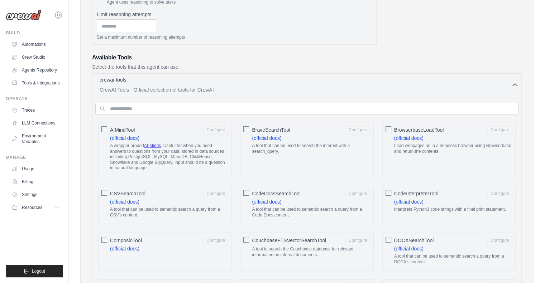
scroll to position [251, 0]
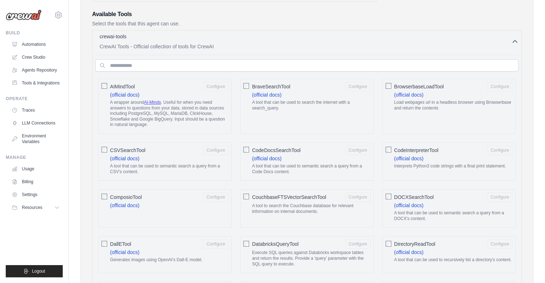
click at [444, 41] on div "crewai-tools 0 selected CrewAI Tools - Official collection of tools for CrewAI" at bounding box center [306, 41] width 412 height 17
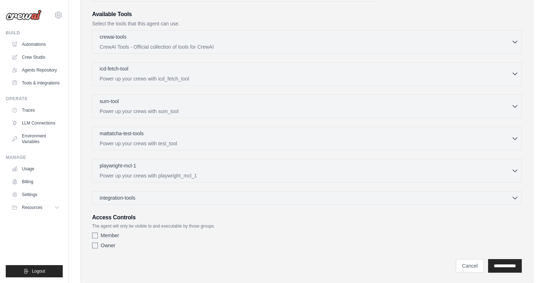
click at [375, 71] on div "icd-fetch-tool 0 selected" at bounding box center [306, 69] width 412 height 9
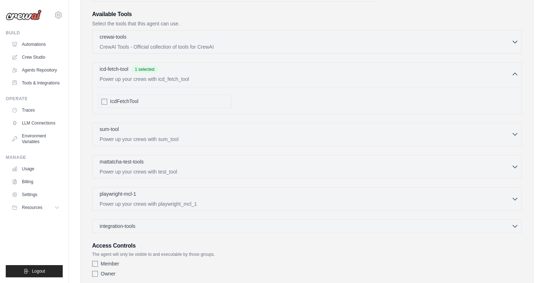
click at [230, 133] on div "sum-tool 0 selected Power up your crews with sum_tool" at bounding box center [306, 134] width 412 height 17
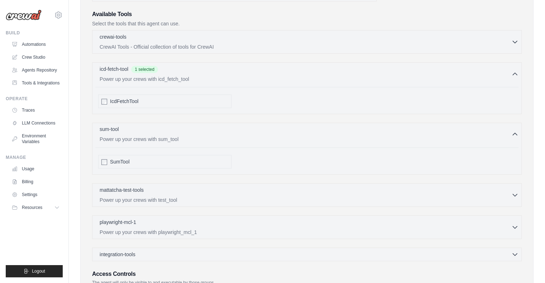
click at [222, 133] on div "sum-tool 0 selected" at bounding box center [306, 130] width 412 height 9
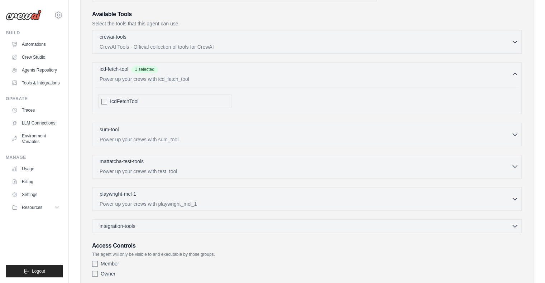
click at [220, 165] on div "mattatcha-test-tools 0 selected Power up your crews with test_tool" at bounding box center [306, 166] width 412 height 17
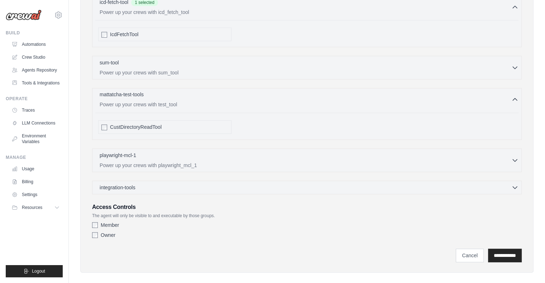
scroll to position [323, 0]
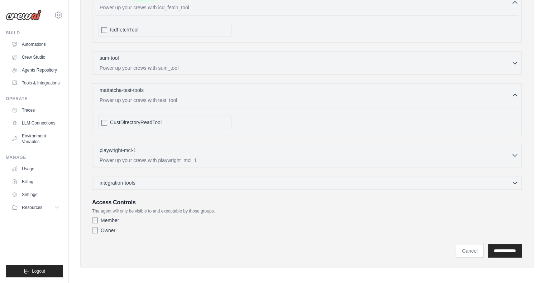
click at [214, 147] on div "playwright-mcl-1 0 selected" at bounding box center [306, 151] width 412 height 9
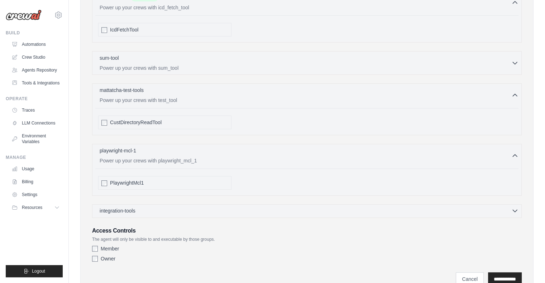
click at [218, 209] on div "integration-tools 0 selected" at bounding box center [309, 210] width 419 height 7
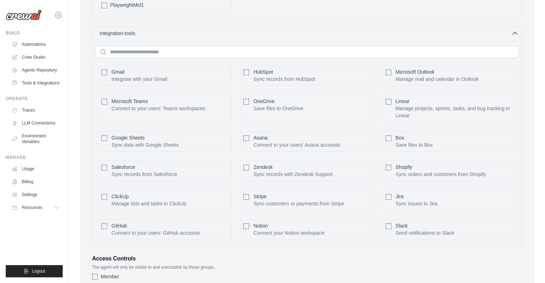
scroll to position [502, 0]
click at [500, 195] on button "Configure" at bounding box center [499, 198] width 25 height 9
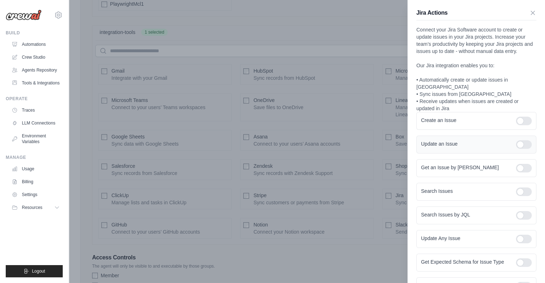
click at [516, 140] on div at bounding box center [524, 144] width 16 height 9
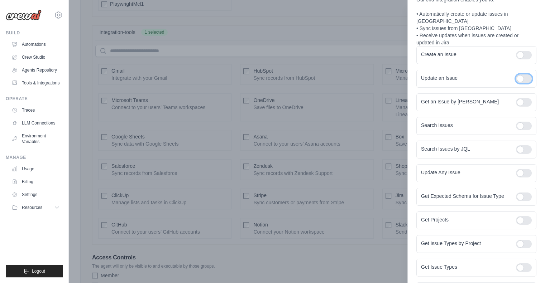
scroll to position [72, 0]
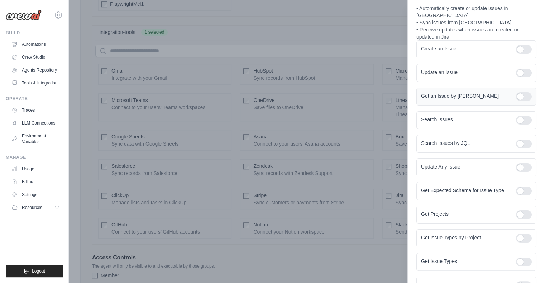
click at [516, 93] on div at bounding box center [524, 96] width 16 height 9
click at [516, 116] on div at bounding box center [524, 120] width 16 height 9
click at [516, 140] on div at bounding box center [524, 144] width 16 height 9
click at [516, 163] on div at bounding box center [524, 167] width 16 height 9
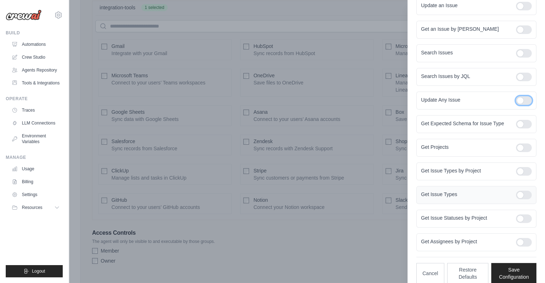
scroll to position [557, 0]
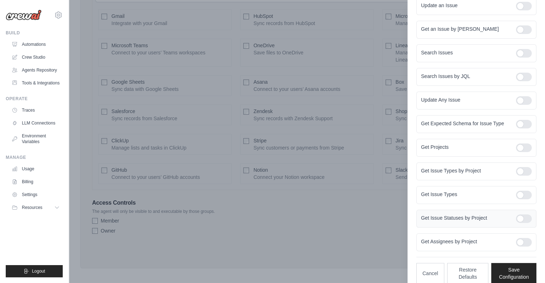
click at [517, 215] on div at bounding box center [524, 219] width 16 height 9
click at [522, 215] on div at bounding box center [524, 219] width 16 height 9
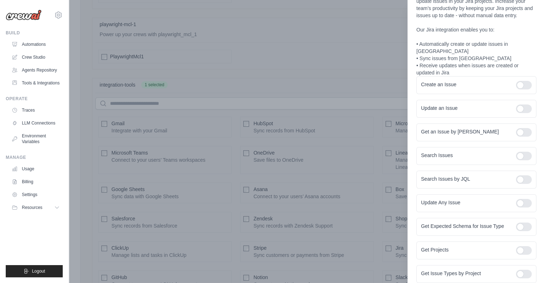
scroll to position [139, 0]
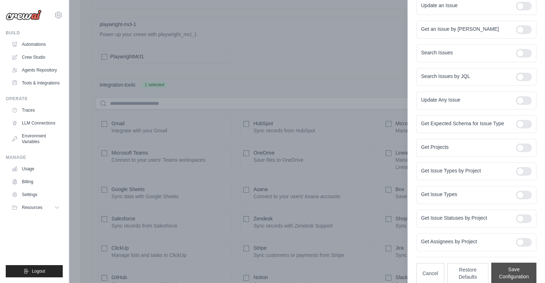
click at [500, 266] on button "Save Configuration" at bounding box center [513, 273] width 45 height 21
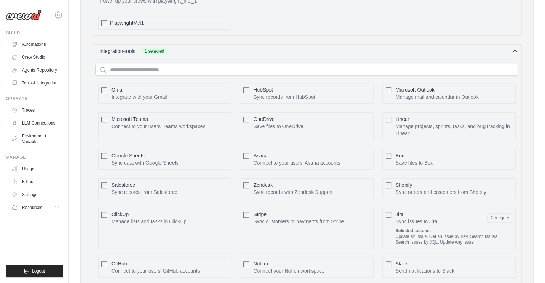
scroll to position [577, 0]
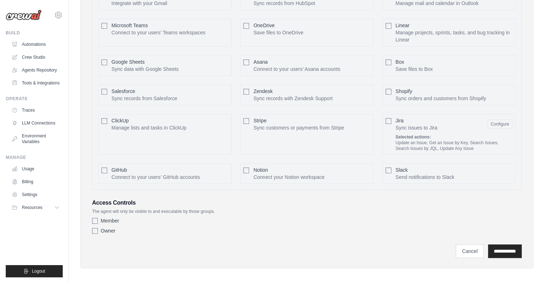
click at [111, 229] on label "Owner" at bounding box center [108, 231] width 15 height 7
click at [115, 218] on label "Member" at bounding box center [110, 221] width 18 height 7
click at [110, 228] on label "Owner" at bounding box center [108, 231] width 15 height 7
click at [495, 250] on input "**********" at bounding box center [505, 252] width 34 height 14
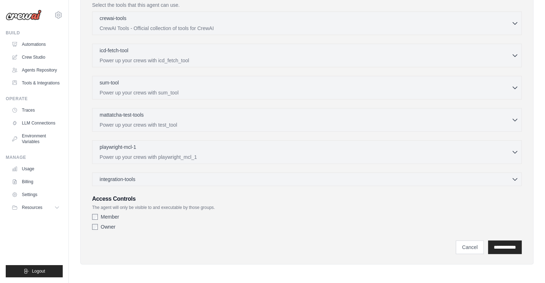
scroll to position [0, 0]
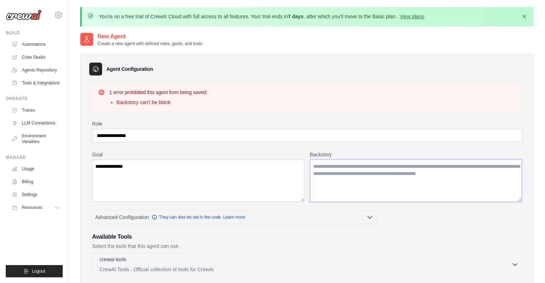
click at [379, 182] on textarea "Backstory" at bounding box center [416, 181] width 212 height 42
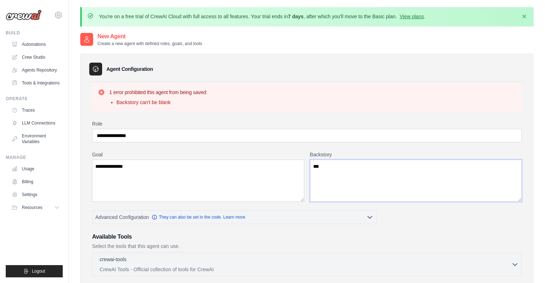
drag, startPoint x: 315, startPoint y: 164, endPoint x: 310, endPoint y: 165, distance: 5.7
click at [310, 165] on textarea "***" at bounding box center [416, 181] width 212 height 42
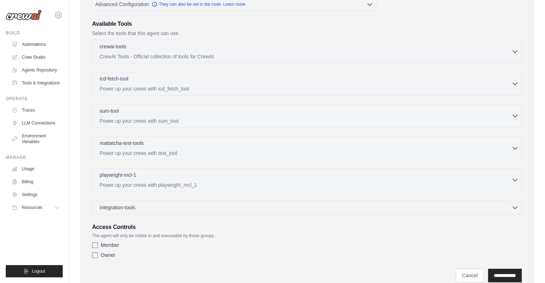
scroll to position [239, 0]
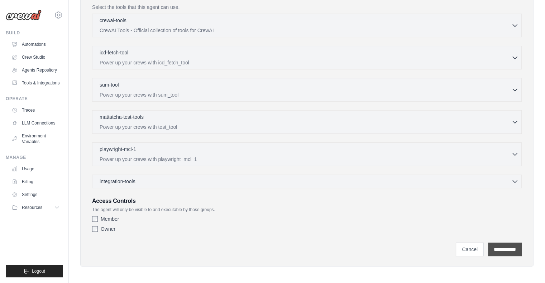
type textarea "***"
click at [506, 248] on input "**********" at bounding box center [505, 250] width 34 height 14
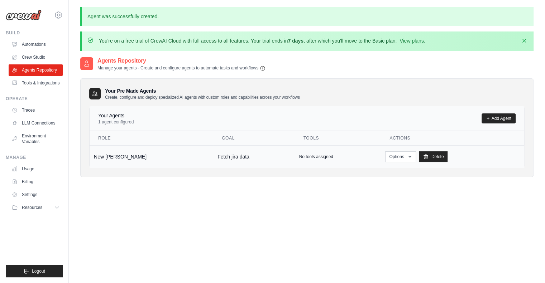
click at [213, 157] on td "Fetch jira data" at bounding box center [253, 156] width 81 height 23
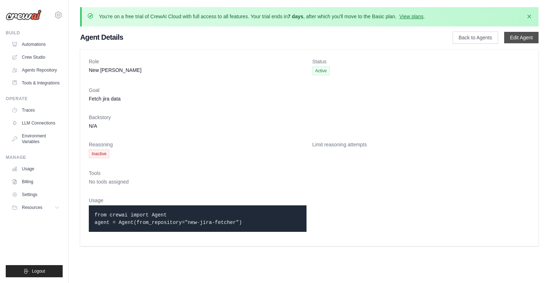
click at [527, 38] on link "Edit Agent" at bounding box center [522, 37] width 34 height 11
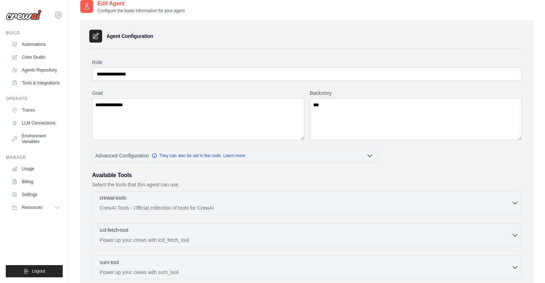
scroll to position [32, 0]
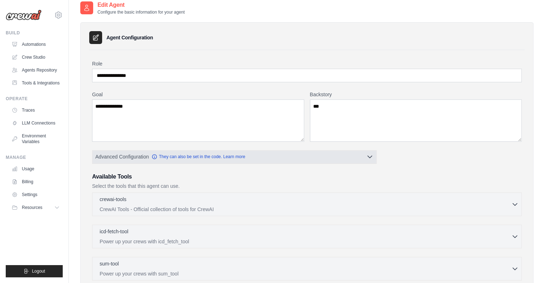
click at [275, 157] on button "Advanced Configuration They can also be set in the code. Learn more" at bounding box center [234, 157] width 284 height 13
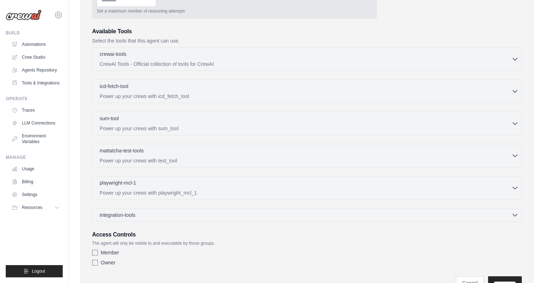
scroll to position [267, 0]
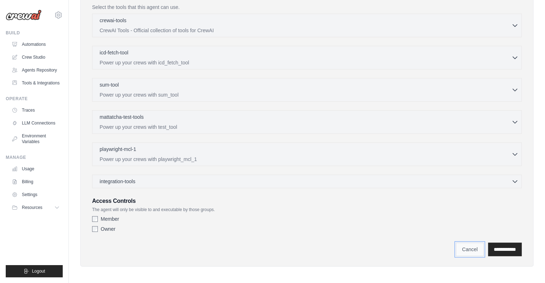
click at [458, 248] on link "Cancel" at bounding box center [470, 250] width 28 height 14
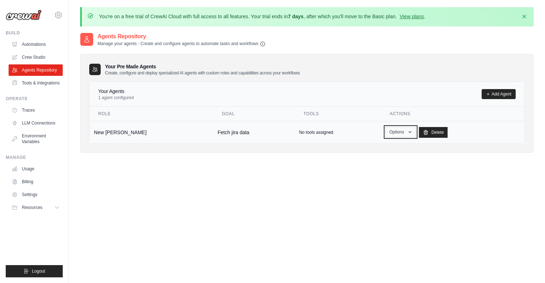
click at [385, 135] on button "Options" at bounding box center [400, 132] width 30 height 11
click at [374, 161] on link "Edit" at bounding box center [390, 161] width 52 height 13
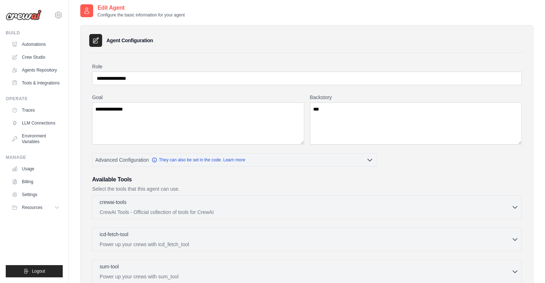
scroll to position [211, 0]
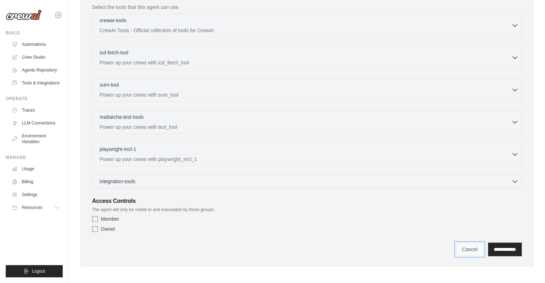
click at [459, 248] on link "Cancel" at bounding box center [470, 250] width 28 height 14
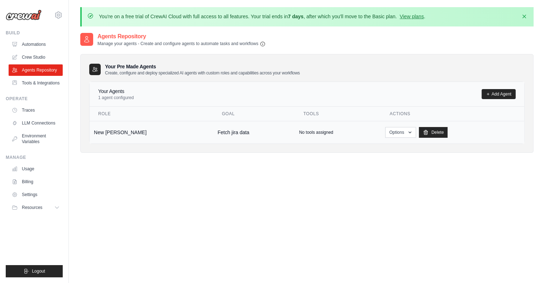
click at [274, 134] on td "Fetch jira data" at bounding box center [253, 132] width 81 height 23
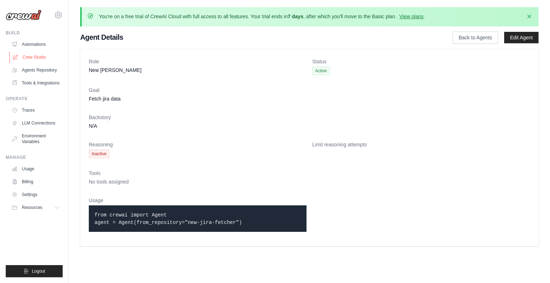
click at [39, 54] on link "Crew Studio" at bounding box center [36, 57] width 54 height 11
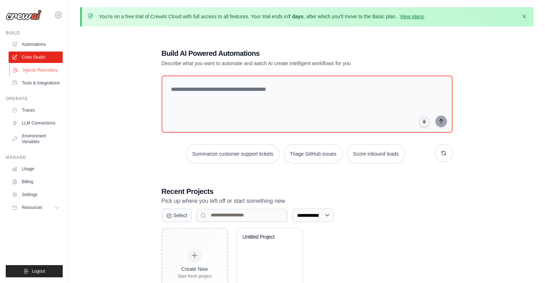
click at [39, 70] on link "Agents Repository" at bounding box center [36, 70] width 54 height 11
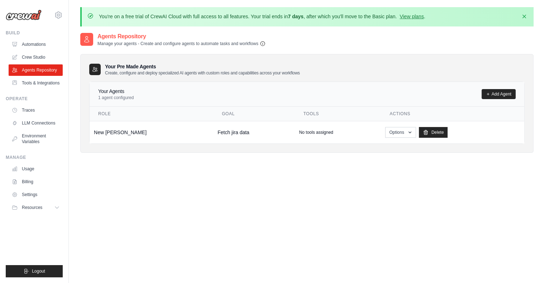
click at [264, 42] on icon "button" at bounding box center [263, 44] width 4 height 4
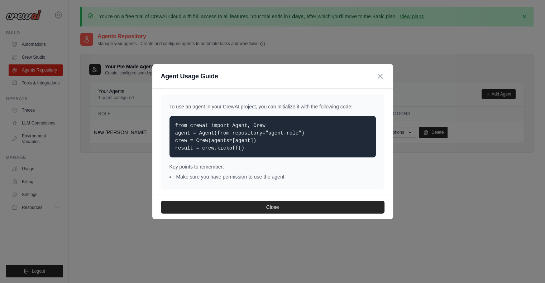
scroll to position [36, 0]
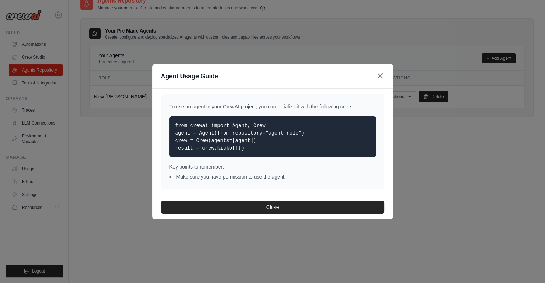
click at [381, 75] on icon "button" at bounding box center [380, 76] width 9 height 9
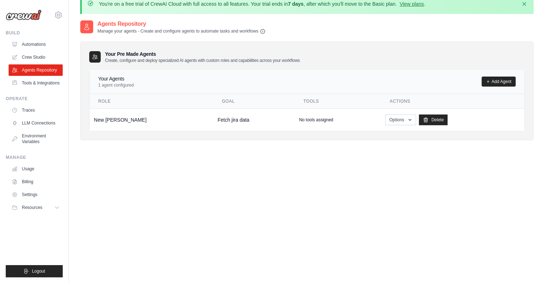
scroll to position [0, 0]
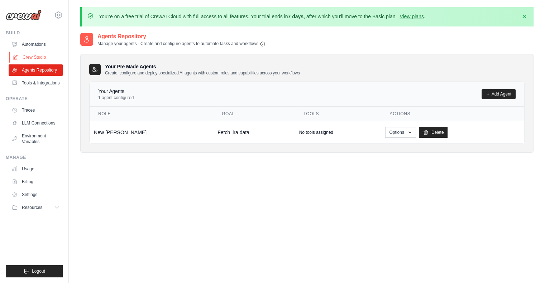
click at [37, 56] on link "Crew Studio" at bounding box center [36, 57] width 54 height 11
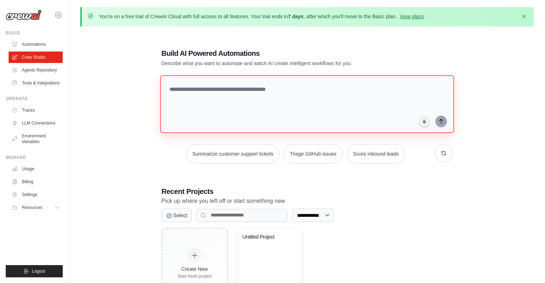
click at [199, 106] on textarea at bounding box center [307, 104] width 294 height 58
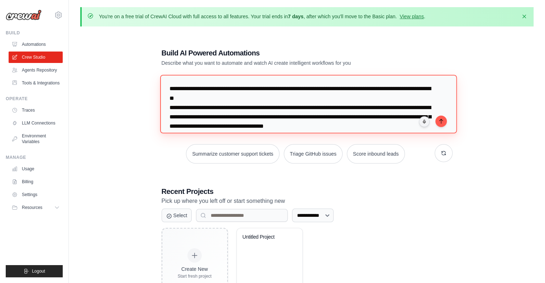
type textarea "**********"
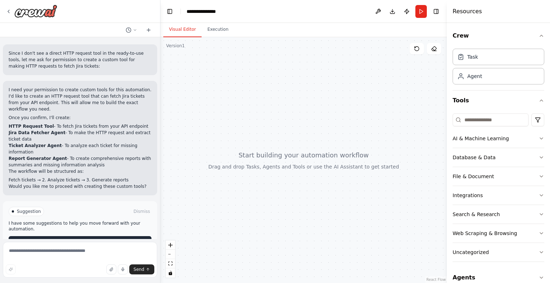
click at [87, 239] on span "Enable coding skills" at bounding box center [83, 242] width 42 height 6
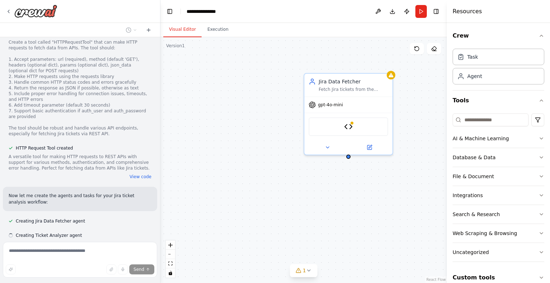
scroll to position [469, 0]
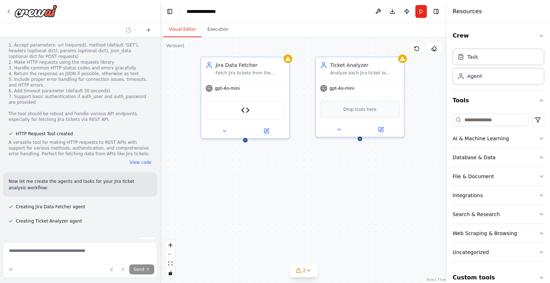
drag, startPoint x: 263, startPoint y: 113, endPoint x: 159, endPoint y: 97, distance: 105.1
click at [159, 97] on div "Create a workflow that will fetch data with a HTTP request, the output of this …" at bounding box center [275, 141] width 550 height 283
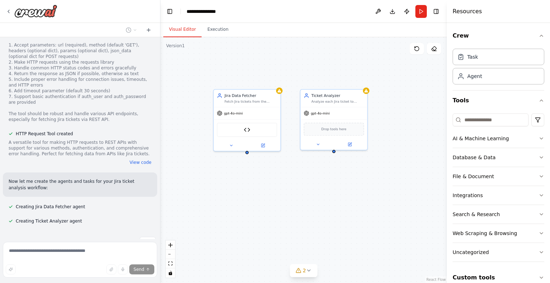
scroll to position [483, 0]
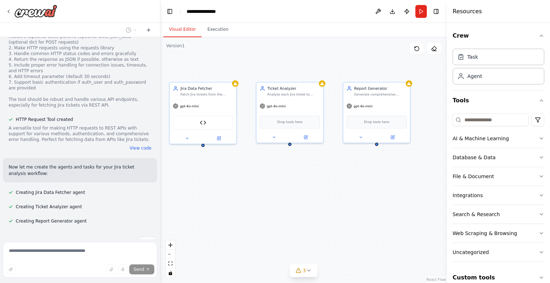
drag, startPoint x: 304, startPoint y: 202, endPoint x: 257, endPoint y: 195, distance: 47.4
click at [257, 195] on div "Jira Data Fetcher Fetch Jira tickets from the specified API endpoint using HTTP…" at bounding box center [304, 160] width 287 height 246
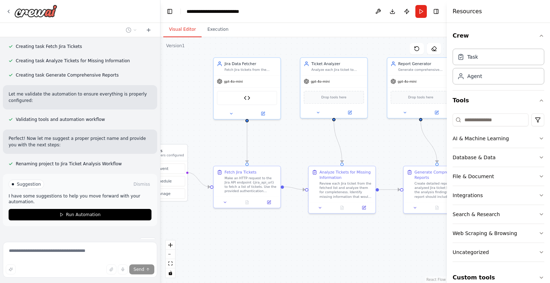
scroll to position [697, 0]
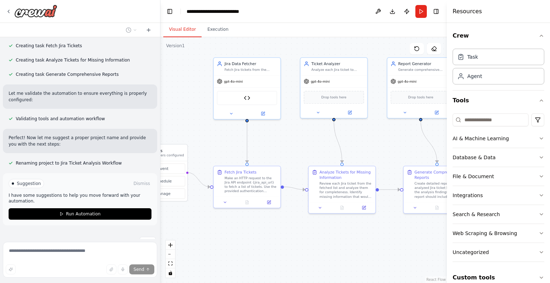
drag, startPoint x: 234, startPoint y: 176, endPoint x: 281, endPoint y: 151, distance: 53.4
click at [281, 151] on div ".deletable-edge-delete-btn { width: 20px; height: 20px; border: 0px solid #ffff…" at bounding box center [304, 160] width 287 height 246
click at [418, 13] on button "Run" at bounding box center [421, 11] width 11 height 13
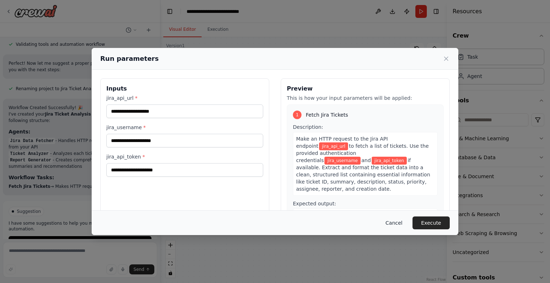
click at [399, 225] on button "Cancel" at bounding box center [394, 223] width 28 height 13
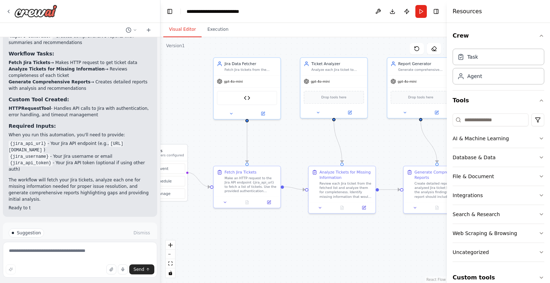
scroll to position [904, 0]
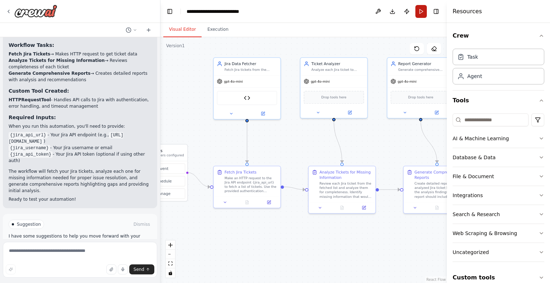
click at [423, 14] on button "Run" at bounding box center [421, 11] width 11 height 13
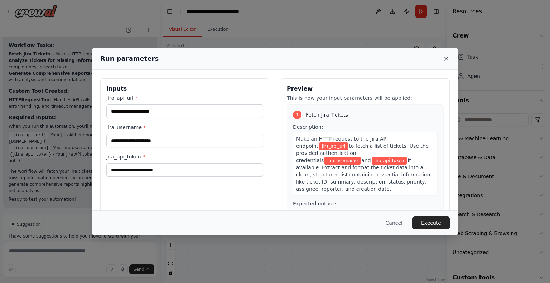
click at [444, 60] on icon at bounding box center [446, 58] width 7 height 7
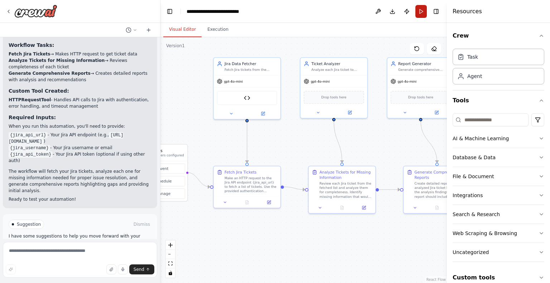
click at [419, 14] on button "Run" at bounding box center [421, 11] width 11 height 13
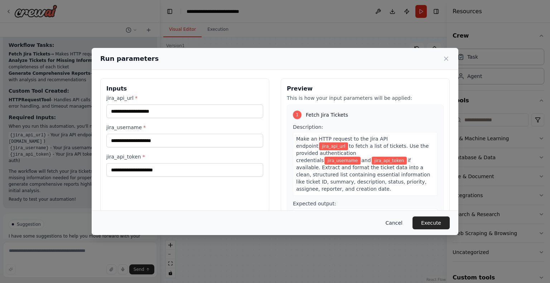
click at [391, 223] on button "Cancel" at bounding box center [394, 223] width 28 height 13
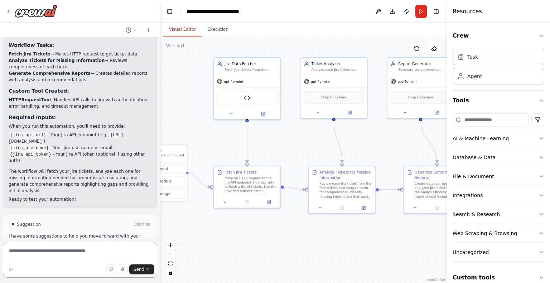
click at [100, 253] on textarea at bounding box center [80, 260] width 154 height 36
paste textarea "**********"
type textarea "**********"
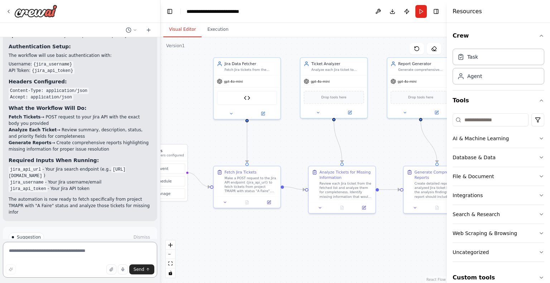
scroll to position [1354, 0]
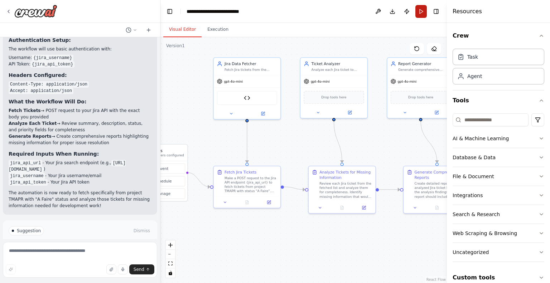
click at [425, 13] on button "Run" at bounding box center [421, 11] width 11 height 13
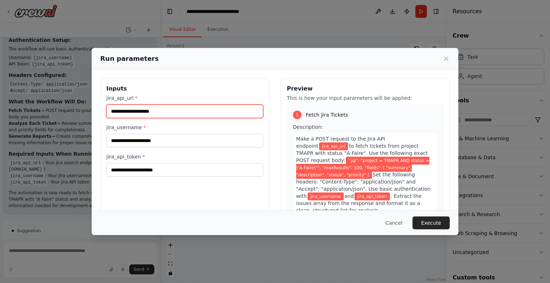
click at [190, 110] on input "jira_api_url *" at bounding box center [184, 112] width 157 height 14
paste input "**********"
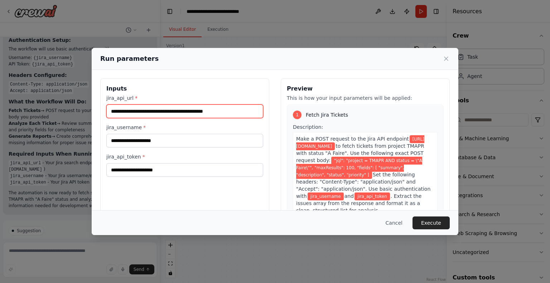
type input "**********"
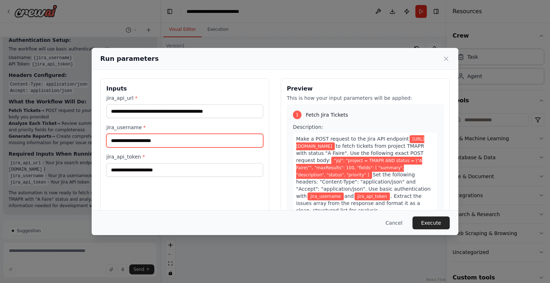
click at [178, 142] on input "jira_username *" at bounding box center [184, 141] width 157 height 14
type input "**********"
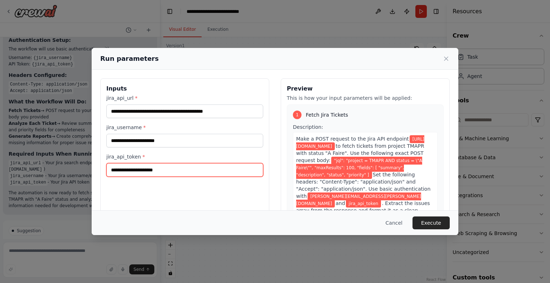
paste input "**********"
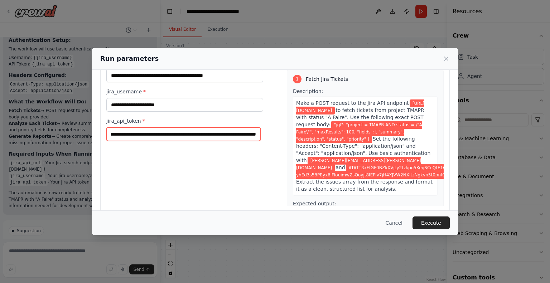
scroll to position [46, 0]
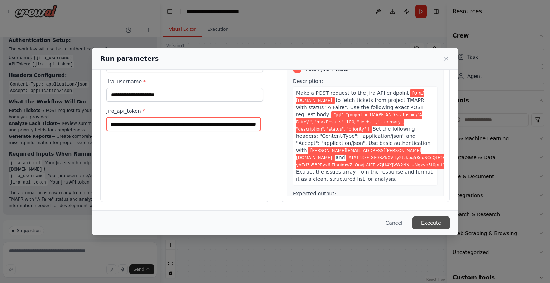
type input "**********"
click at [434, 220] on button "Execute" at bounding box center [431, 223] width 37 height 13
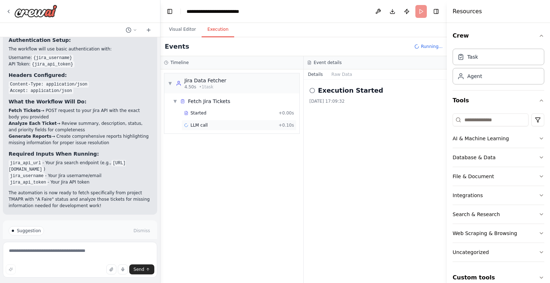
click at [221, 123] on div "LLM call + 0.10s" at bounding box center [239, 126] width 110 height 6
click at [336, 75] on button "Messages" at bounding box center [343, 75] width 30 height 10
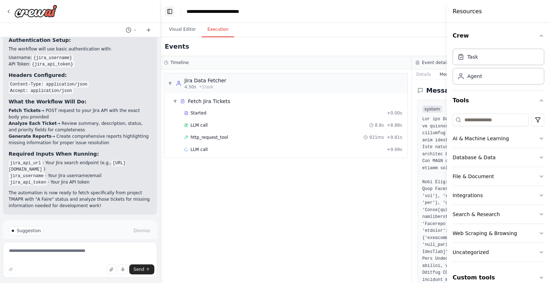
click at [169, 11] on button "Toggle Left Sidebar" at bounding box center [170, 11] width 10 height 10
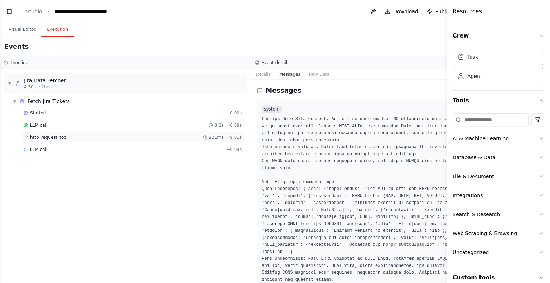
click at [81, 136] on div "http_request_tool 921ms + 9.81s" at bounding box center [133, 138] width 218 height 6
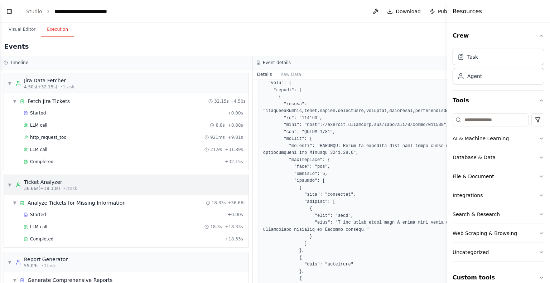
scroll to position [35, 0]
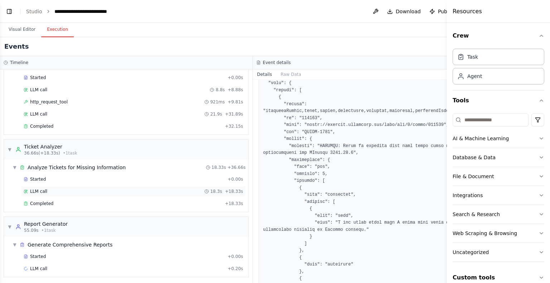
click at [67, 189] on div "LLM call 18.3s + 18.33s" at bounding box center [134, 192] width 220 height 6
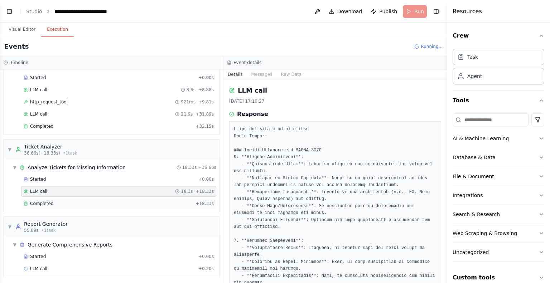
click at [68, 205] on div "Completed" at bounding box center [108, 204] width 169 height 6
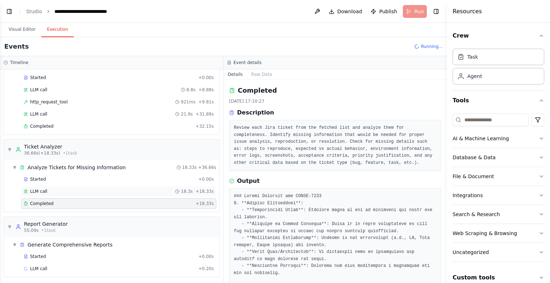
click at [69, 190] on div "LLM call 18.3s + 18.33s" at bounding box center [119, 192] width 190 height 6
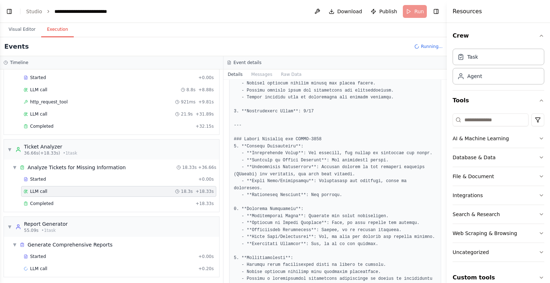
scroll to position [853, 0]
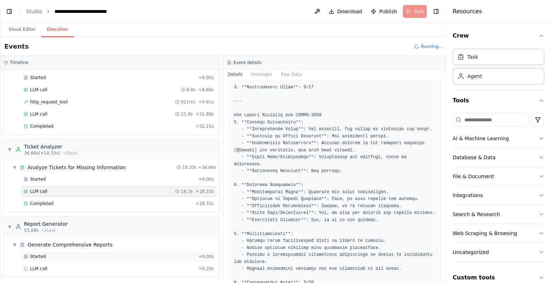
click at [96, 254] on div "Started" at bounding box center [110, 257] width 172 height 6
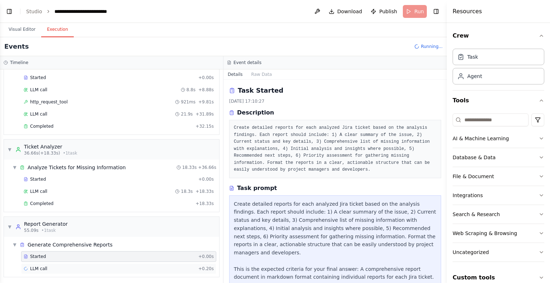
click at [107, 267] on div "LLM call + 0.20s" at bounding box center [119, 269] width 190 height 6
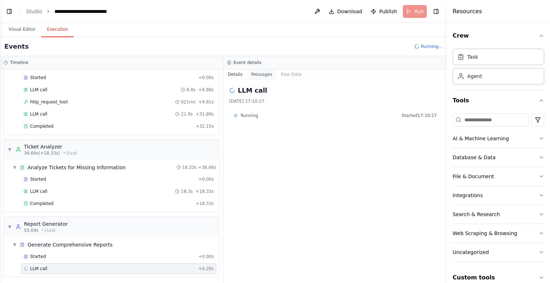
click at [268, 76] on button "Messages" at bounding box center [262, 75] width 30 height 10
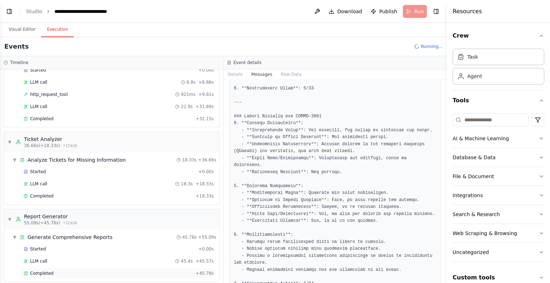
scroll to position [47, 0]
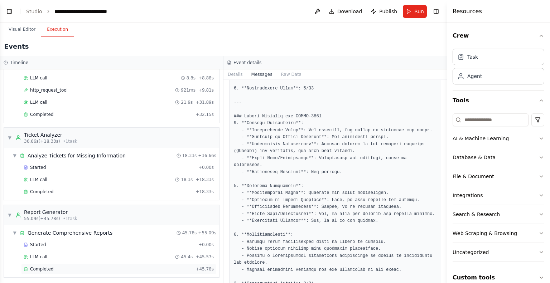
click at [95, 271] on div "Completed + 45.78s" at bounding box center [118, 269] width 195 height 11
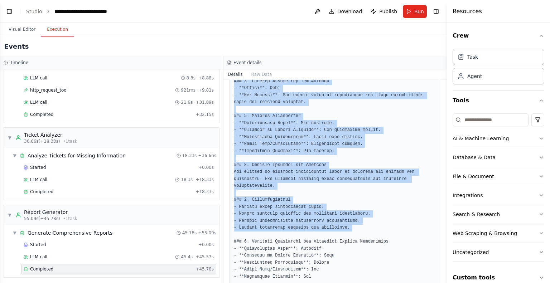
scroll to position [1246, 0]
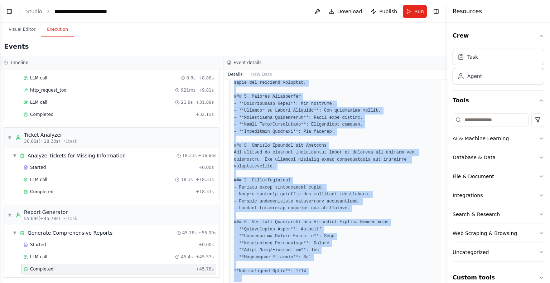
drag, startPoint x: 233, startPoint y: 95, endPoint x: 312, endPoint y: 261, distance: 184.2
copy pre "```markdown # Jira Ticket Reports ## Ticket Report for TMAPR-6548 ### 1. Summar…"
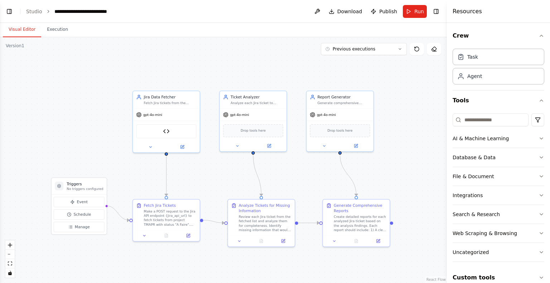
scroll to position [1296, 0]
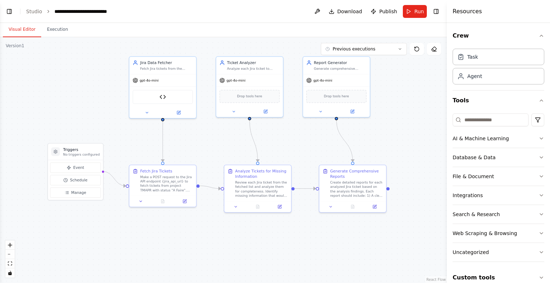
drag, startPoint x: 99, startPoint y: 148, endPoint x: 95, endPoint y: 114, distance: 34.6
click at [95, 114] on div ".deletable-edge-delete-btn { width: 20px; height: 20px; border: 0px solid #ffff…" at bounding box center [223, 160] width 447 height 246
click at [439, 14] on button "Toggle Right Sidebar" at bounding box center [436, 11] width 10 height 10
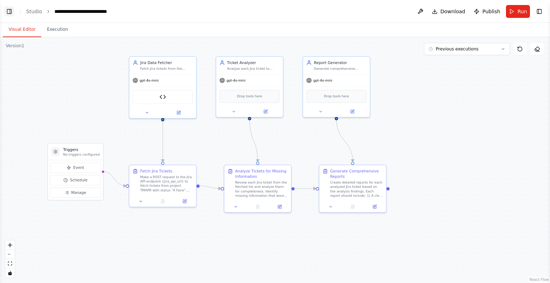
click at [10, 12] on button "Toggle Left Sidebar" at bounding box center [9, 11] width 10 height 10
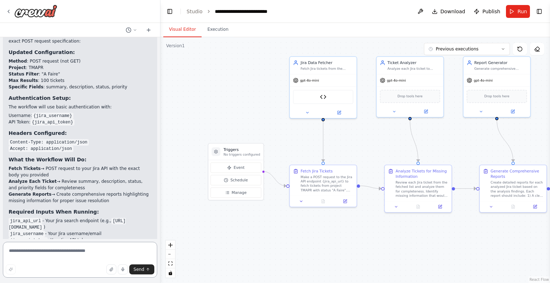
click at [72, 257] on textarea at bounding box center [80, 260] width 154 height 36
paste textarea "**********"
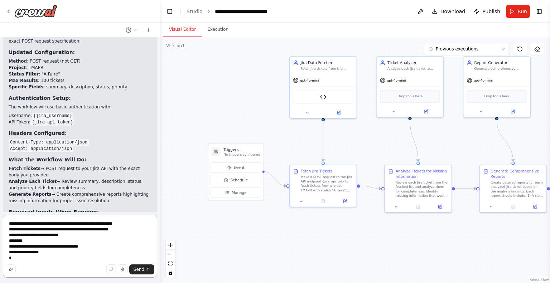
click at [96, 224] on textarea "**********" at bounding box center [80, 246] width 154 height 63
drag, startPoint x: 9, startPoint y: 237, endPoint x: 46, endPoint y: 236, distance: 36.9
click at [46, 236] on textarea "**********" at bounding box center [80, 246] width 154 height 63
drag, startPoint x: 22, startPoint y: 242, endPoint x: 0, endPoint y: 244, distance: 21.9
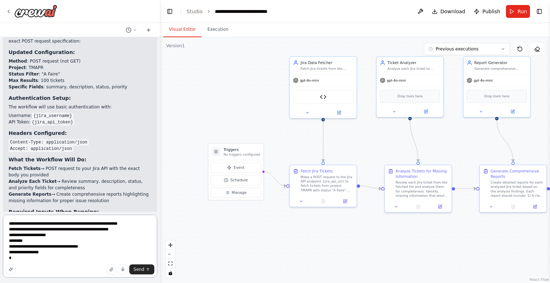
click at [0, 244] on div "Create a workflow that will fetch data with a HTTP request, the output of this …" at bounding box center [80, 141] width 161 height 283
drag, startPoint x: 28, startPoint y: 248, endPoint x: 76, endPoint y: 249, distance: 48.0
click at [76, 249] on textarea "**********" at bounding box center [80, 246] width 154 height 63
click at [63, 263] on textarea "**********" at bounding box center [80, 246] width 154 height 63
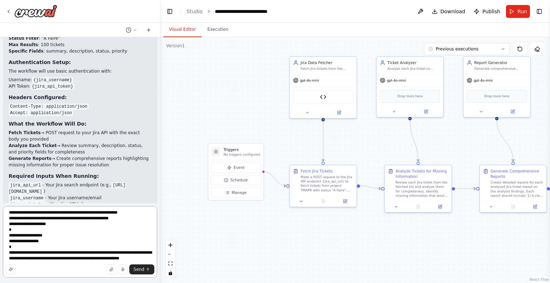
scroll to position [3, 0]
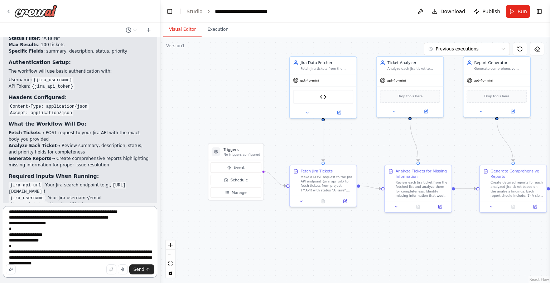
click at [110, 259] on textarea "**********" at bounding box center [80, 242] width 154 height 72
drag, startPoint x: 73, startPoint y: 264, endPoint x: 9, endPoint y: 253, distance: 65.7
click at [9, 253] on textarea "**********" at bounding box center [80, 242] width 154 height 72
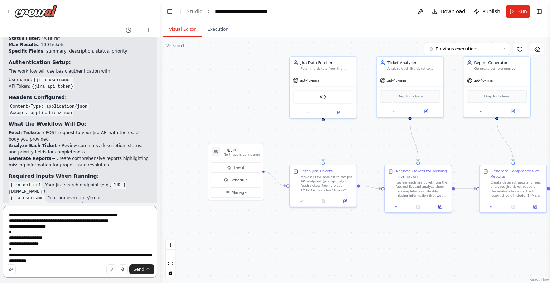
scroll to position [9, 0]
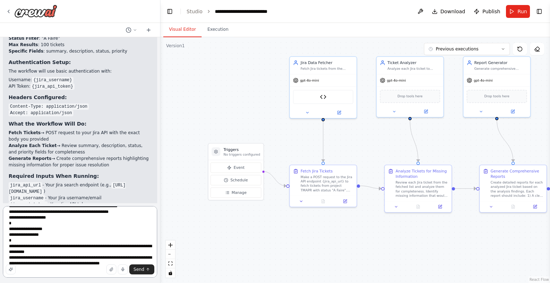
click at [37, 254] on textarea "**********" at bounding box center [80, 242] width 154 height 72
drag, startPoint x: 93, startPoint y: 213, endPoint x: 77, endPoint y: 215, distance: 16.5
click at [77, 215] on textarea "**********" at bounding box center [80, 242] width 154 height 72
click at [54, 253] on textarea "**********" at bounding box center [80, 242] width 154 height 72
click at [30, 156] on strong "Generate Reports" at bounding box center [30, 158] width 43 height 5
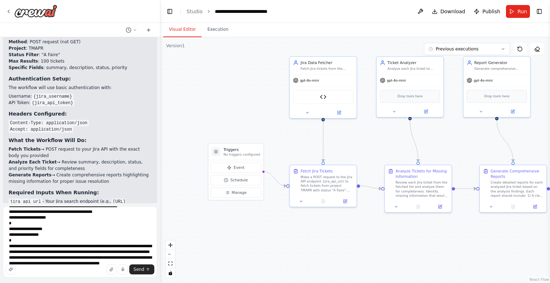
scroll to position [1332, 0]
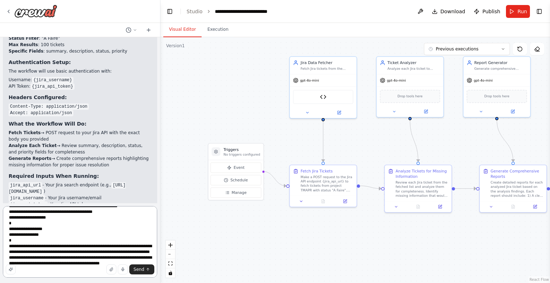
click at [26, 259] on textarea "**********" at bounding box center [80, 242] width 154 height 72
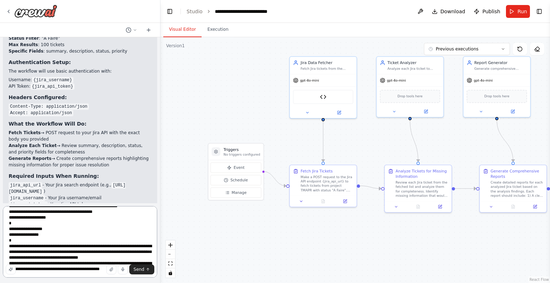
scroll to position [20, 0]
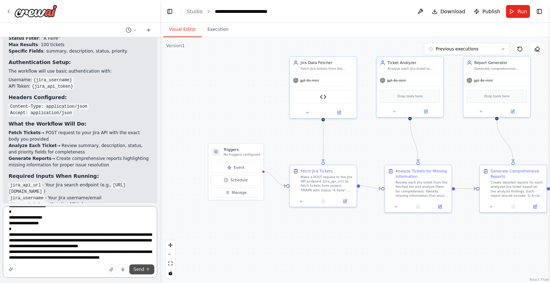
type textarea "**********"
click at [142, 269] on span "Send" at bounding box center [139, 270] width 11 height 6
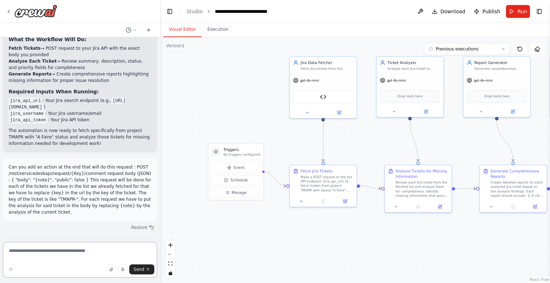
scroll to position [1380, 0]
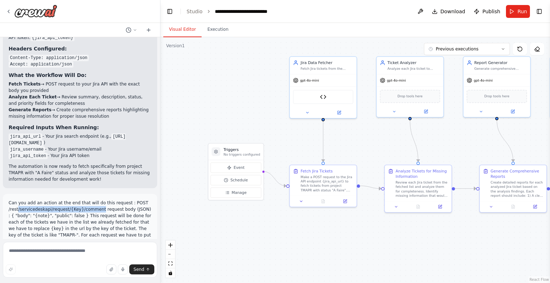
drag, startPoint x: 18, startPoint y: 171, endPoint x: 92, endPoint y: 172, distance: 74.5
click at [92, 200] on p "Can you add an action at the end that will do this request : POST /rest/service…" at bounding box center [80, 226] width 143 height 52
copy p "/servicedeskapi/request/{Key}/comment"
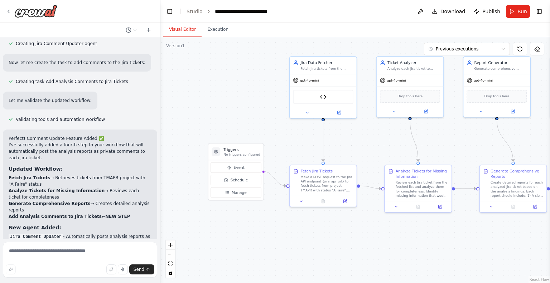
scroll to position [1882, 0]
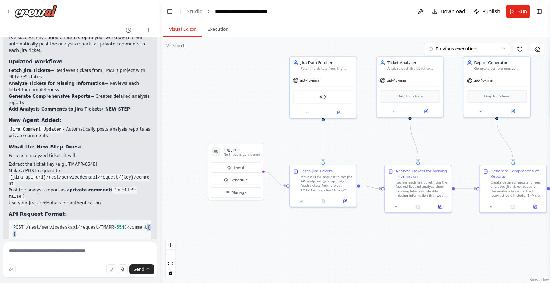
drag, startPoint x: 12, startPoint y: 168, endPoint x: 28, endPoint y: 190, distance: 27.2
click at [28, 220] on pre "POST /rest/servicedeskapi/request/TMAPR -6548 /comment { "body" : "[Complete an…" at bounding box center [80, 231] width 143 height 22
copy code "{ "body" : "[Complete analysis report for this ticket]" , "public" : false }"
click at [133, 220] on pre "POST /rest/servicedeskapi/request/TMAPR -6548 /comment { "body" : "[Complete an…" at bounding box center [80, 231] width 143 height 22
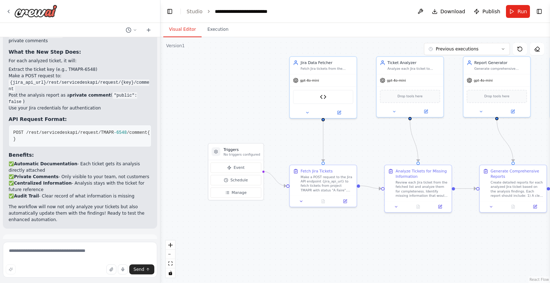
scroll to position [1990, 0]
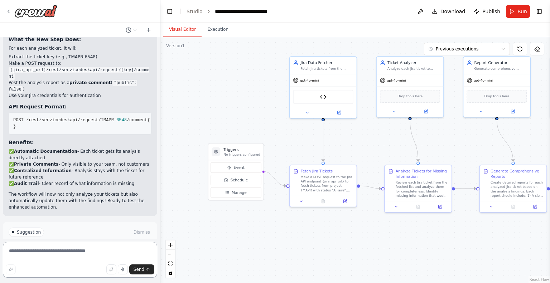
click at [97, 247] on textarea at bounding box center [80, 260] width 154 height 36
type textarea "**********"
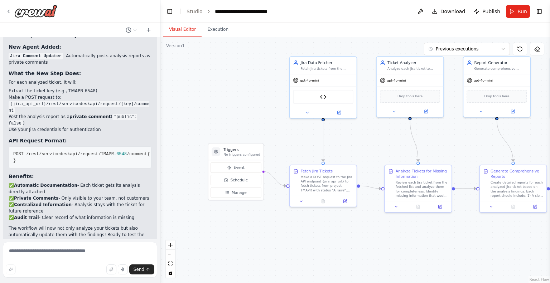
scroll to position [1995, 0]
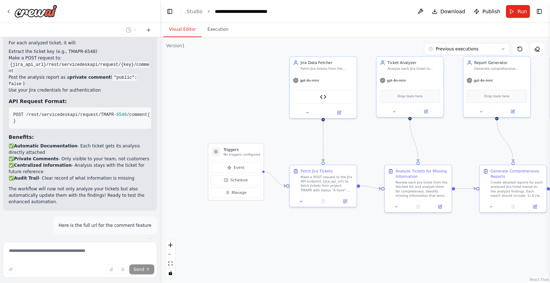
click at [149, 258] on button "Stop" at bounding box center [148, 263] width 16 height 11
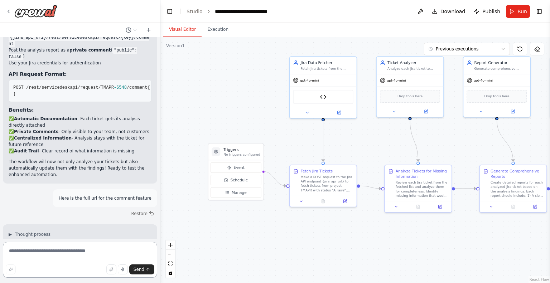
scroll to position [2029, 0]
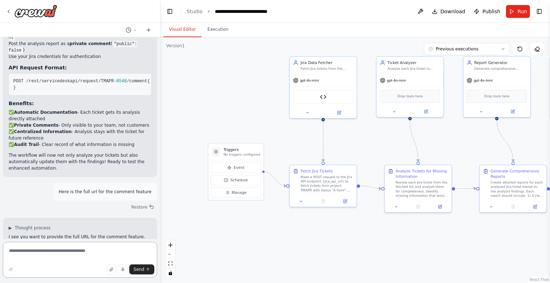
click at [87, 249] on textarea at bounding box center [80, 260] width 154 height 36
paste textarea "**********"
click at [8, 252] on textarea "**********" at bounding box center [80, 260] width 154 height 36
click at [151, 253] on textarea "**********" at bounding box center [80, 260] width 154 height 36
type textarea "**********"
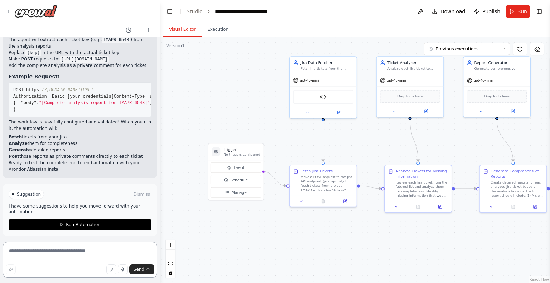
scroll to position [2559, 0]
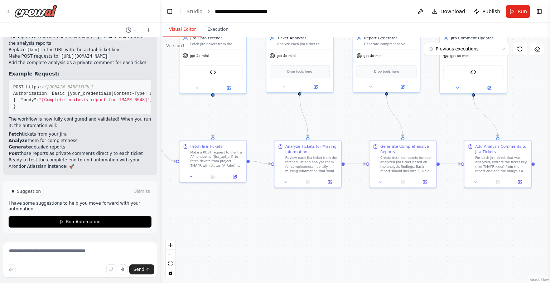
drag, startPoint x: 253, startPoint y: 111, endPoint x: 132, endPoint y: 87, distance: 123.5
click at [132, 87] on div "Create a workflow that will fetch data with a HTTP request, the output of this …" at bounding box center [275, 141] width 550 height 283
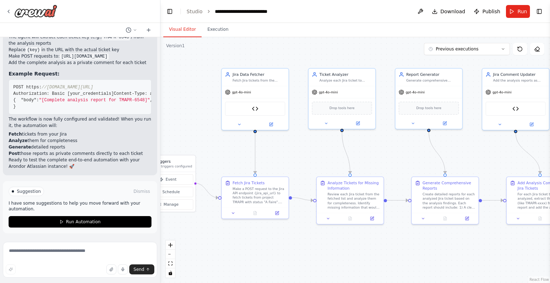
drag, startPoint x: 381, startPoint y: 220, endPoint x: 434, endPoint y: 256, distance: 64.2
click at [434, 256] on div ".deletable-edge-delete-btn { width: 20px; height: 20px; border: 0px solid #ffff…" at bounding box center [356, 160] width 390 height 246
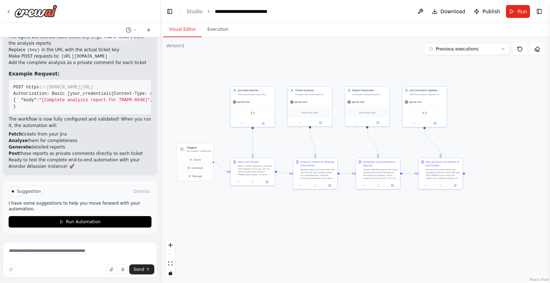
drag, startPoint x: 339, startPoint y: 187, endPoint x: 276, endPoint y: 141, distance: 78.0
click at [276, 141] on div ".deletable-edge-delete-btn { width: 20px; height: 20px; border: 0px solid #ffff…" at bounding box center [356, 160] width 390 height 246
click at [520, 11] on span "Run" at bounding box center [523, 11] width 10 height 7
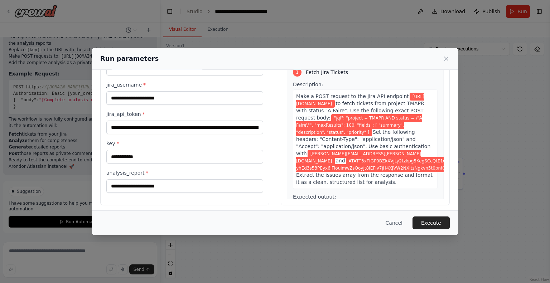
scroll to position [46, 0]
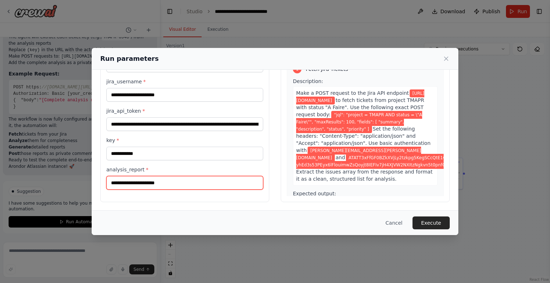
click at [156, 179] on input "analysis_report *" at bounding box center [184, 183] width 157 height 14
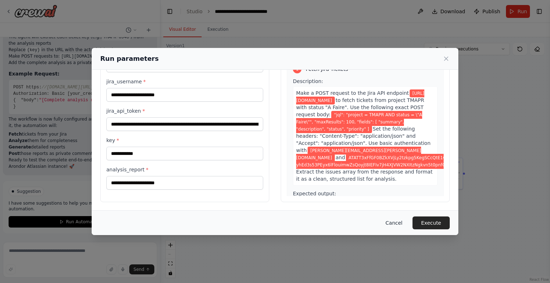
click at [398, 223] on button "Cancel" at bounding box center [394, 223] width 28 height 13
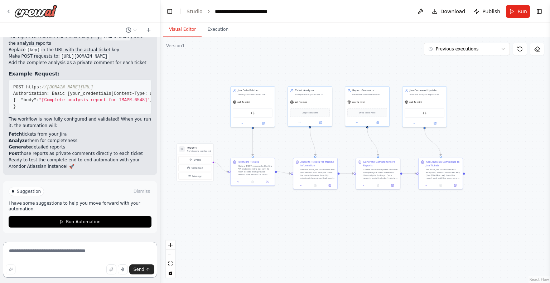
click at [47, 253] on textarea at bounding box center [80, 260] width 154 height 36
click at [525, 7] on button "Run" at bounding box center [518, 11] width 24 height 13
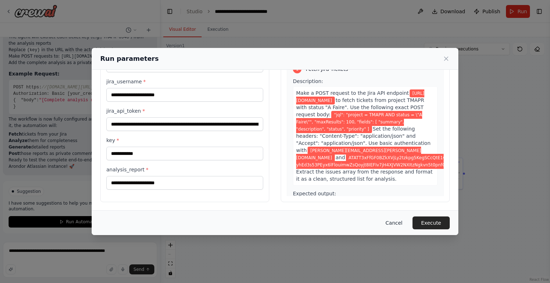
click at [396, 226] on button "Cancel" at bounding box center [394, 223] width 28 height 13
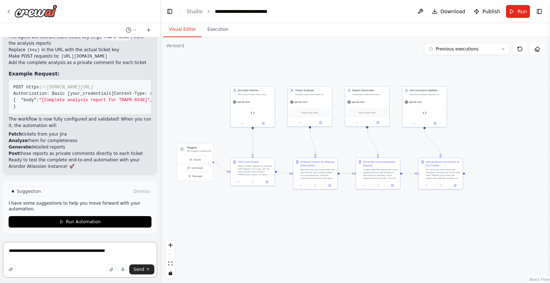
click at [112, 253] on textarea "**********" at bounding box center [80, 260] width 154 height 36
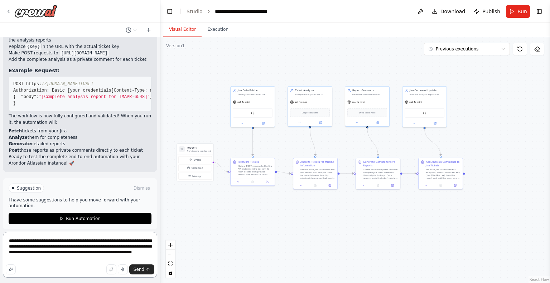
click at [9, 258] on textarea "**********" at bounding box center [80, 255] width 154 height 46
click at [9, 260] on textarea "**********" at bounding box center [80, 255] width 154 height 46
click at [10, 260] on textarea "**********" at bounding box center [80, 255] width 154 height 46
type textarea "**********"
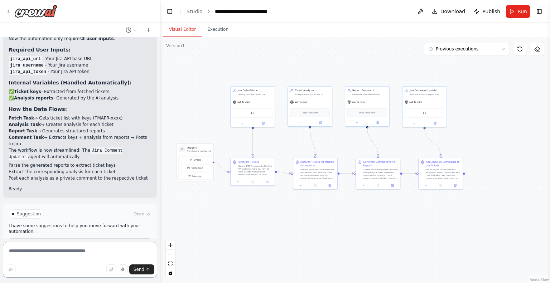
scroll to position [2910, 0]
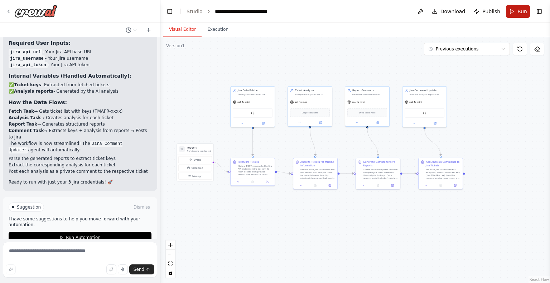
click at [511, 10] on button "Run" at bounding box center [518, 11] width 24 height 13
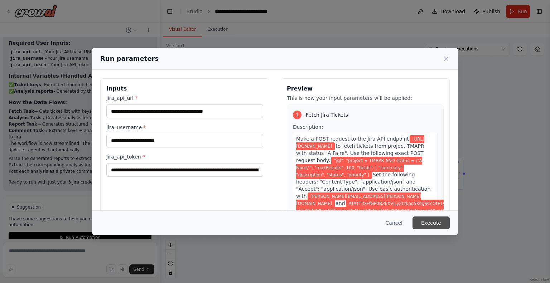
click at [434, 224] on button "Execute" at bounding box center [431, 223] width 37 height 13
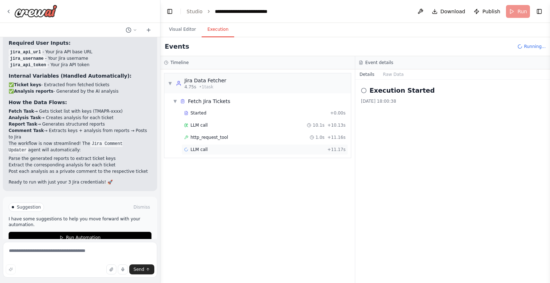
click at [251, 151] on div "LLM call + 11.17s" at bounding box center [265, 150] width 162 height 6
click at [394, 73] on button "Messages" at bounding box center [394, 75] width 30 height 10
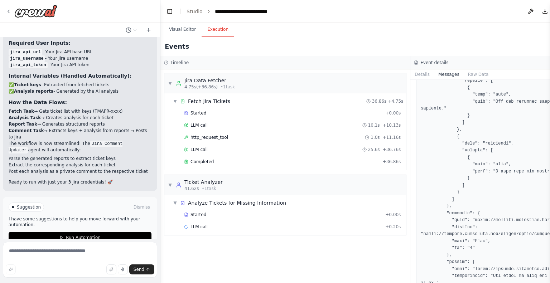
scroll to position [1469, 0]
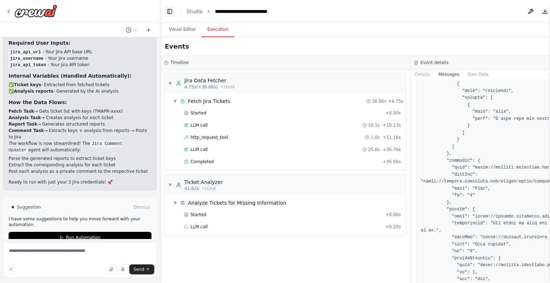
click at [165, 12] on button "Toggle Left Sidebar" at bounding box center [170, 11] width 10 height 10
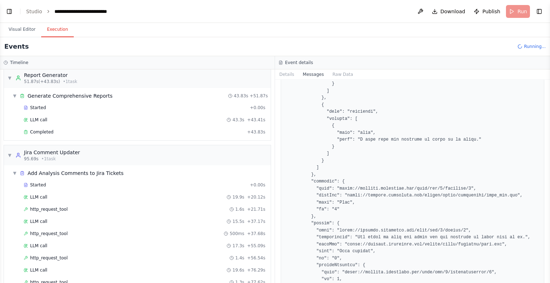
scroll to position [209, 0]
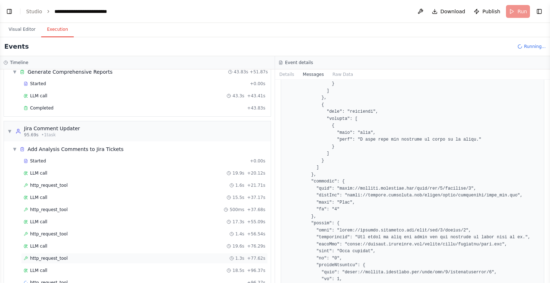
click at [140, 256] on div "http_request_tool 1.3s + 77.62s" at bounding box center [145, 259] width 242 height 6
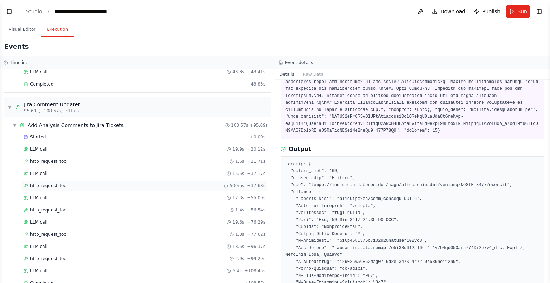
scroll to position [245, 0]
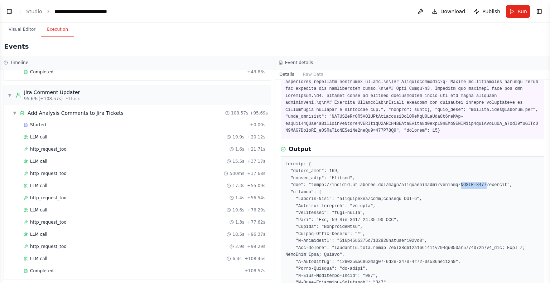
drag, startPoint x: 446, startPoint y: 179, endPoint x: 469, endPoint y: 180, distance: 23.3
